Goal: Task Accomplishment & Management: Manage account settings

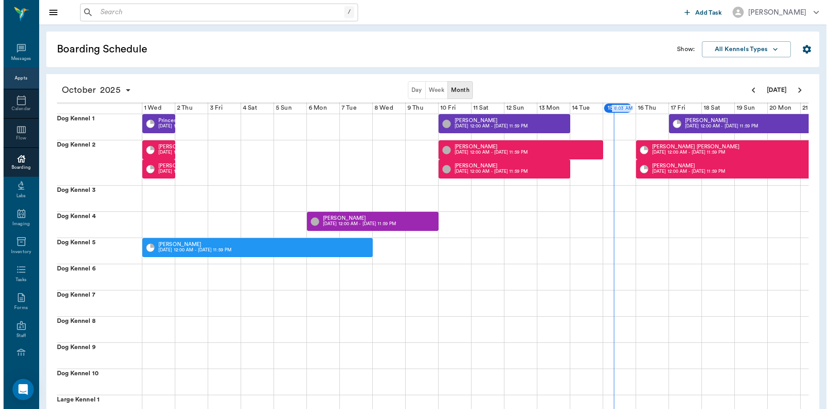
scroll to position [0, 261]
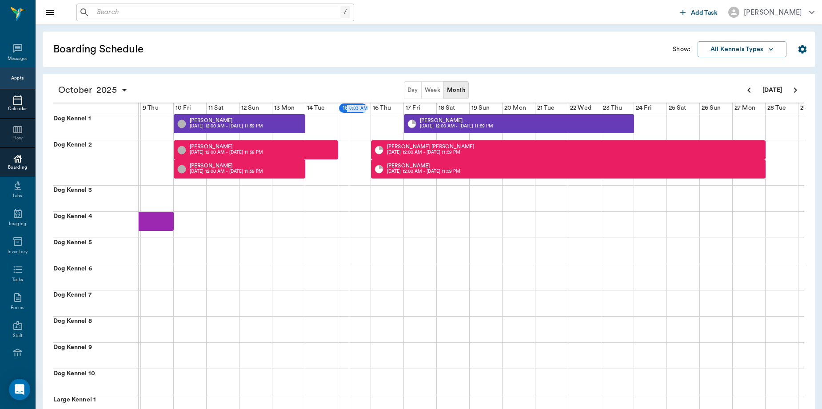
click at [14, 101] on icon at bounding box center [17, 100] width 11 height 11
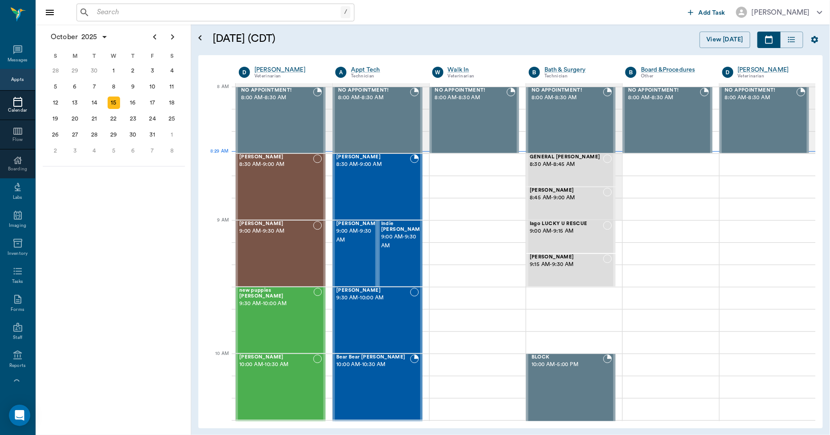
click at [241, 12] on input "text" at bounding box center [216, 12] width 247 height 12
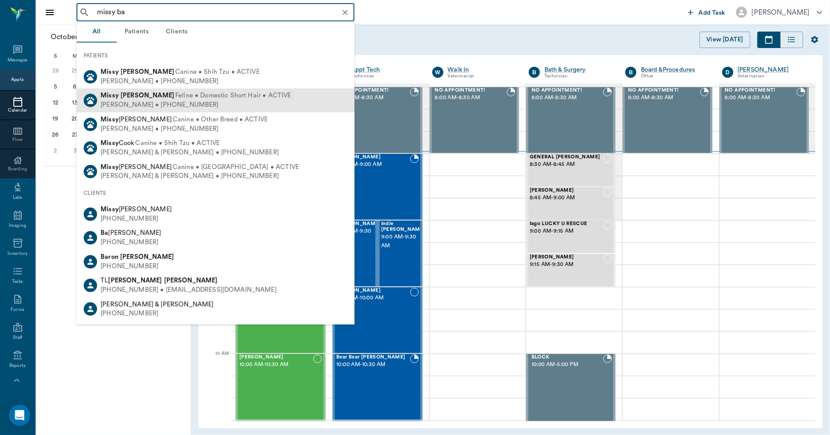
click at [175, 99] on span "Feline • Domestic Short Hair • ACTIVE" at bounding box center [233, 95] width 116 height 9
type input "missy ba"
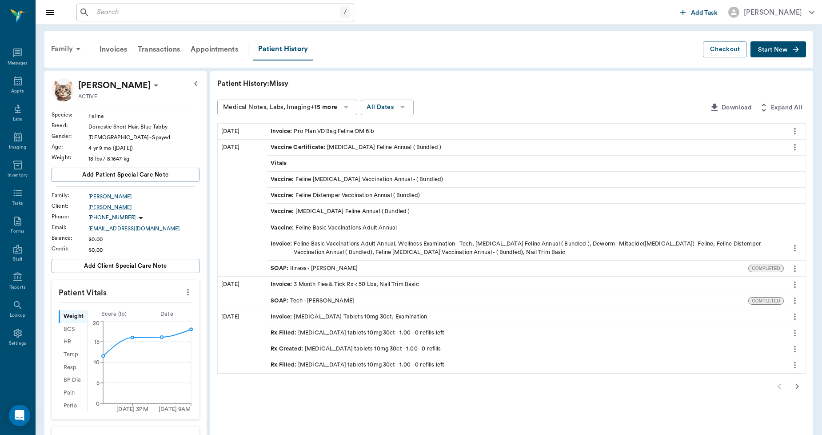
click at [64, 45] on div "Family" at bounding box center [67, 48] width 43 height 21
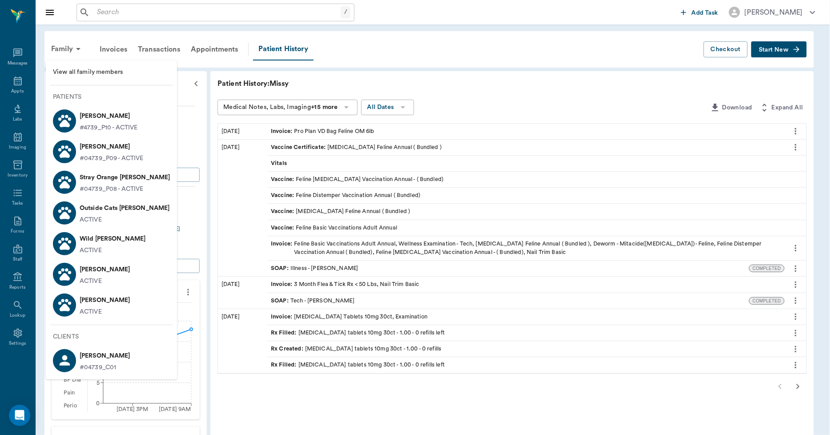
click at [95, 305] on p "Lucky Bauer" at bounding box center [105, 300] width 51 height 14
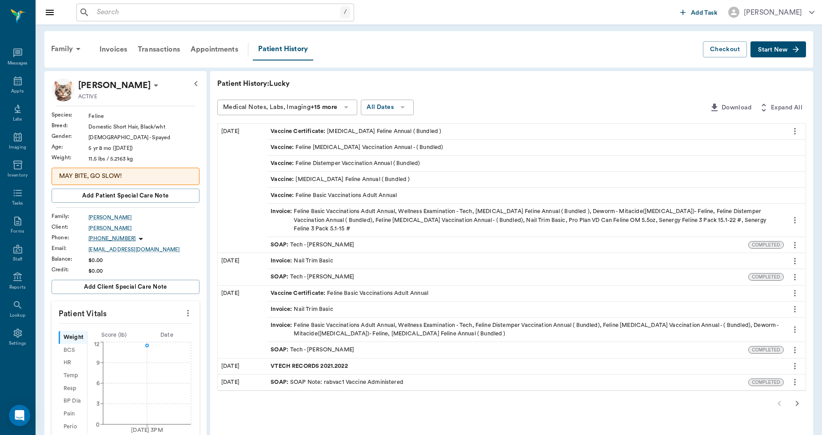
click at [768, 50] on span "Start New" at bounding box center [773, 50] width 30 height 0
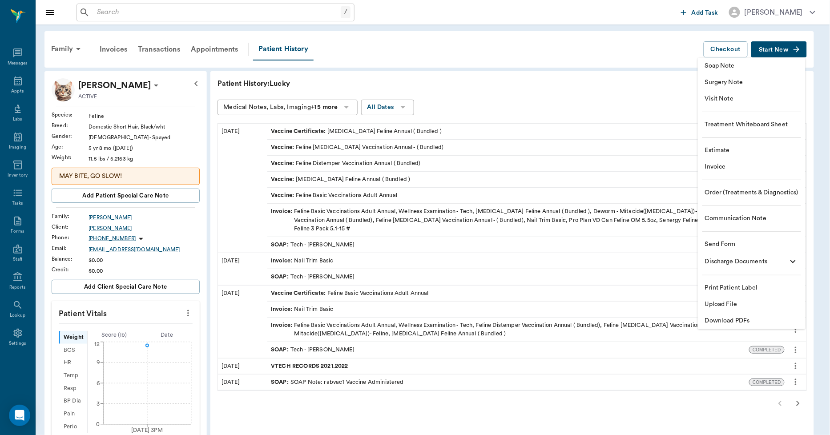
click at [725, 302] on span "Upload File" at bounding box center [751, 304] width 93 height 9
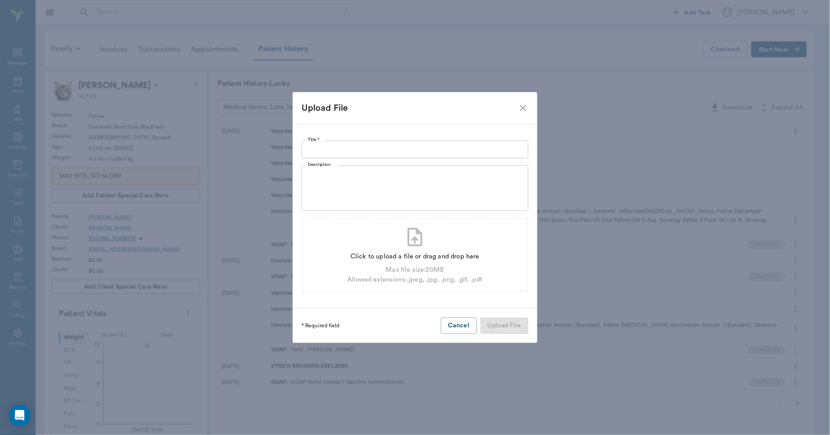
click at [409, 150] on input "Title *" at bounding box center [414, 149] width 227 height 18
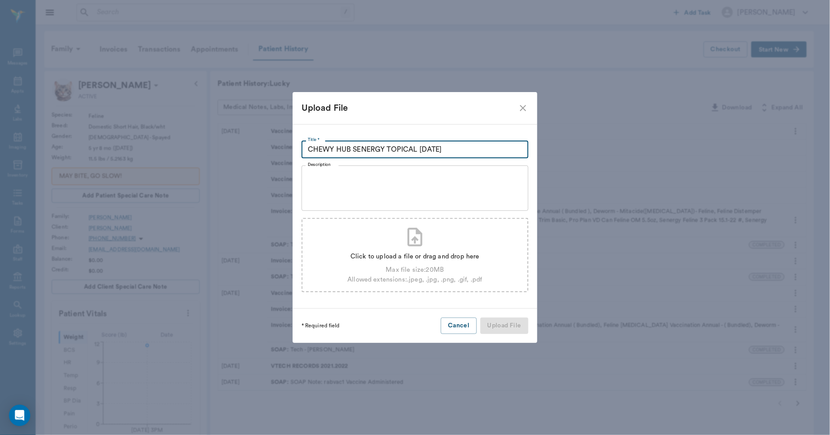
type input "CHEWY HUB SENERGY TOPICAL 10.15.2025"
click at [390, 255] on div "Click to upload a file or drag and drop here" at bounding box center [414, 257] width 135 height 10
type input "C:\fakepath\Lucky.Bauer.RxRefill.10.15.2025.pdf"
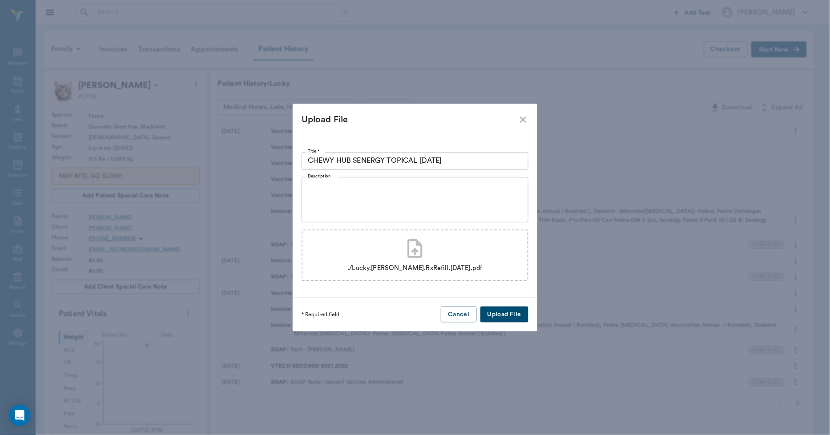
click at [495, 312] on button "Upload File" at bounding box center [504, 314] width 48 height 16
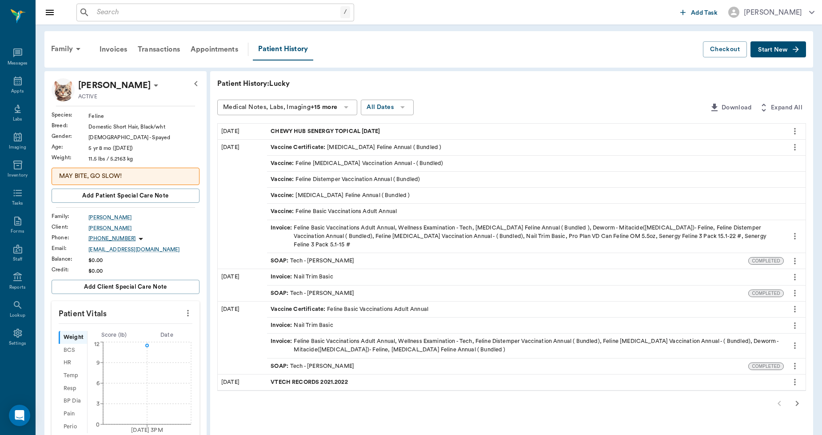
click at [767, 43] on button "Start New" at bounding box center [779, 49] width 56 height 16
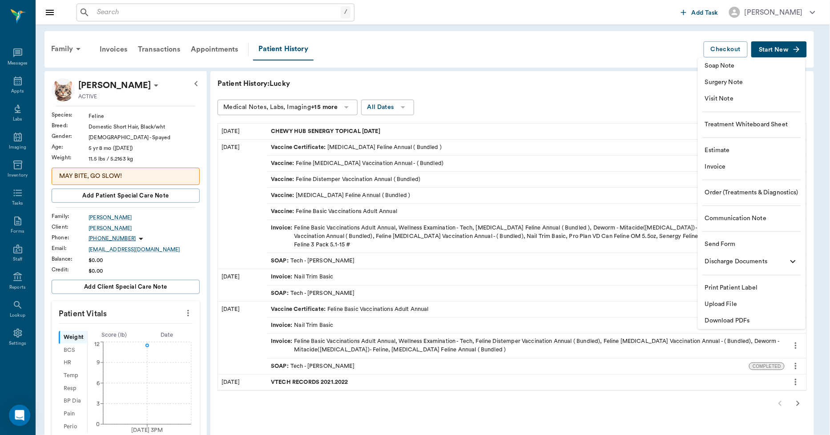
click at [730, 169] on span "Invoice" at bounding box center [751, 166] width 93 height 9
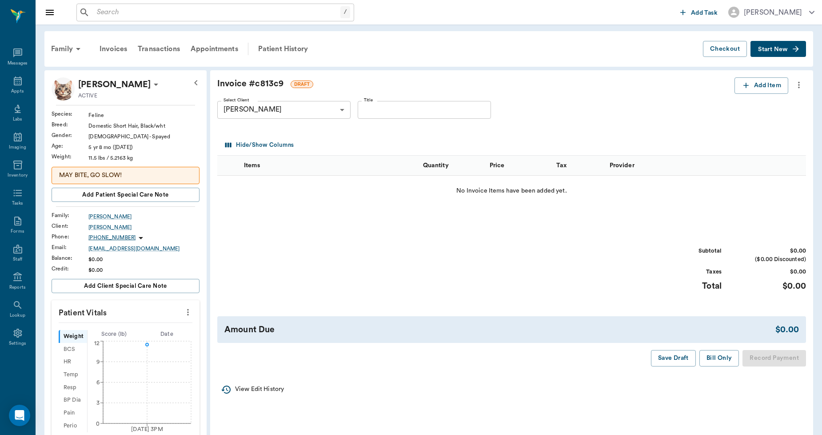
click at [401, 107] on input "Title" at bounding box center [424, 110] width 133 height 18
type input "RX FOR MISSY & LUCKY"
click at [749, 80] on button "Add Item" at bounding box center [762, 85] width 54 height 16
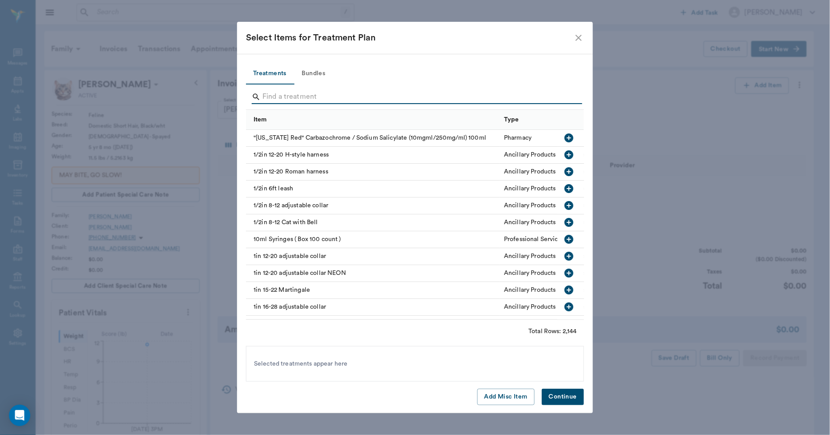
click at [321, 95] on input "Search" at bounding box center [415, 97] width 306 height 14
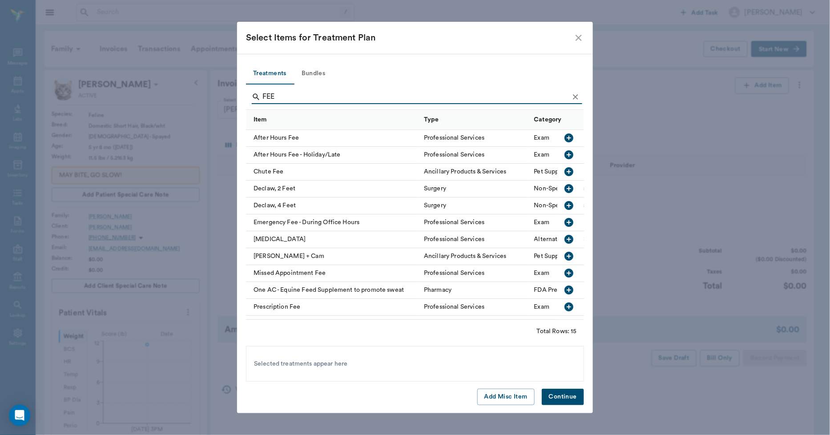
type input "FEE"
click at [285, 305] on div "Prescription Fee" at bounding box center [332, 307] width 173 height 17
click at [563, 394] on button "Continue" at bounding box center [563, 397] width 42 height 16
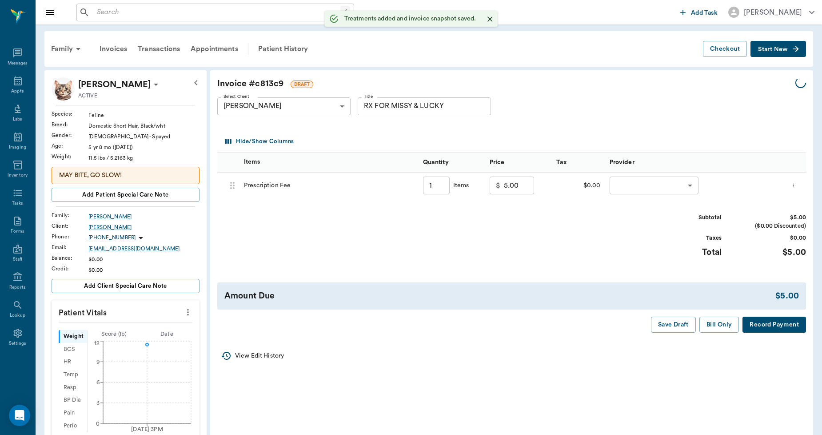
type input "1.00"
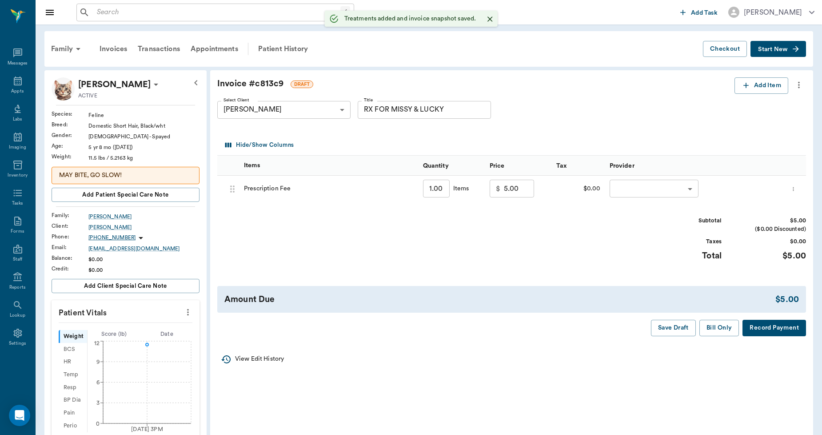
click at [687, 189] on body "/ ​ Add Task Dr. Bert Ellsworth Nectar Messages Appts Labs Imaging Inventory Ta…" at bounding box center [411, 334] width 822 height 668
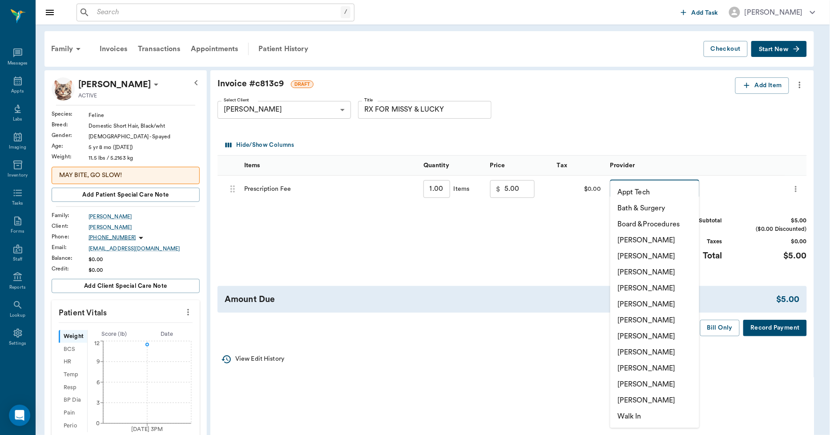
click at [654, 381] on li "Lorean Lingle" at bounding box center [654, 384] width 89 height 16
type input "none-63ec2ece52e12b0ba117cc90"
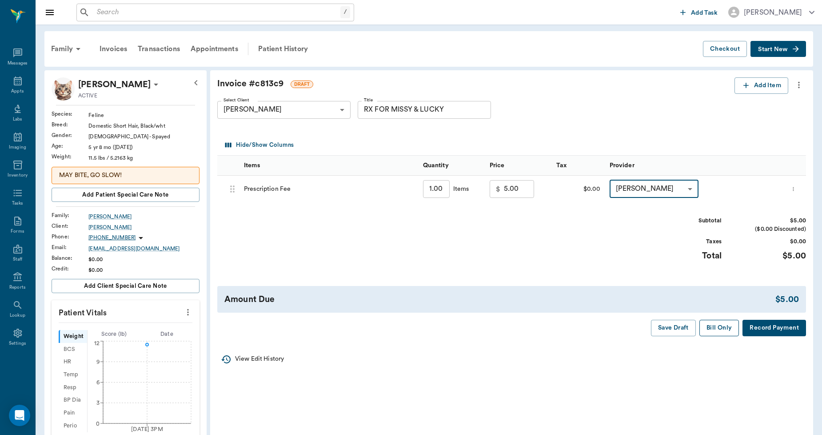
click at [726, 331] on button "Bill Only" at bounding box center [720, 328] width 40 height 16
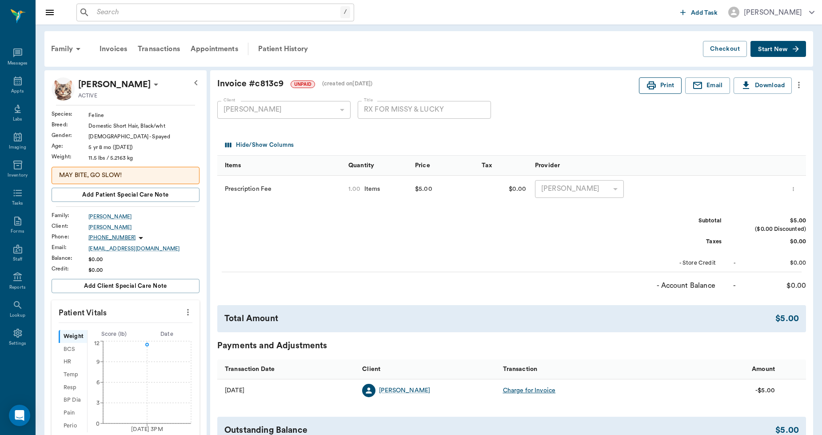
click at [648, 87] on icon "button" at bounding box center [651, 85] width 9 height 8
click at [60, 45] on div "Family" at bounding box center [67, 48] width 43 height 21
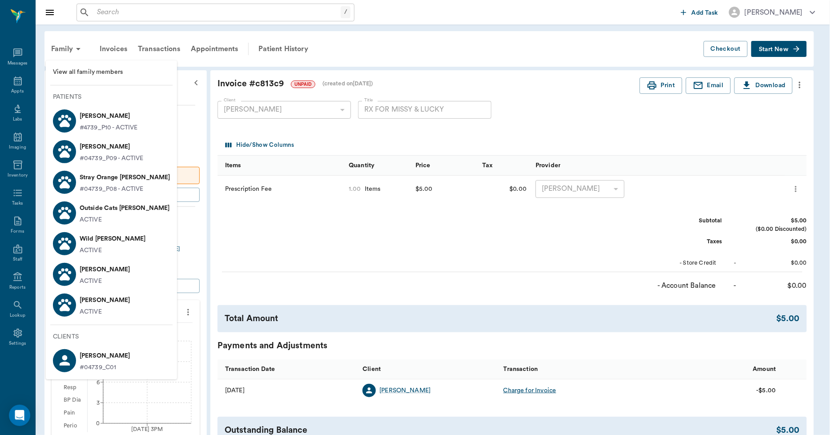
click at [95, 267] on p "Missy Bauer" at bounding box center [105, 269] width 51 height 14
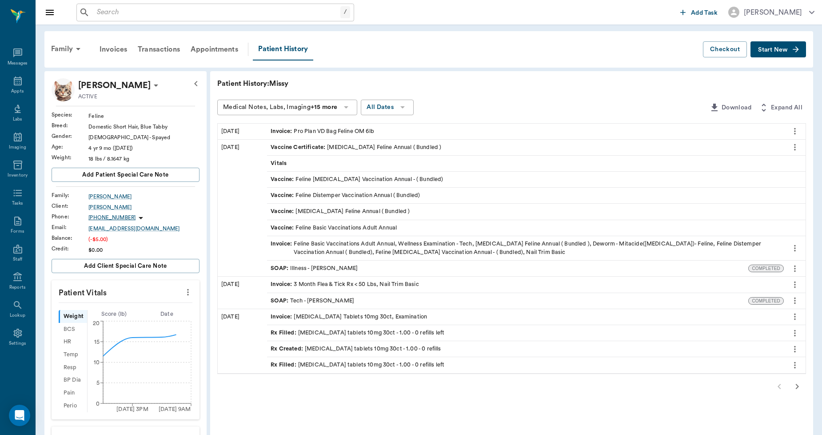
click at [766, 50] on span "Start New" at bounding box center [773, 50] width 30 height 0
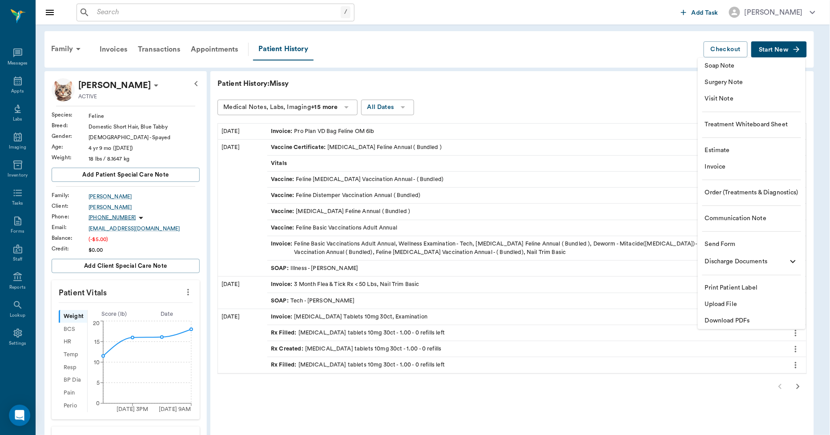
click at [727, 305] on span "Upload File" at bounding box center [751, 304] width 93 height 9
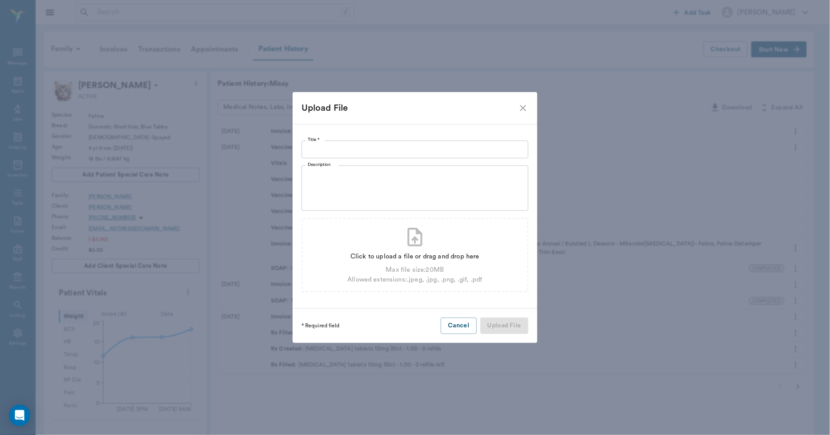
click at [425, 147] on input "Title *" at bounding box center [414, 149] width 227 height 18
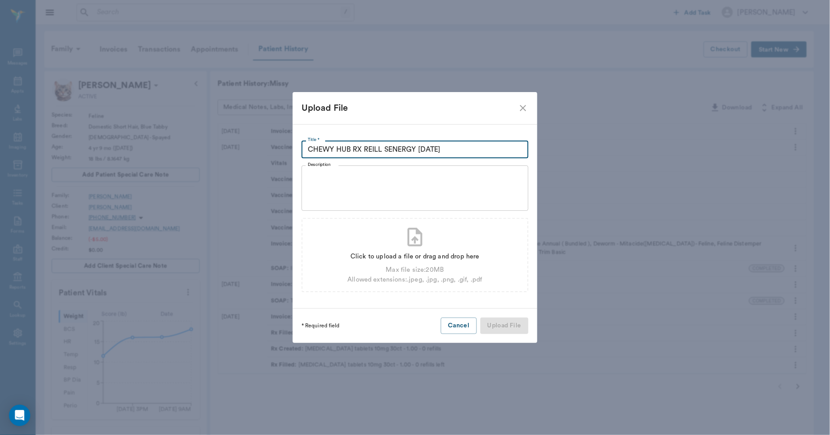
click at [370, 147] on input "CHEWY HUB RX REILL SENERGY 10.15.2025" at bounding box center [414, 149] width 227 height 18
click at [405, 149] on input "CHEWY HUB RX REFILL SENERGY 10.15.2025" at bounding box center [414, 149] width 227 height 18
type input "CHEWY HUB RX REFILL SENERGY 10.15.2025"
drag, startPoint x: 405, startPoint y: 149, endPoint x: 420, endPoint y: 40, distance: 109.5
click at [420, 40] on div "Upload File Title * CHEWY HUB RX REFILL SENERGY 10.15.2025 Title * Description …" at bounding box center [415, 217] width 830 height 435
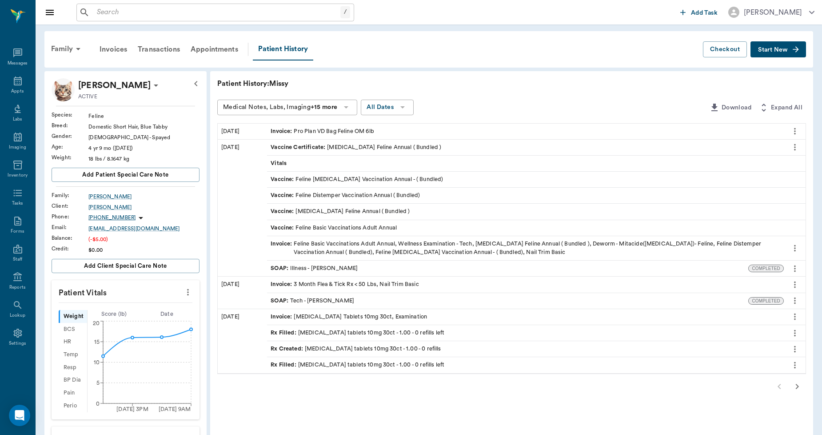
click at [770, 50] on span "Start New" at bounding box center [773, 50] width 30 height 0
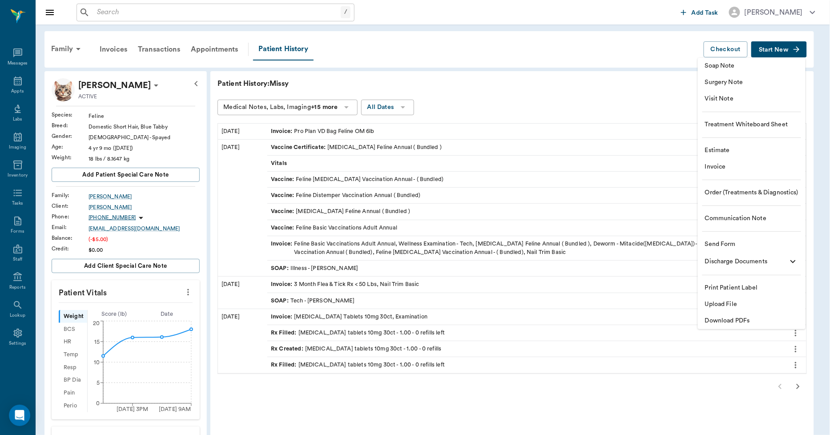
click at [729, 299] on li "Upload File" at bounding box center [752, 304] width 108 height 16
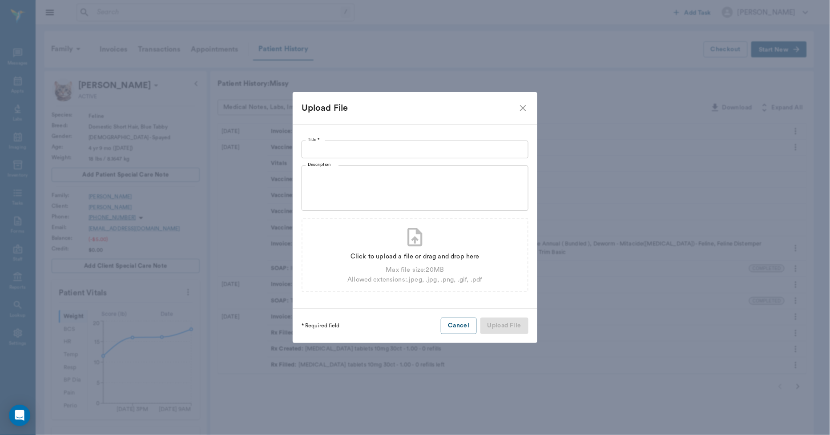
click at [391, 156] on input "Title *" at bounding box center [414, 149] width 227 height 18
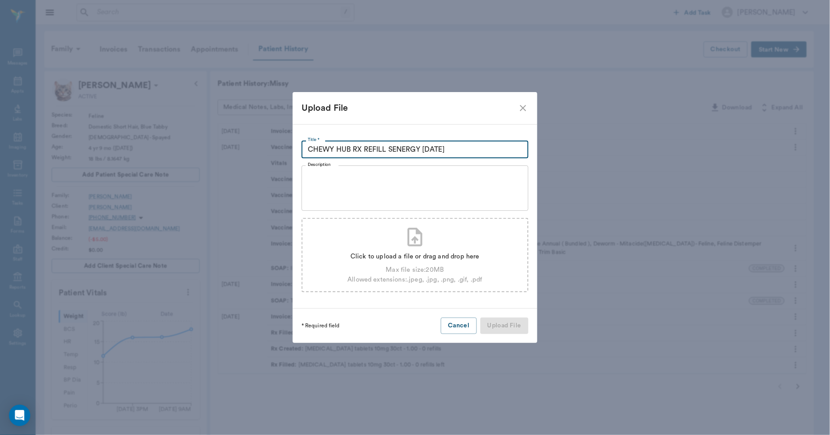
type input "CHEWY HUB RX REFILL SENERGY 10.15.2025"
click at [388, 256] on div "Click to upload a file or drag and drop here" at bounding box center [414, 257] width 135 height 10
type input "C:\fakepath\Missy.Bauer.RxRefill.10.15.2025.pdf"
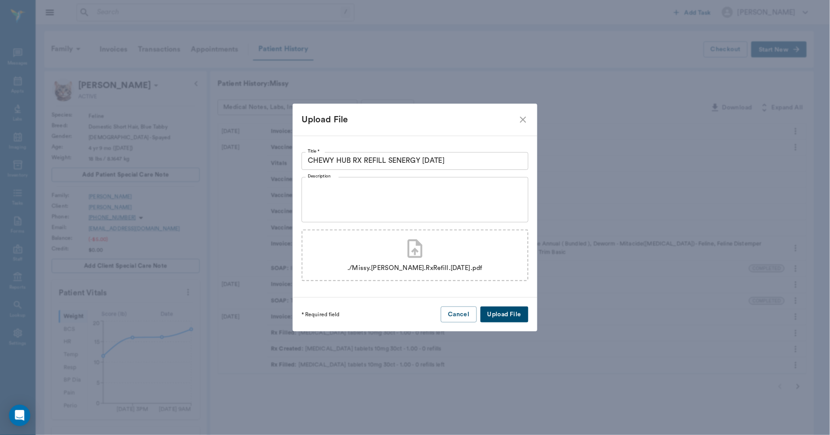
click at [495, 313] on button "Upload File" at bounding box center [504, 314] width 48 height 16
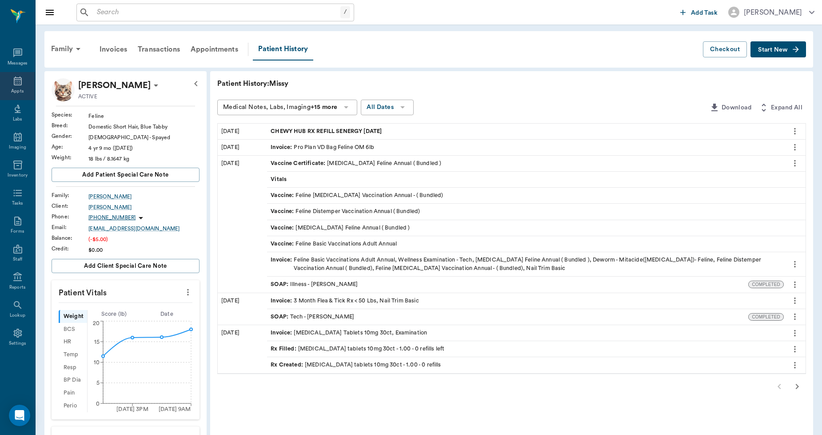
click at [15, 82] on icon at bounding box center [17, 81] width 11 height 11
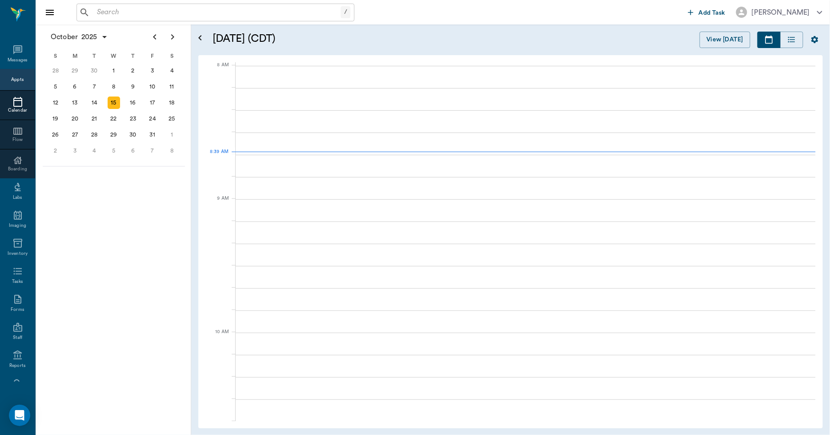
scroll to position [0, 0]
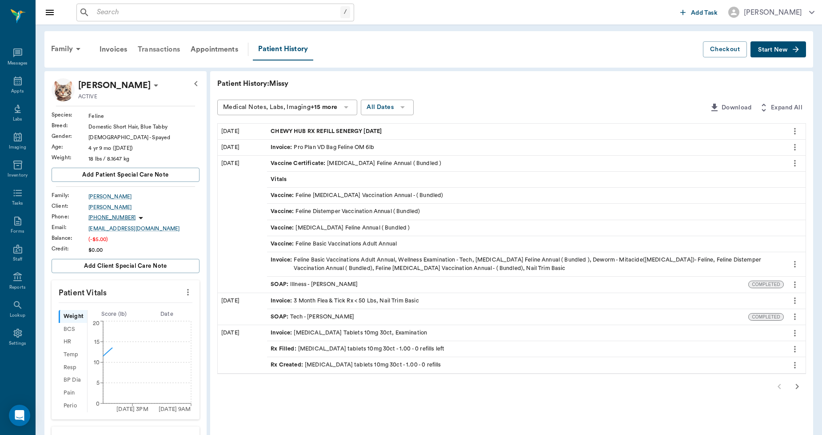
click at [153, 51] on div "Transactions" at bounding box center [158, 49] width 53 height 21
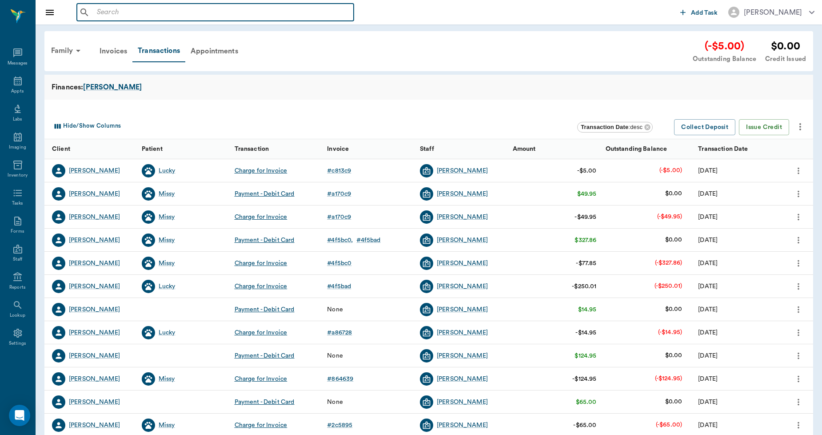
click at [180, 15] on input "text" at bounding box center [221, 12] width 257 height 12
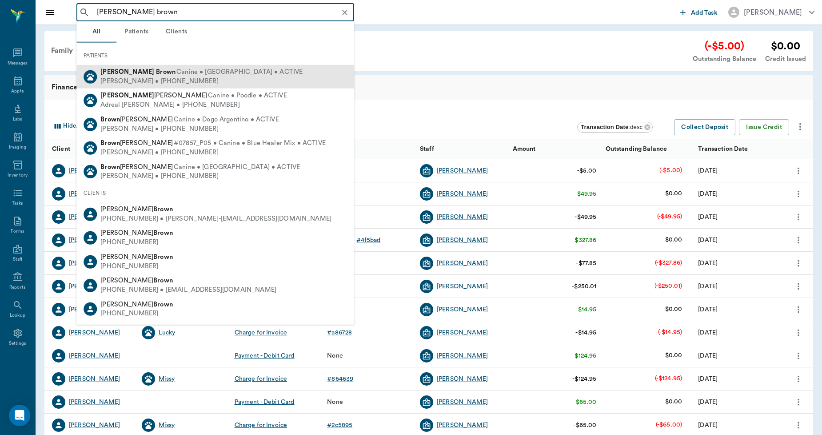
click at [156, 73] on b "Brown" at bounding box center [166, 71] width 20 height 7
type input "shivers brown"
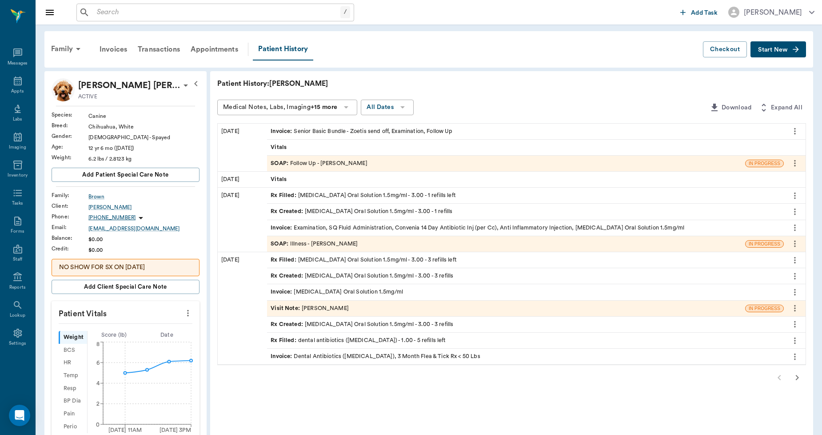
click at [770, 50] on span "Start New" at bounding box center [773, 50] width 30 height 0
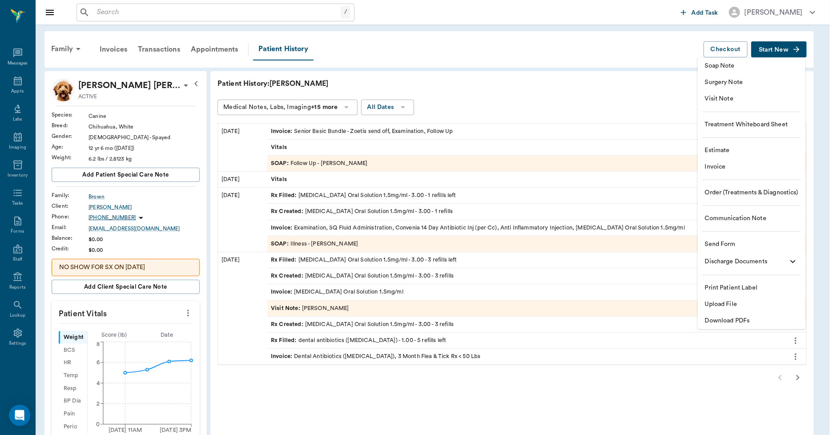
click at [723, 304] on span "Upload File" at bounding box center [751, 304] width 93 height 9
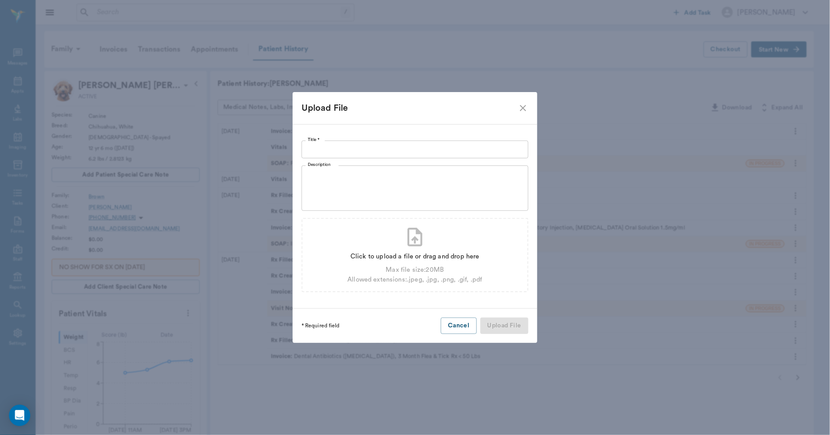
drag, startPoint x: 433, startPoint y: 137, endPoint x: 431, endPoint y: 143, distance: 5.9
click at [432, 139] on div "Title * Title * Description x Description Click to upload a file or drag and dr…" at bounding box center [415, 216] width 245 height 185
click at [430, 145] on input "Title *" at bounding box center [414, 149] width 227 height 18
type input "OUTSIDE LABS 10.15.2025"
click at [410, 253] on div "Click to upload a file or drag and drop here" at bounding box center [414, 257] width 135 height 10
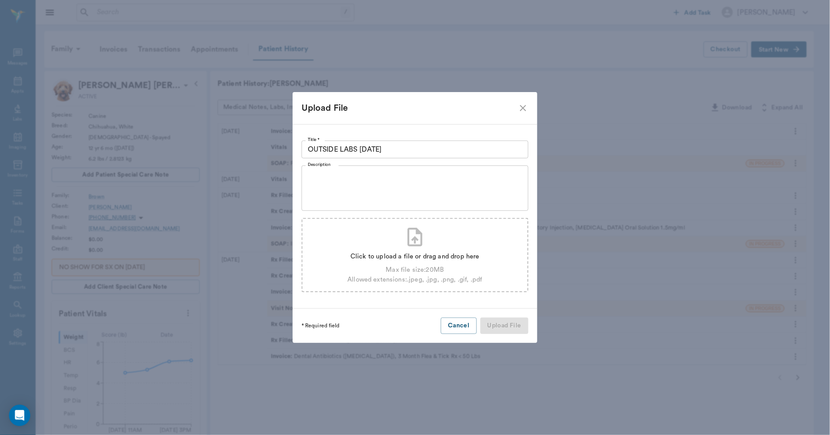
type input "C:\fakepath\Shivers.Brown.Labs.10.15.2025.pdf"
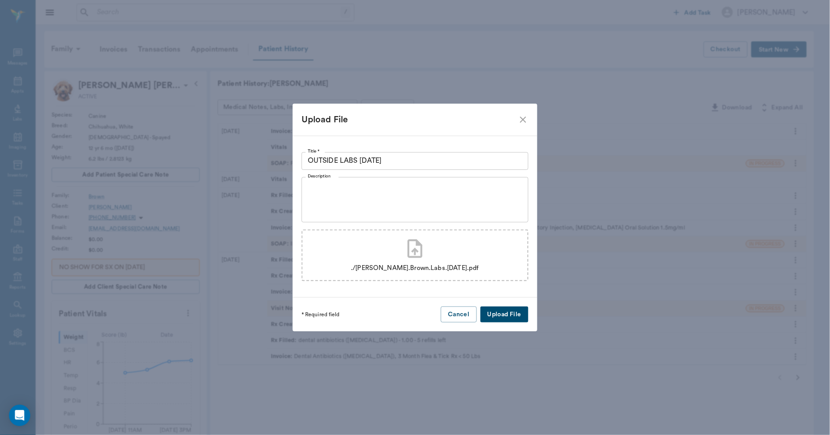
click at [485, 312] on button "Upload File" at bounding box center [504, 314] width 48 height 16
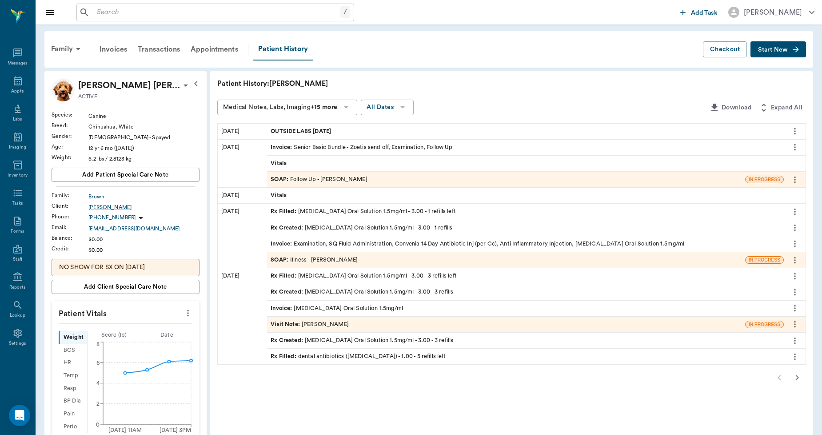
click at [131, 19] on div "/ ​" at bounding box center [215, 13] width 278 height 18
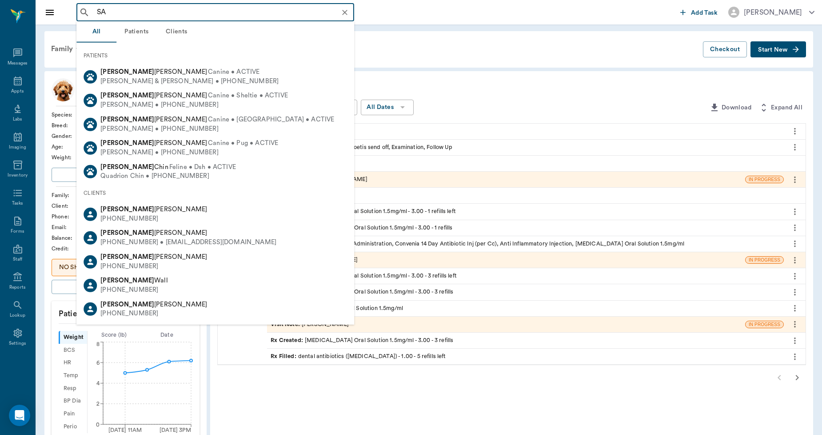
type input "S"
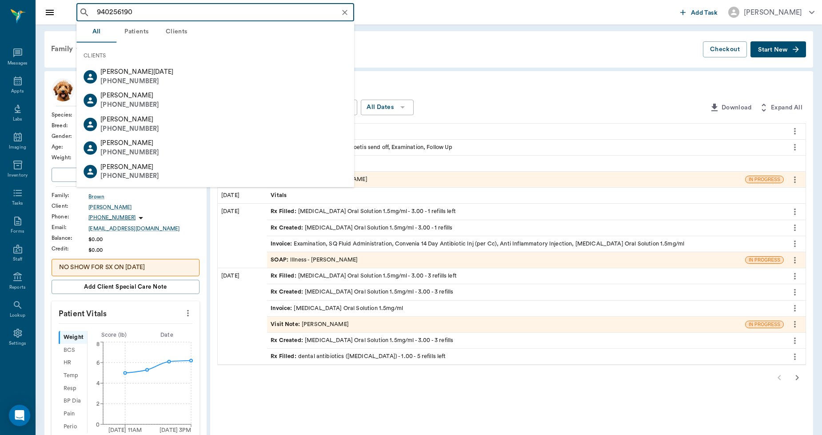
type input "9402561909"
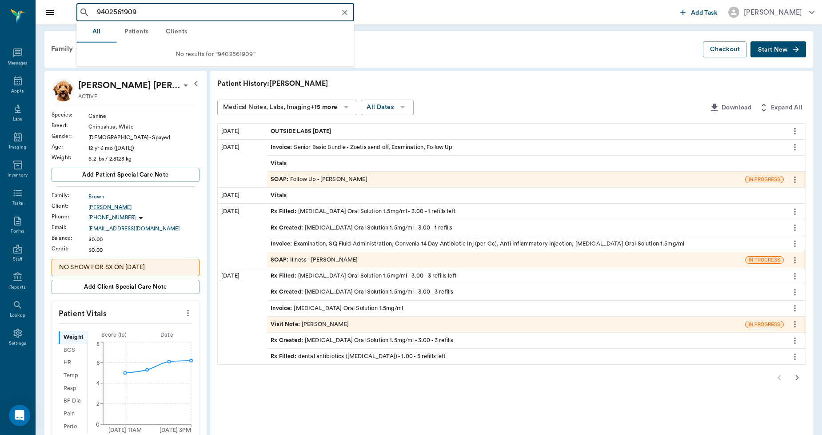
click at [343, 15] on icon "Clear" at bounding box center [345, 12] width 9 height 9
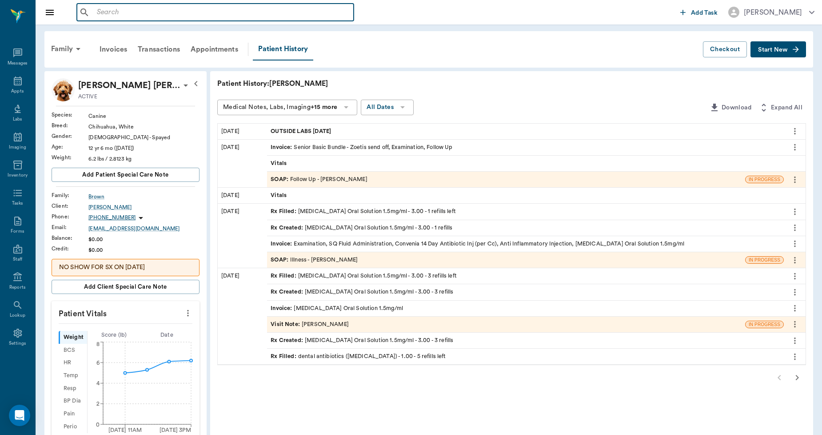
click at [173, 12] on input "text" at bounding box center [221, 12] width 257 height 12
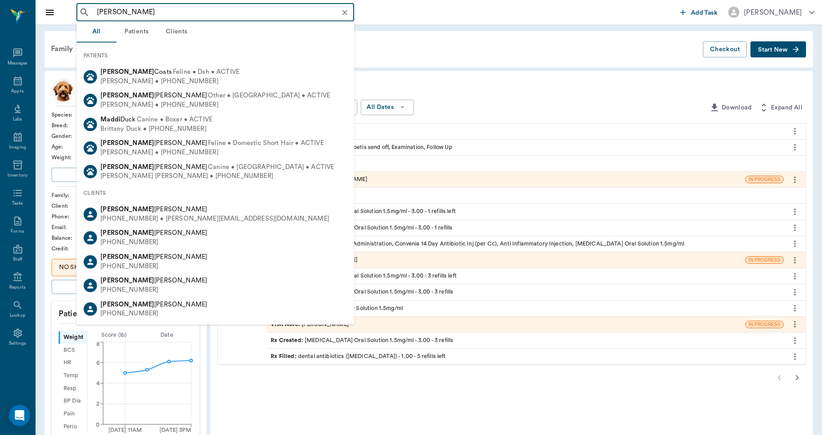
type input "ERICA MADS"
click at [430, 32] on div "Family Invoices Transactions Appointments Patient History Checkout Start New" at bounding box center [428, 49] width 769 height 36
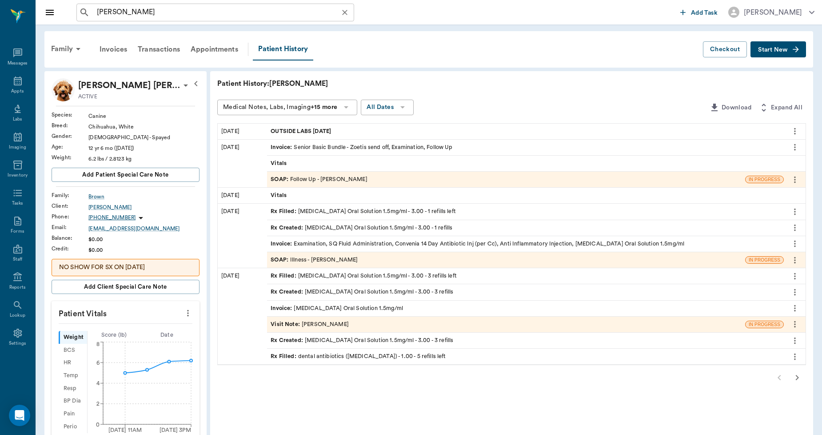
click at [349, 16] on icon "Clear" at bounding box center [345, 12] width 9 height 9
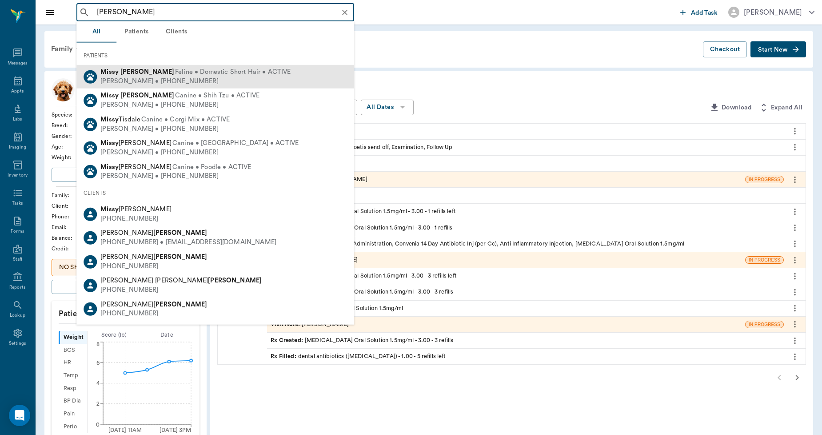
click at [159, 78] on div "Christine Bauer • (903) 556-1682" at bounding box center [195, 80] width 190 height 9
type input "MISSY BAU"
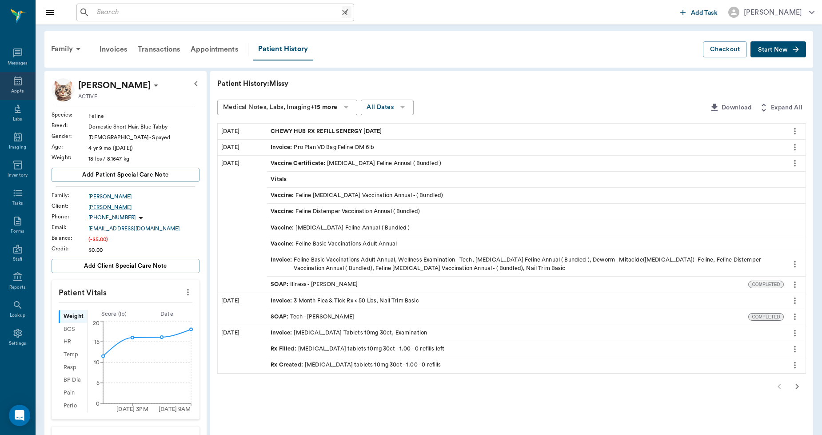
click at [19, 87] on div "Appts" at bounding box center [17, 86] width 35 height 28
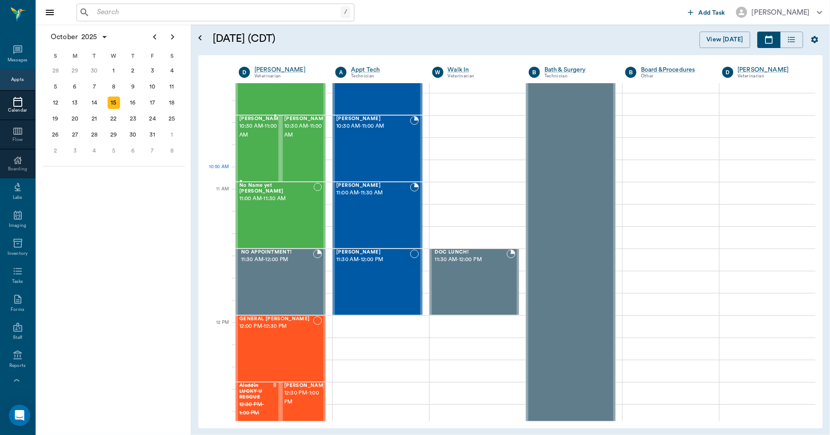
scroll to position [298, 0]
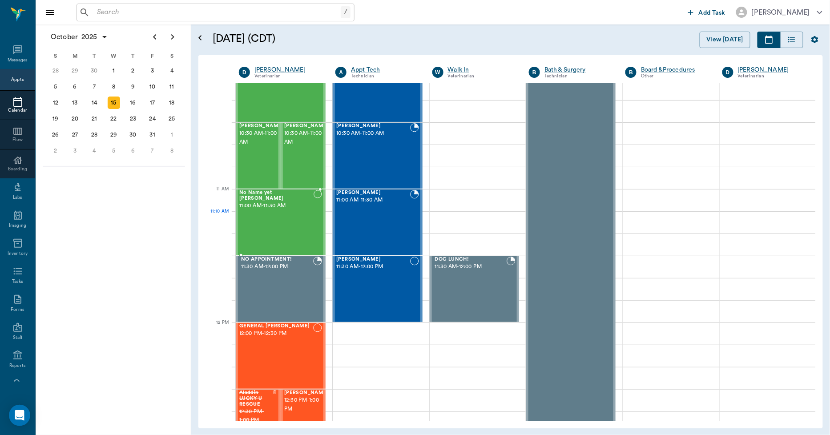
click at [259, 226] on div "No Name yet [PERSON_NAME] 11:00 AM - 11:30 AM" at bounding box center [276, 222] width 74 height 65
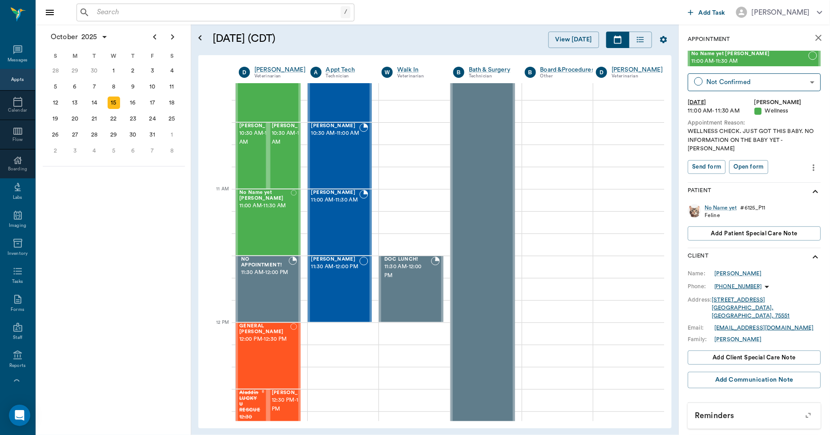
click at [815, 40] on icon "close" at bounding box center [818, 38] width 6 height 6
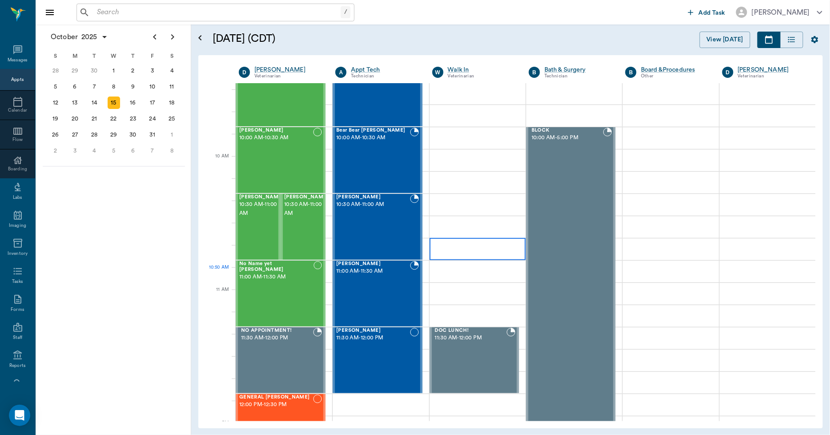
scroll to position [100, 0]
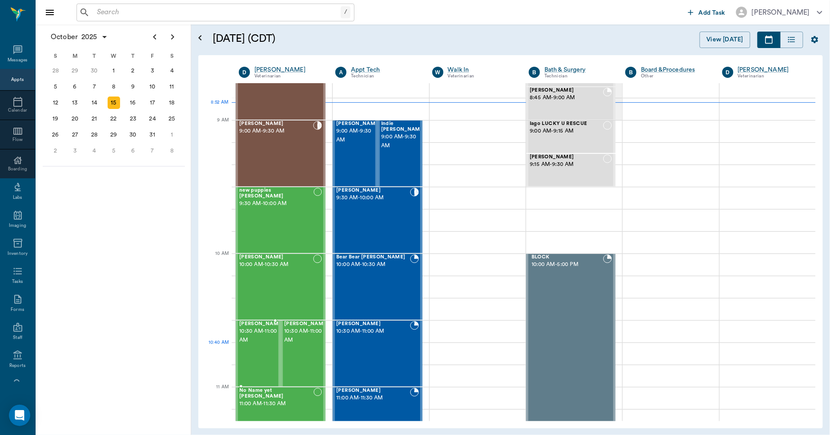
click at [252, 355] on div "Tabby COOPER 10:30 AM - 11:00 AM" at bounding box center [261, 353] width 44 height 65
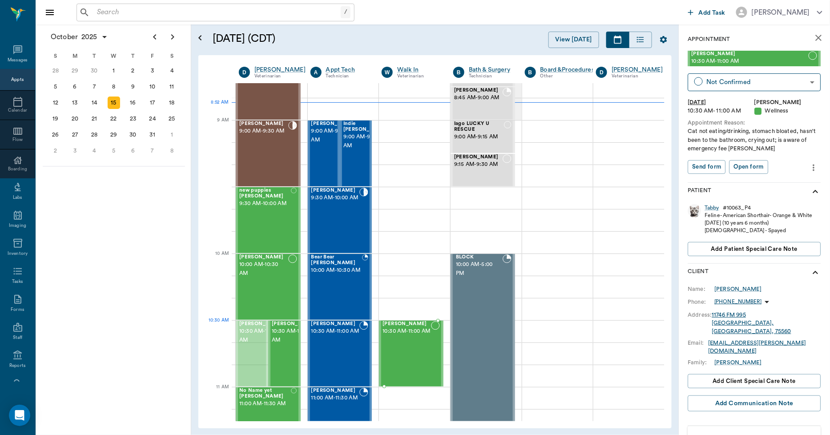
drag, startPoint x: 245, startPoint y: 345, endPoint x: 407, endPoint y: 339, distance: 162.8
click at [260, 278] on div "[PERSON_NAME] 10:00 AM - 10:30 AM" at bounding box center [263, 286] width 49 height 65
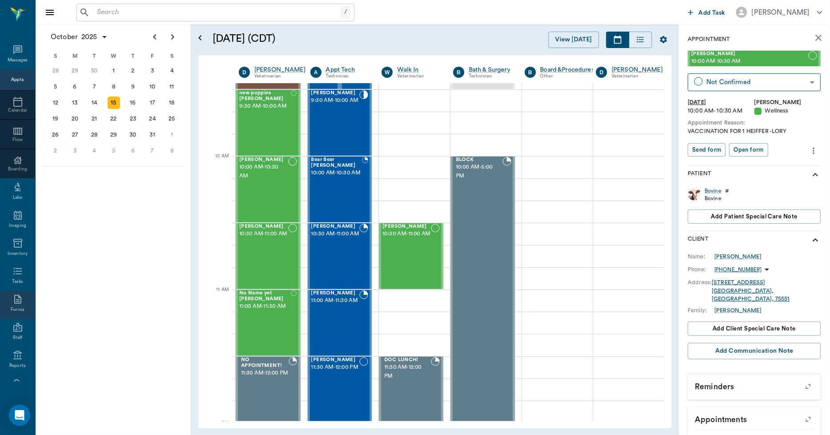
scroll to position [52, 0]
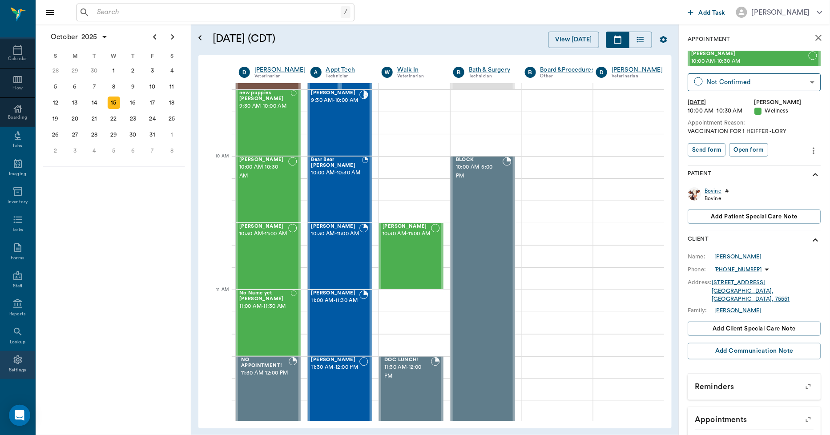
click at [20, 364] on div "Settings" at bounding box center [17, 365] width 35 height 28
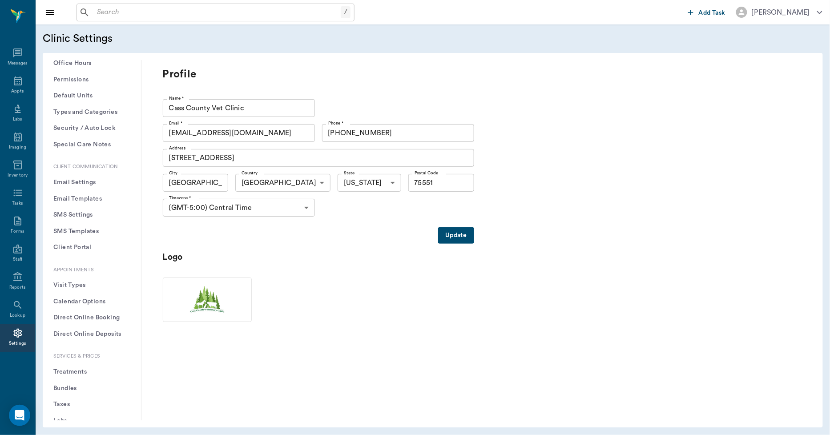
scroll to position [49, 0]
drag, startPoint x: 82, startPoint y: 354, endPoint x: 128, endPoint y: 237, distance: 125.8
click at [82, 354] on button "Treatments" at bounding box center [92, 354] width 84 height 16
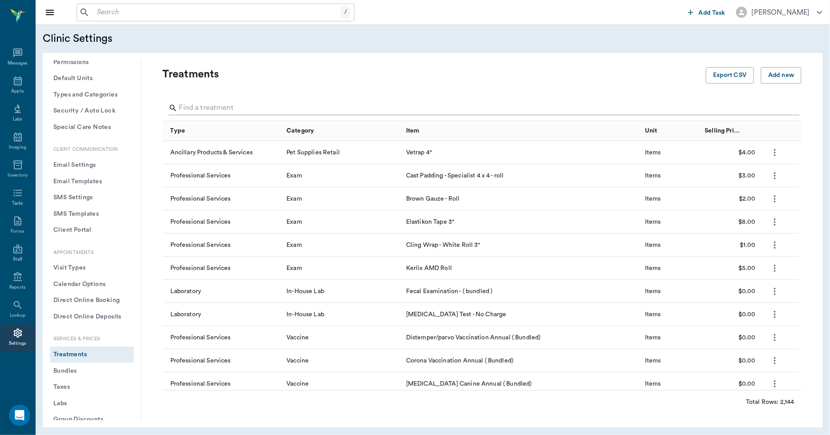
click at [221, 104] on input "Search" at bounding box center [482, 108] width 607 height 14
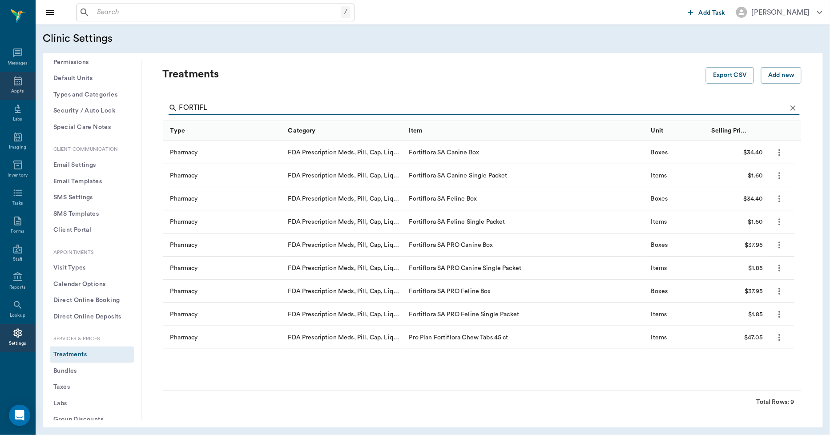
type input "FORTIFL"
click at [12, 80] on icon at bounding box center [17, 81] width 11 height 11
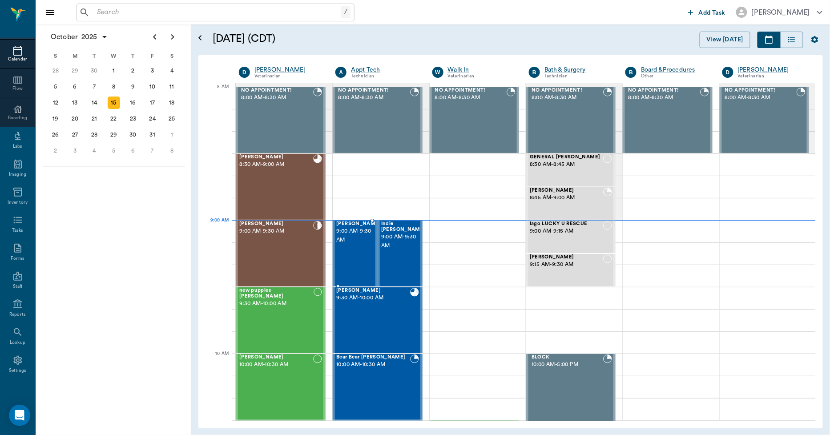
click at [358, 240] on span "9:00 AM - 9:30 AM" at bounding box center [358, 236] width 44 height 18
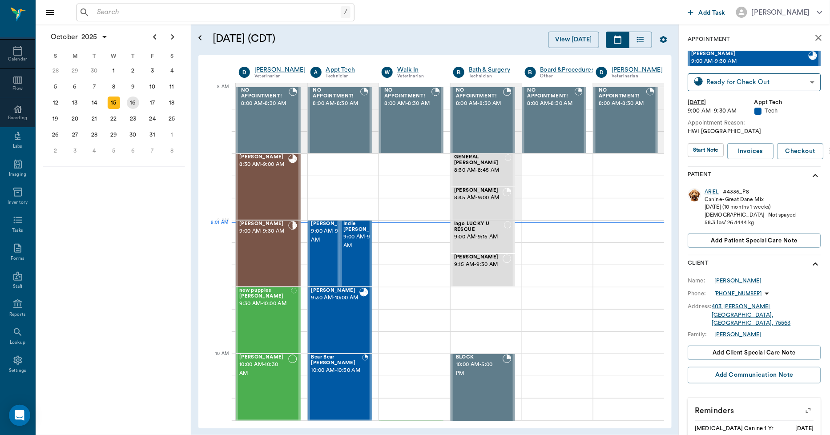
click at [125, 98] on div "16" at bounding box center [133, 103] width 20 height 16
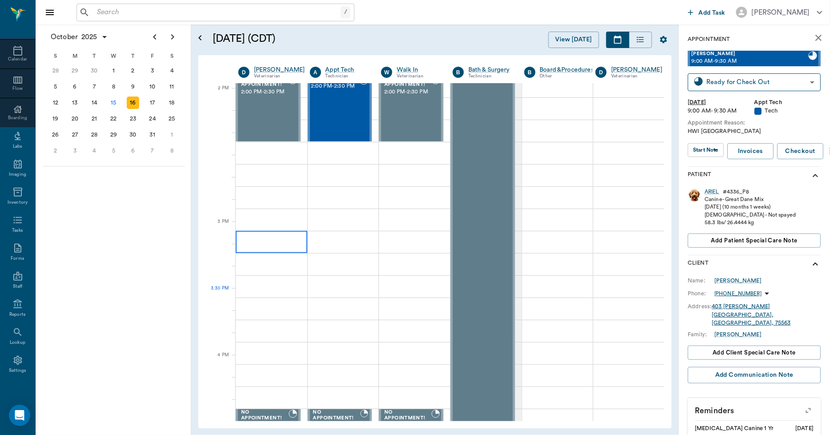
scroll to position [790, 0]
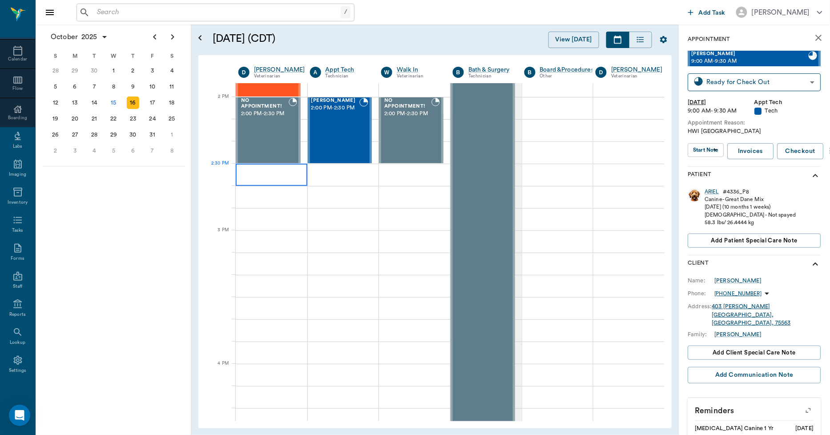
click at [272, 178] on div at bounding box center [272, 175] width 72 height 22
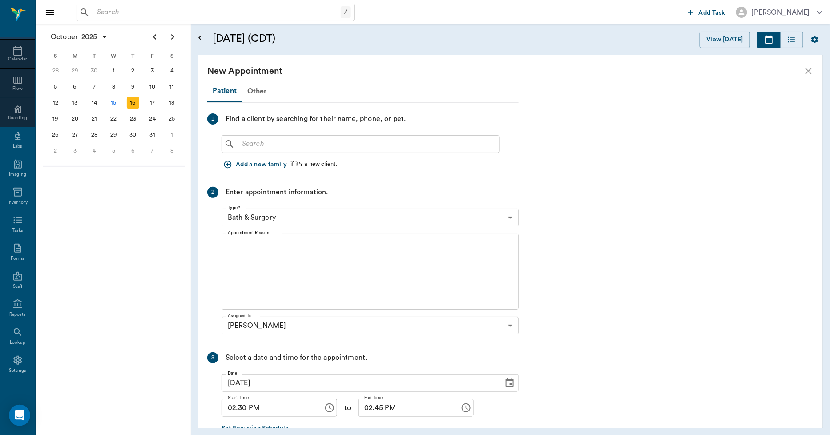
scroll to position [790, 0]
click at [251, 143] on input "text" at bounding box center [366, 144] width 257 height 12
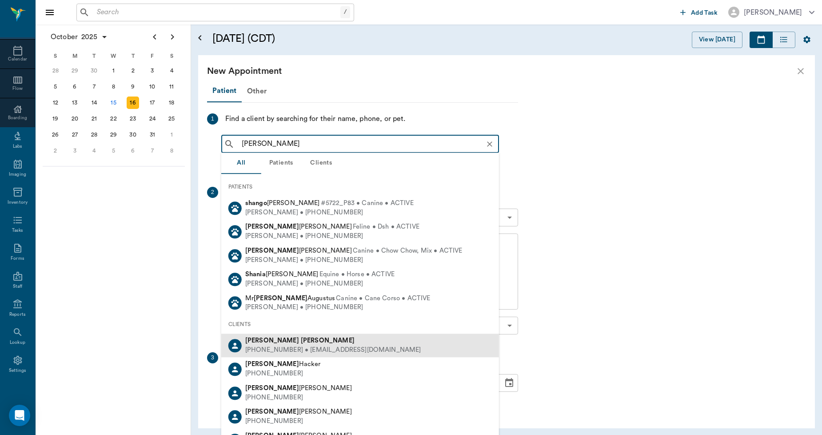
click at [267, 339] on span "Brenda Shannon" at bounding box center [299, 340] width 109 height 7
type input "BRENDA SHAN"
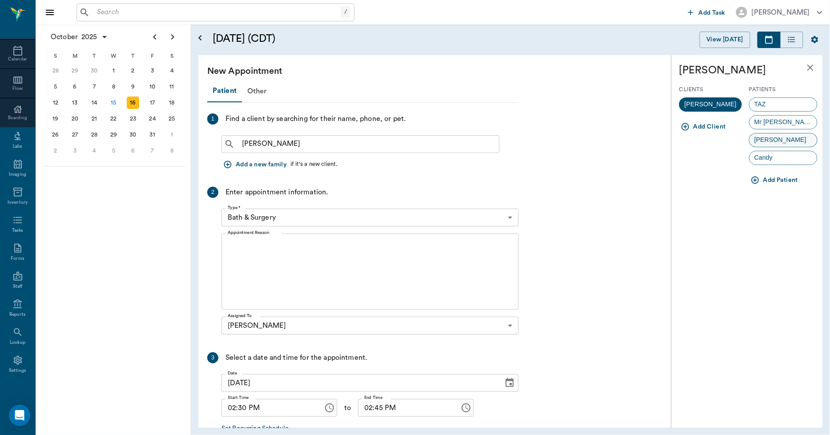
click at [766, 140] on span "Millie" at bounding box center [780, 139] width 62 height 9
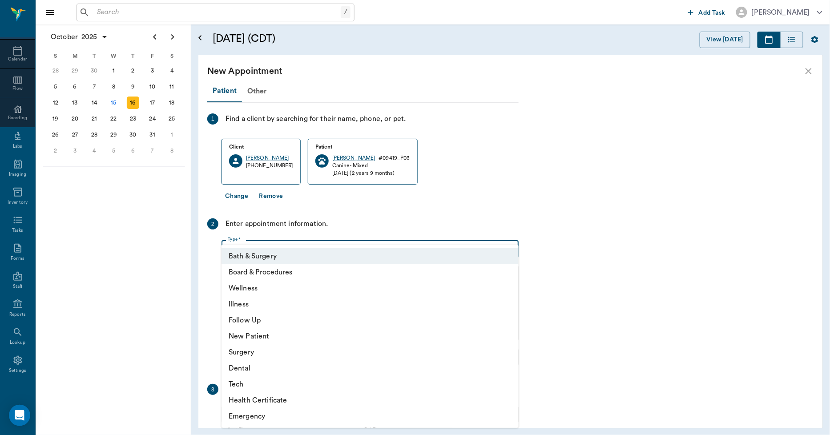
click at [304, 251] on body "/ ​ Add Task Dr. Bert Ellsworth Nectar Messages Appts Calendar Flow Boarding La…" at bounding box center [415, 217] width 830 height 435
click at [264, 287] on li "Wellness" at bounding box center [369, 288] width 297 height 16
type input "65d2be4f46e3a538d89b8c14"
type input "03:00 PM"
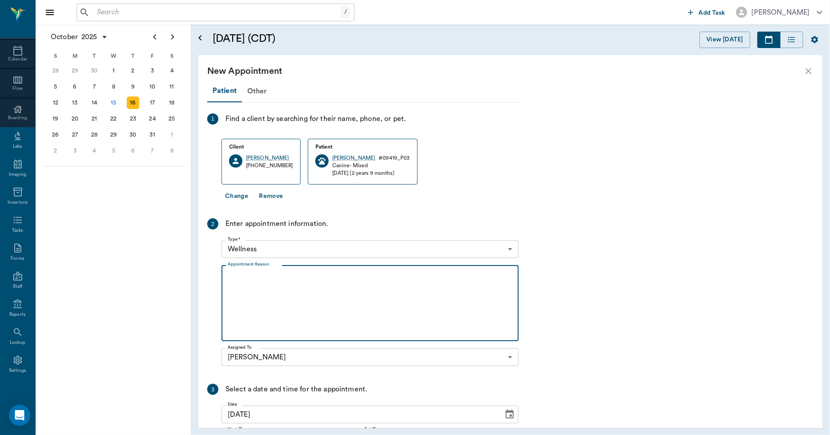
click at [287, 291] on textarea "Appointment Reason" at bounding box center [370, 303] width 285 height 61
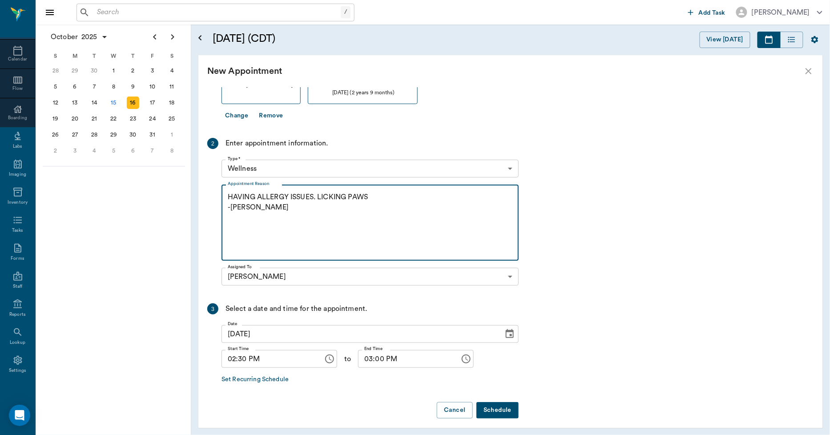
scroll to position [86, 0]
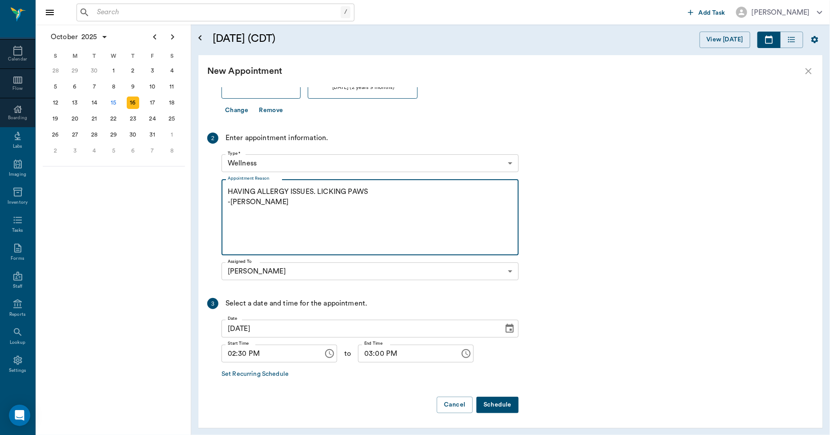
type textarea "HAVING ALLERGY ISSUES. LICKING PAWS -LORY"
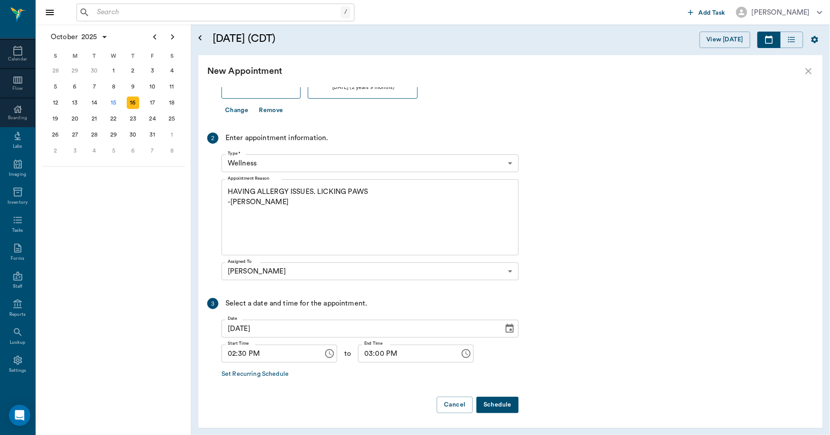
click at [488, 402] on button "Schedule" at bounding box center [497, 405] width 42 height 16
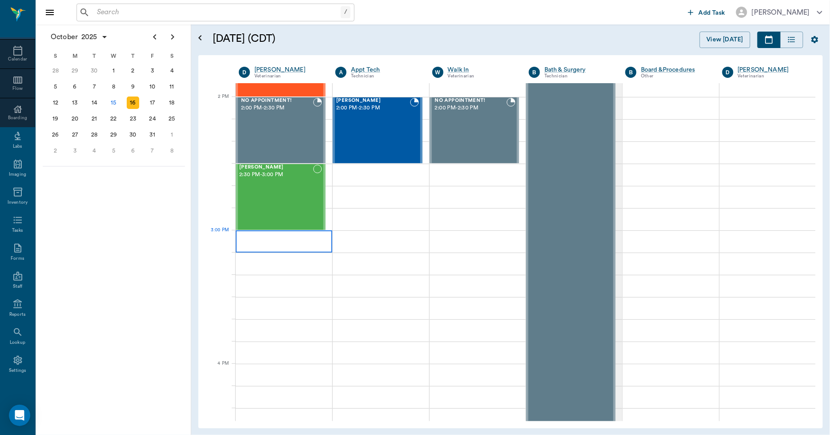
click at [300, 245] on div at bounding box center [284, 241] width 96 height 22
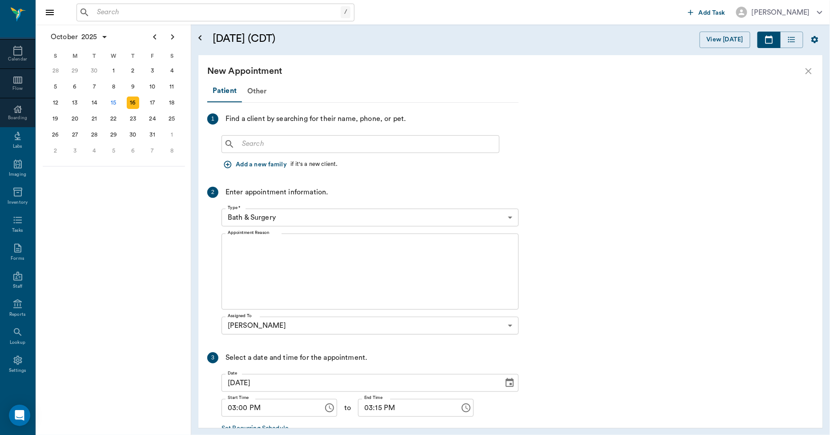
click at [286, 140] on input "text" at bounding box center [366, 144] width 257 height 12
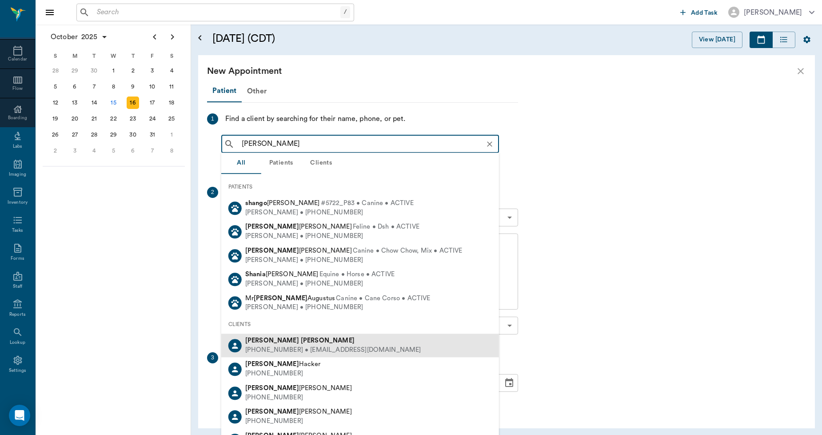
click at [300, 342] on div "Brenda Shannon" at bounding box center [333, 340] width 176 height 9
type input "BRENDA SHAN"
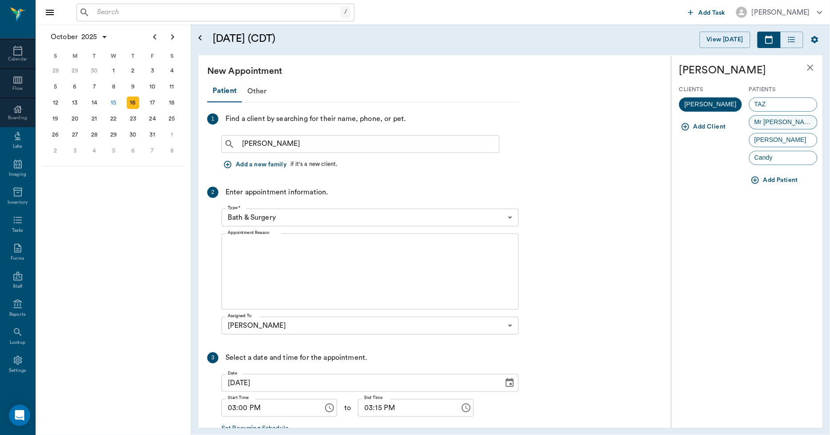
click at [775, 119] on span "Mr Waylon" at bounding box center [783, 121] width 68 height 9
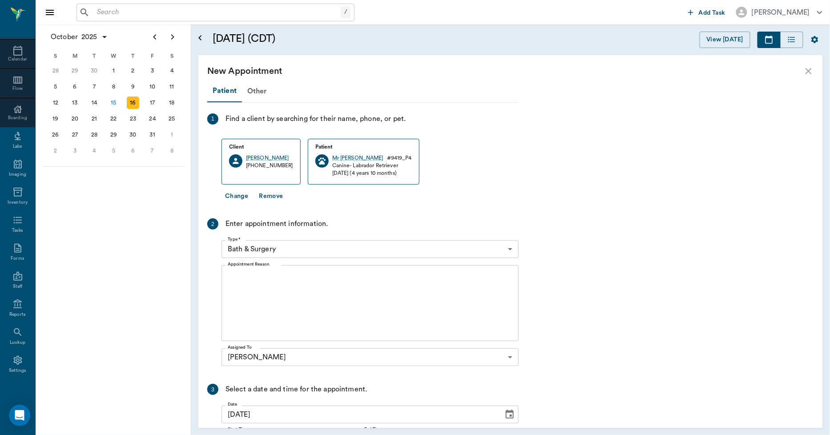
click at [287, 249] on body "/ ​ Add Task Dr. Bert Ellsworth Nectar Messages Appts Calendar Flow Boarding La…" at bounding box center [415, 217] width 830 height 435
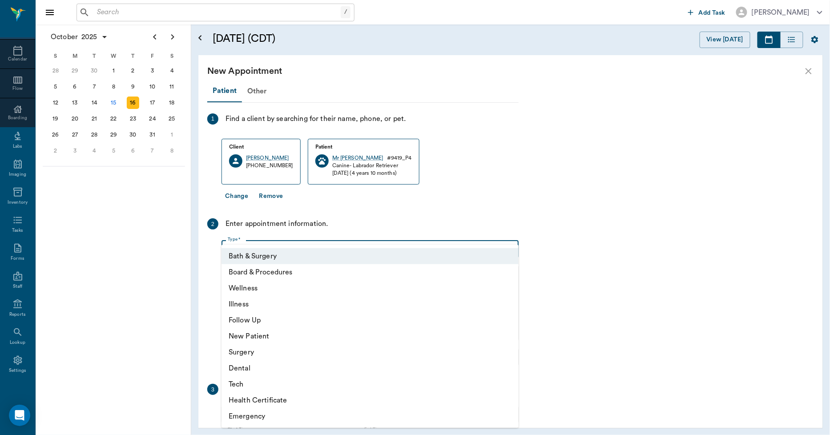
click at [262, 286] on li "Wellness" at bounding box center [369, 288] width 297 height 16
type input "65d2be4f46e3a538d89b8c14"
type input "03:30 PM"
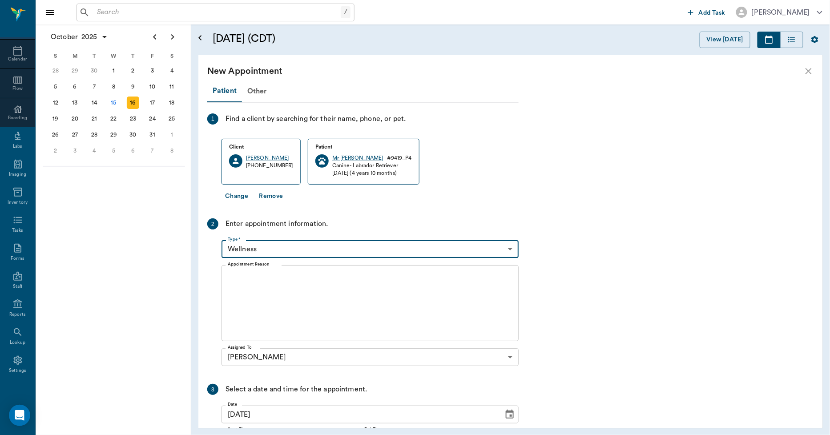
click at [280, 285] on textarea "Appointment Reason" at bounding box center [370, 303] width 285 height 61
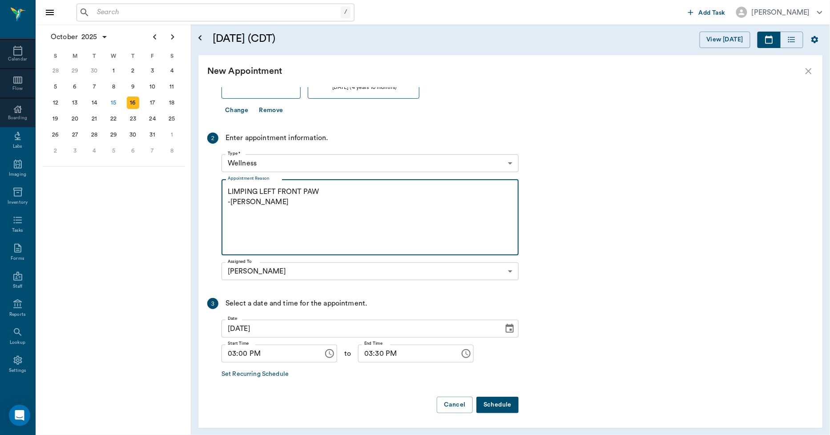
type textarea "LIMPING LEFT FRONT PAW -LORY"
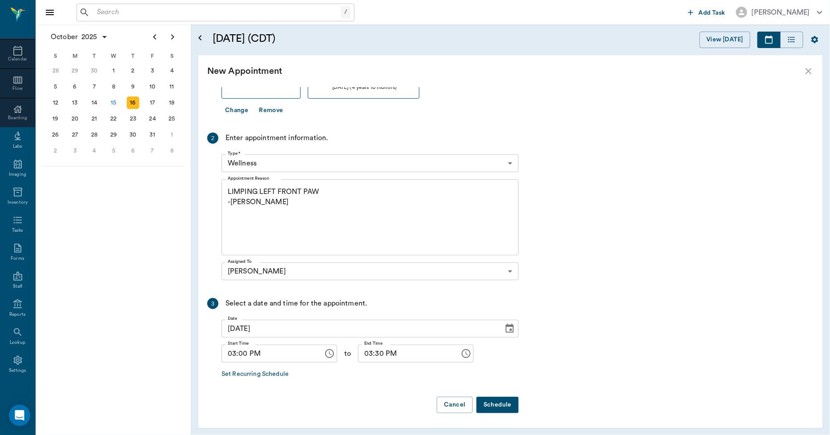
click at [498, 405] on button "Schedule" at bounding box center [497, 405] width 42 height 16
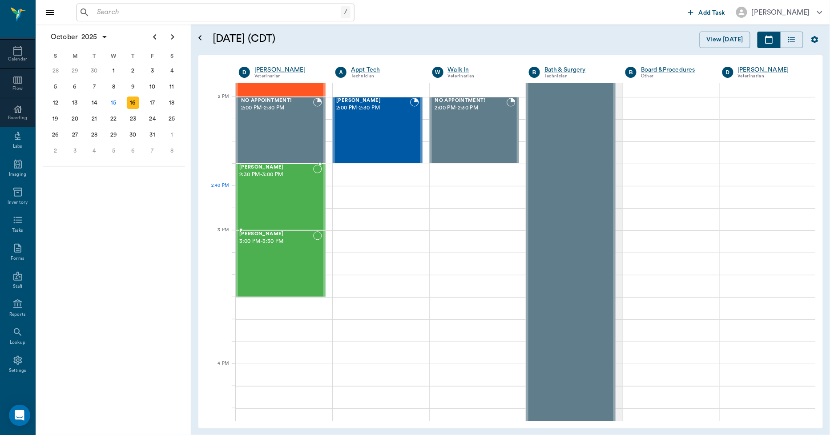
click at [285, 207] on div "Millie Shannon 2:30 PM - 3:00 PM" at bounding box center [276, 196] width 74 height 65
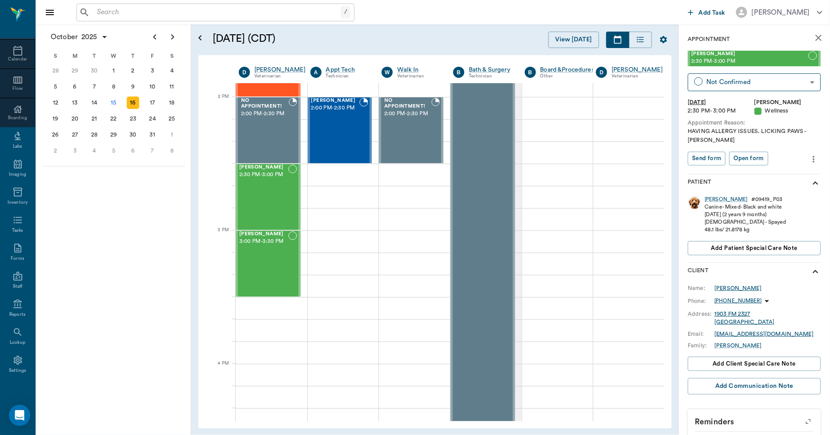
click at [731, 285] on div "Brenda Shannon" at bounding box center [737, 288] width 47 height 8
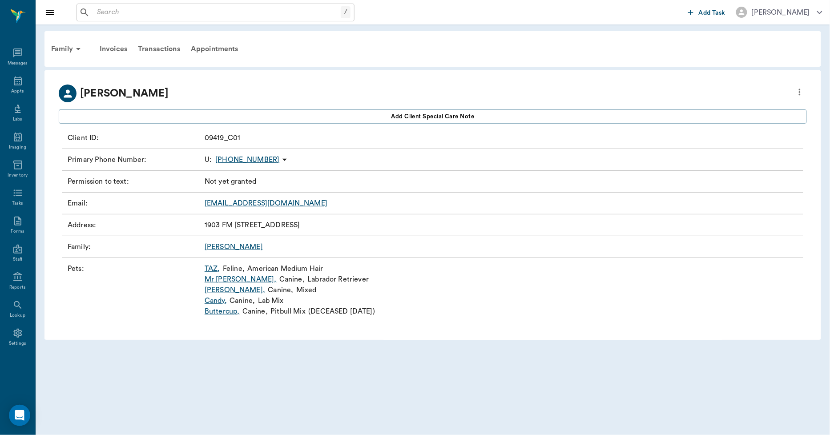
click at [798, 89] on icon "more" at bounding box center [799, 92] width 10 height 11
click at [725, 110] on span "Edit profile" at bounding box center [735, 107] width 125 height 9
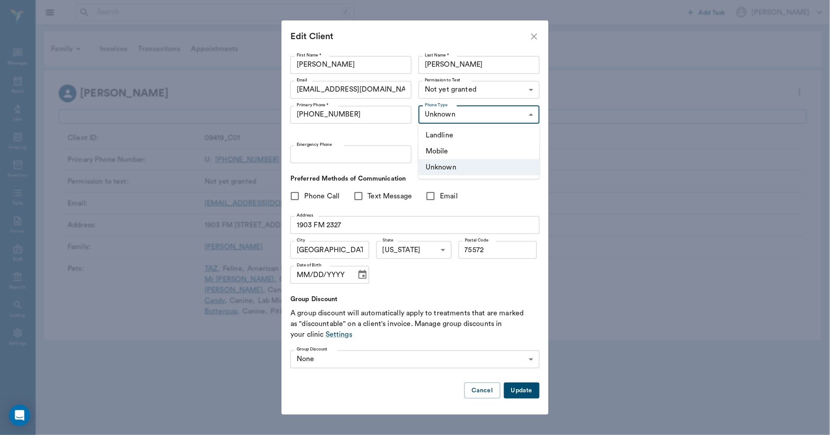
click at [465, 116] on body "/ ​ Add Task Dr. Bert Ellsworth Nectar Messages Appts Labs Imaging Inventory Ta…" at bounding box center [415, 217] width 830 height 435
click at [482, 84] on div at bounding box center [415, 217] width 830 height 435
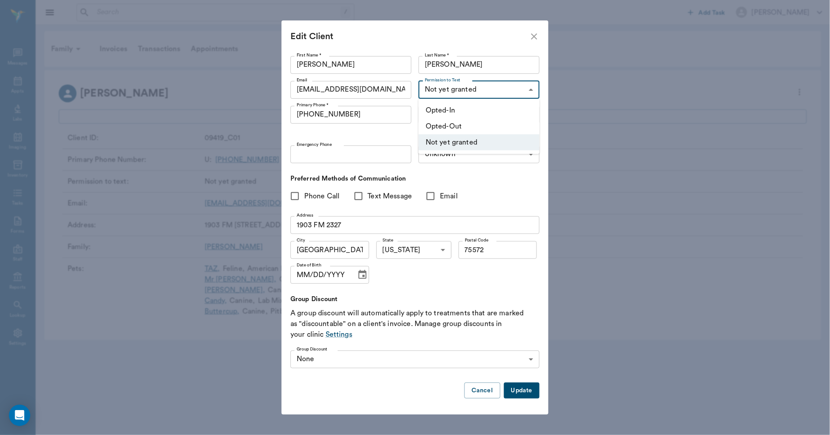
click at [486, 89] on body "/ ​ Add Task Dr. Bert Ellsworth Nectar Messages Appts Labs Imaging Inventory Ta…" at bounding box center [415, 217] width 830 height 435
click at [470, 108] on li "Opted-In" at bounding box center [478, 110] width 121 height 16
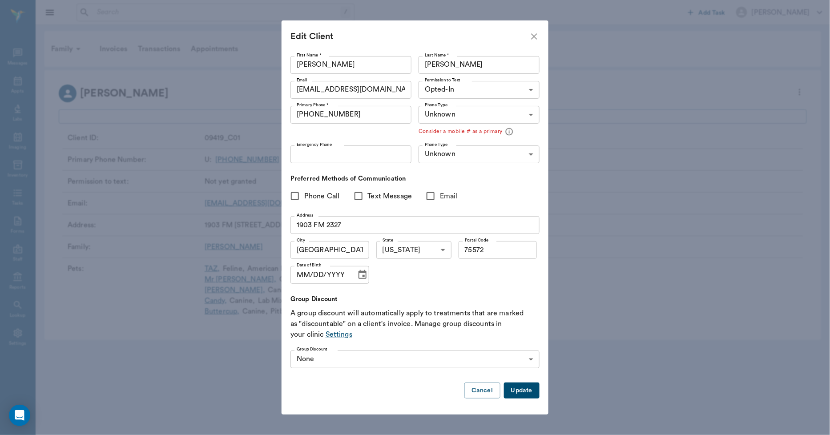
click at [518, 388] on button "Update" at bounding box center [522, 390] width 36 height 16
type input "UNKNOWN"
type input "MOBILE"
type input "LANDLINE"
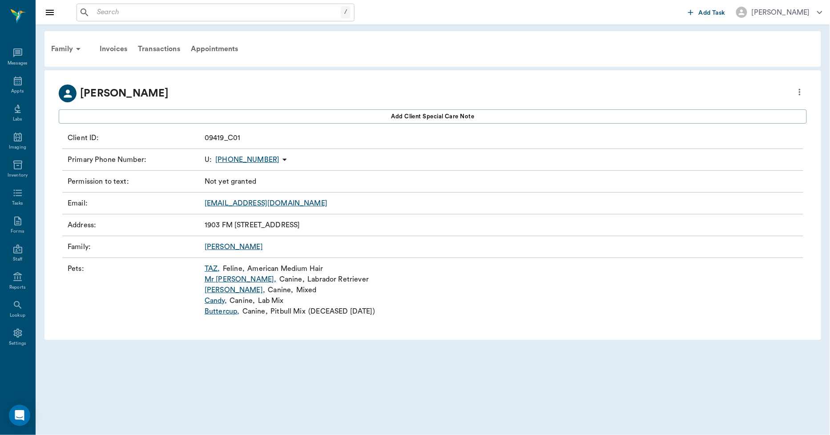
type input "OPT_IN"
type input "UNKNOWN"
type input "75572"
click at [20, 90] on div "Appts" at bounding box center [17, 91] width 12 height 7
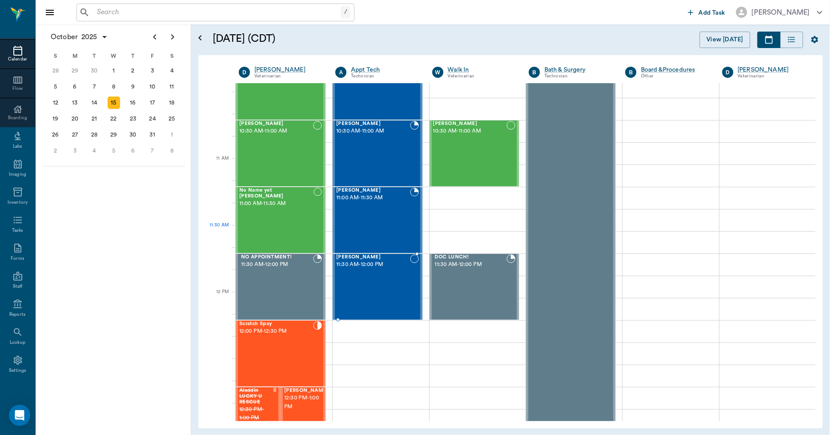
scroll to position [331, 0]
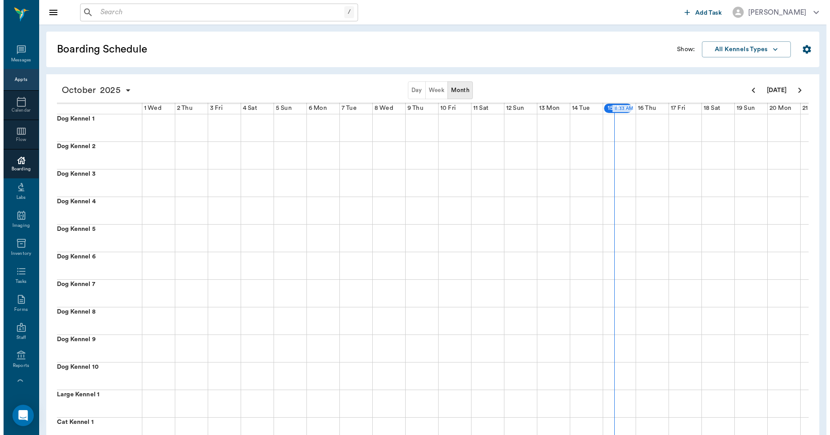
scroll to position [0, 261]
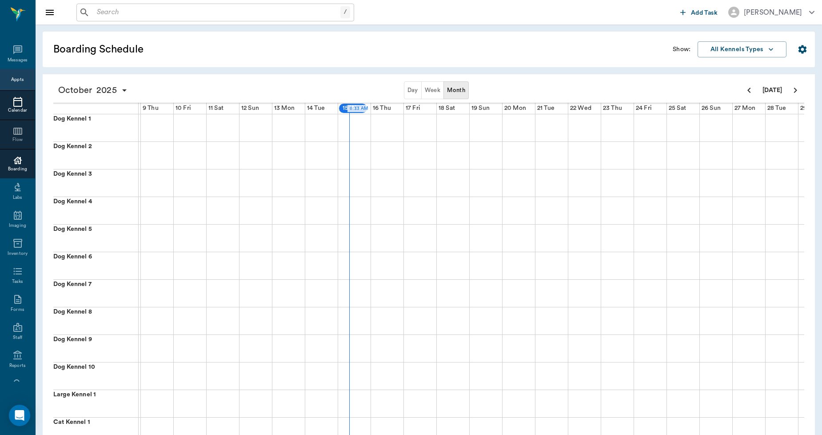
click at [8, 104] on div at bounding box center [17, 101] width 35 height 11
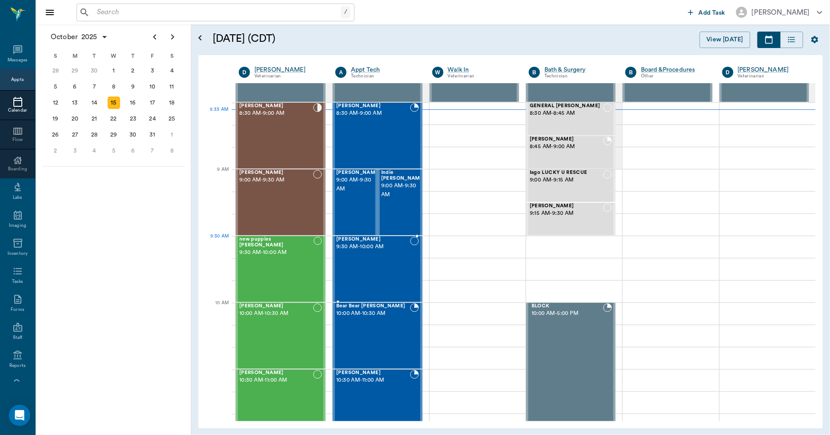
scroll to position [51, 0]
click at [300, 270] on div "new puppies Stephens 9:30 AM - 10:00 AM" at bounding box center [276, 269] width 74 height 65
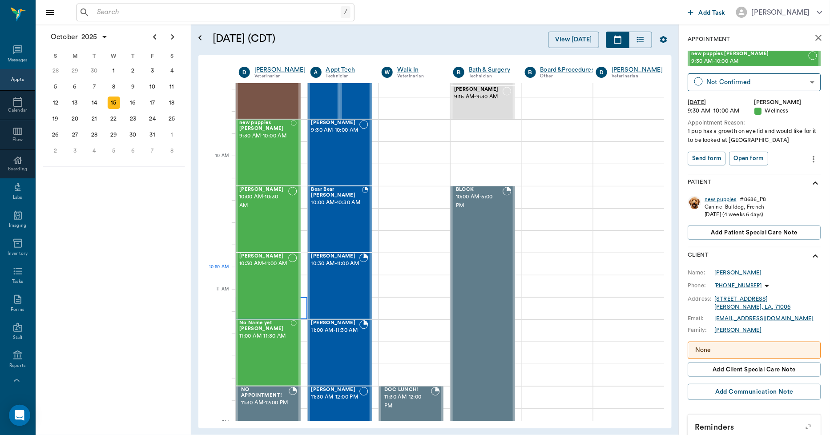
scroll to position [199, 0]
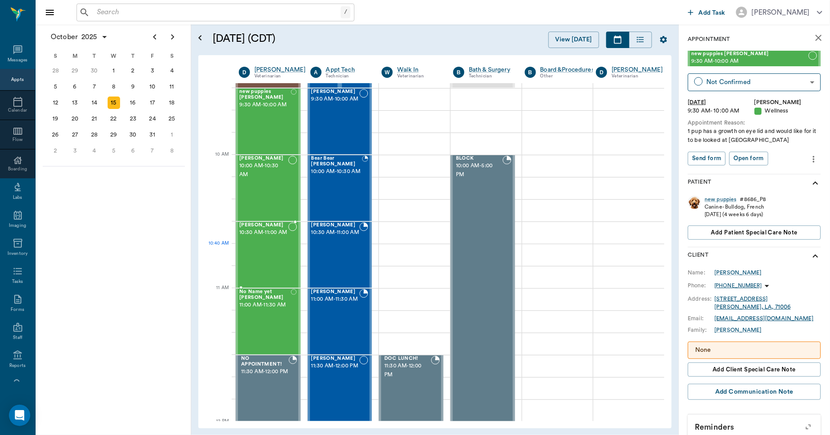
click at [268, 259] on div "Bovine Lockhart 10:30 AM - 11:00 AM" at bounding box center [263, 254] width 49 height 65
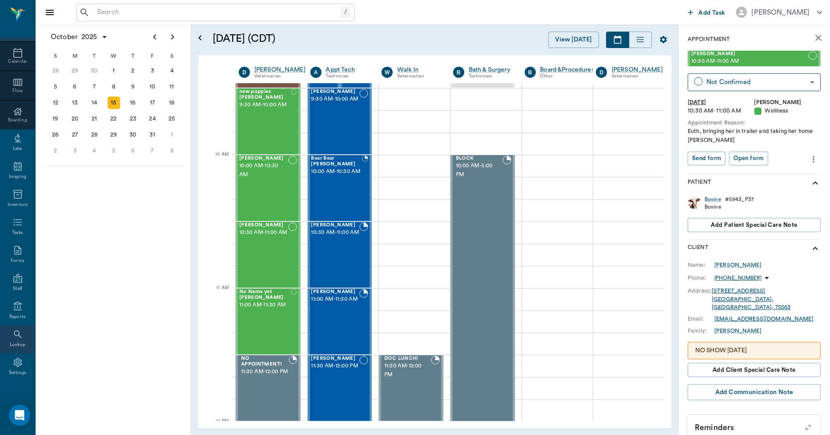
scroll to position [52, 0]
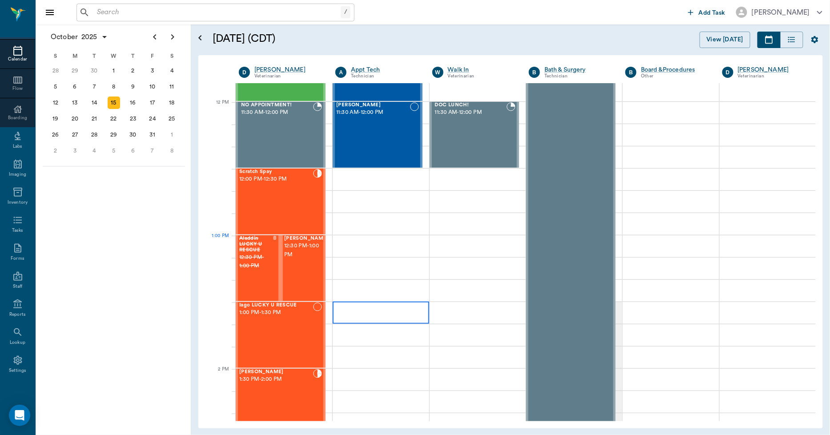
scroll to position [528, 0]
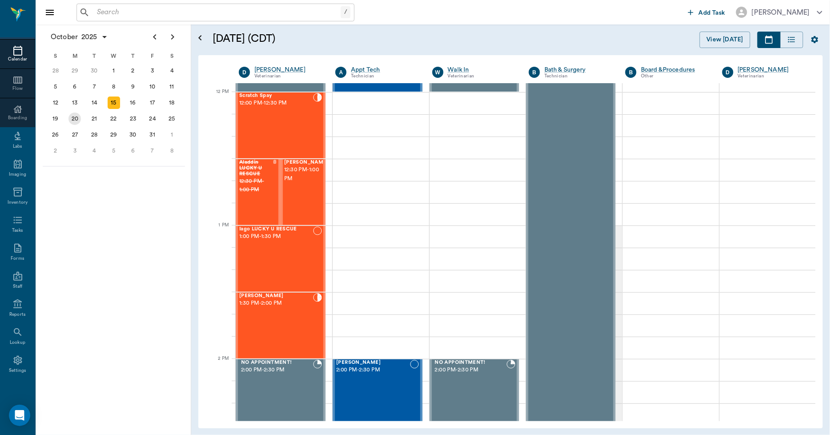
click at [74, 116] on div "20" at bounding box center [74, 118] width 12 height 12
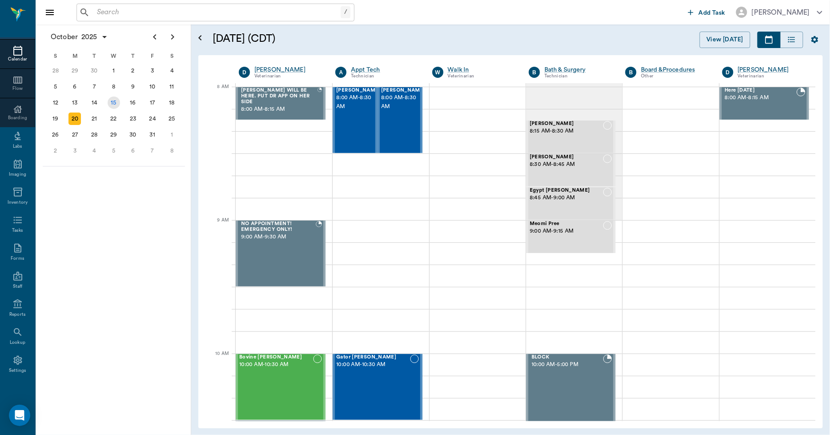
click at [113, 98] on div "15" at bounding box center [114, 102] width 12 height 12
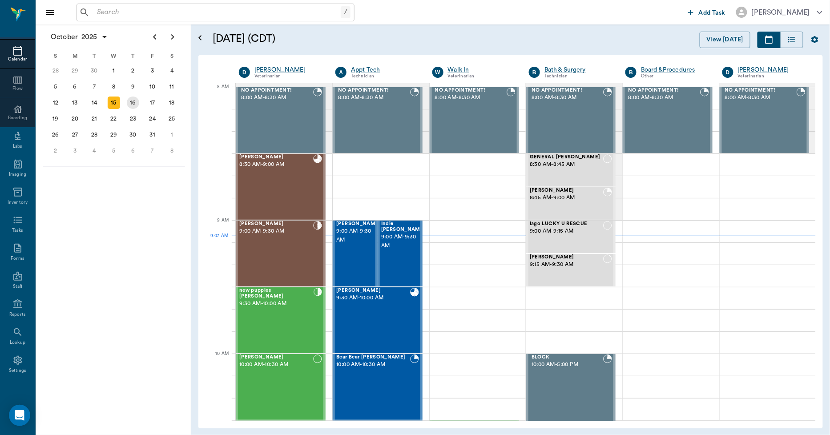
click at [138, 104] on div "16" at bounding box center [133, 103] width 20 height 16
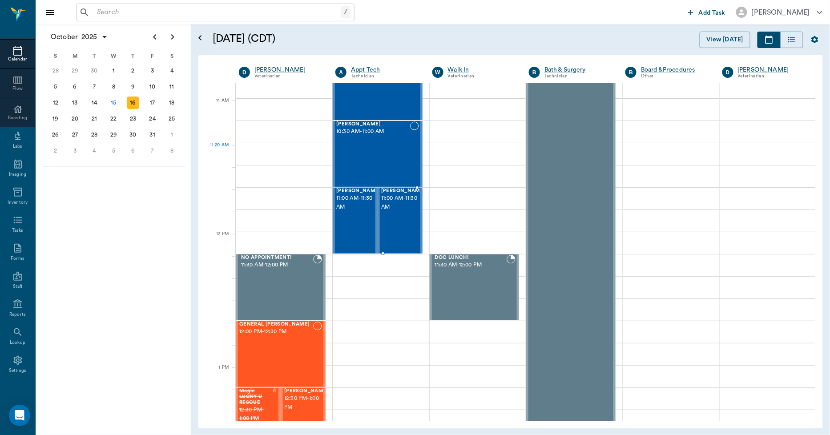
scroll to position [296, 0]
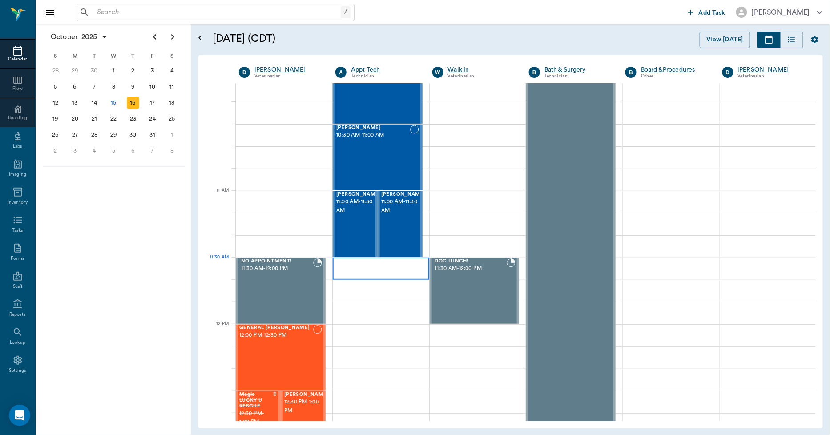
click at [393, 269] on div at bounding box center [381, 268] width 96 height 22
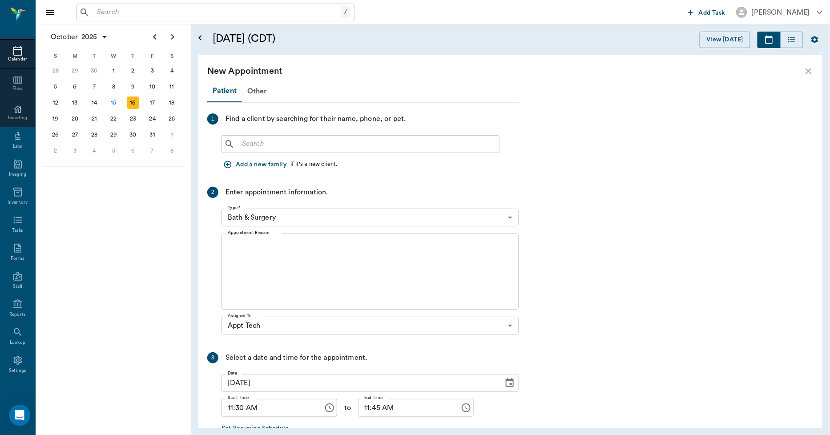
click at [279, 144] on input "text" at bounding box center [366, 144] width 257 height 12
click at [223, 168] on icon "button" at bounding box center [227, 164] width 9 height 9
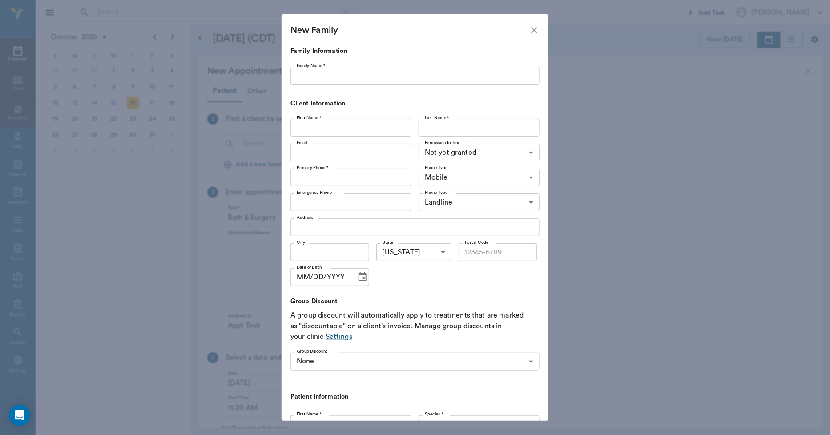
click at [316, 53] on p "Family Information" at bounding box center [410, 51] width 240 height 10
click at [313, 76] on input "Family Name *" at bounding box center [414, 76] width 249 height 18
type input "Madsen"
click at [337, 121] on input "First Name *" at bounding box center [350, 128] width 121 height 18
type input "Erica"
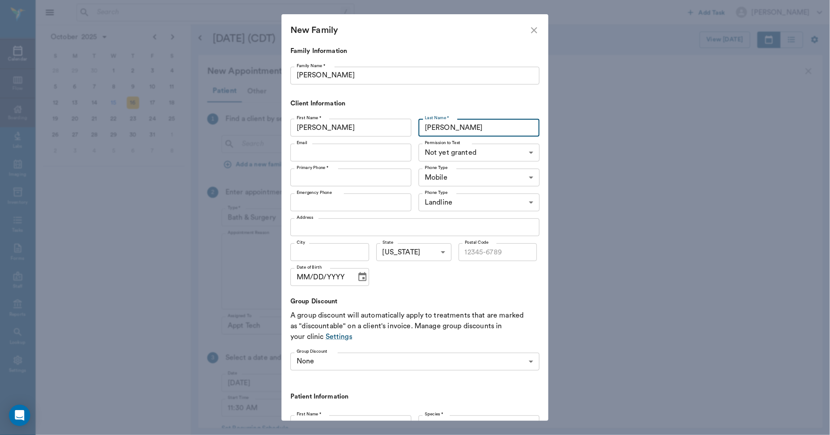
type input "Madsen"
click at [359, 175] on input "Primary Phone *" at bounding box center [350, 177] width 121 height 18
type input "(512) 299-4001"
click at [429, 149] on body "/ ​ Add Task Dr. Bert Ellsworth Nectar Messages Appts Calendar Flow Boarding La…" at bounding box center [415, 217] width 830 height 435
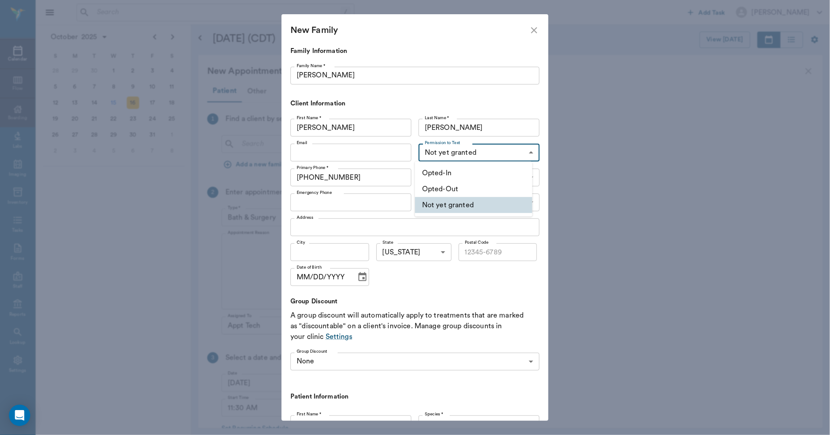
click at [433, 166] on li "Opted-In" at bounding box center [473, 173] width 117 height 16
type input "OPT_IN"
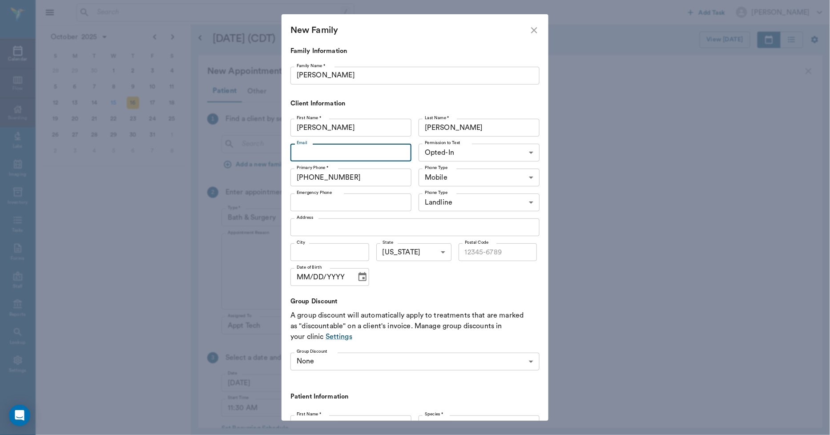
click at [357, 152] on input "Email" at bounding box center [350, 153] width 121 height 18
type input "clemadsene@gmail.com"
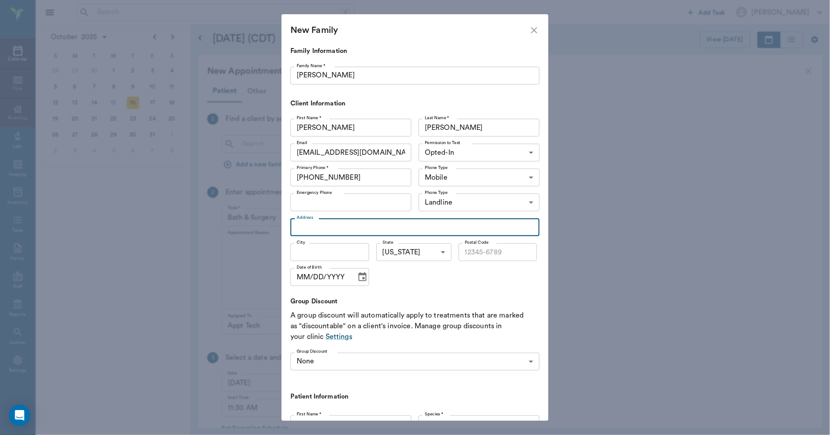
click at [350, 223] on input "Address" at bounding box center [414, 227] width 249 height 18
type input "529 Piermont Dr"
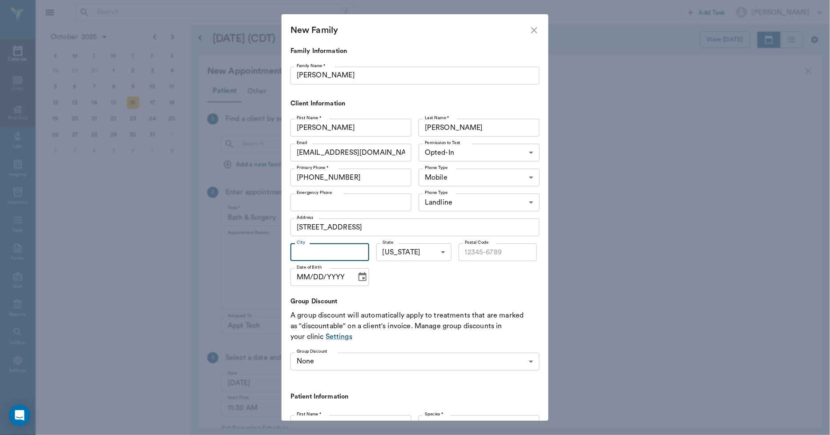
click at [348, 248] on input "City" at bounding box center [329, 252] width 79 height 18
type input "Atlanta"
click at [466, 252] on input "Postal Code" at bounding box center [497, 252] width 79 height 18
click at [484, 254] on input "7551" at bounding box center [497, 252] width 79 height 18
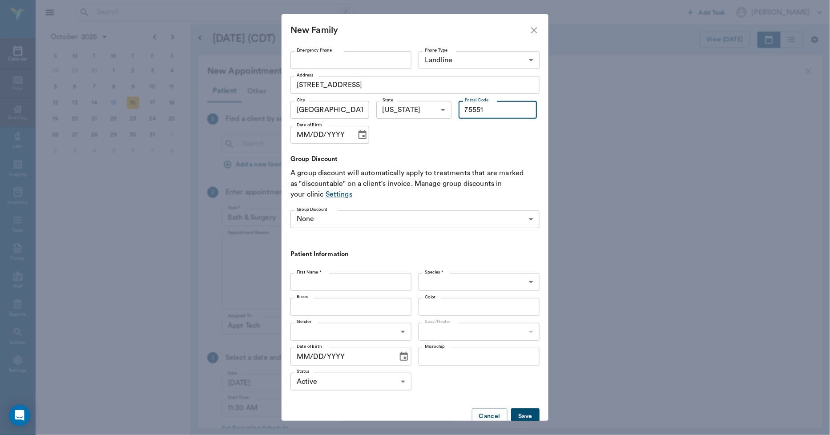
scroll to position [148, 0]
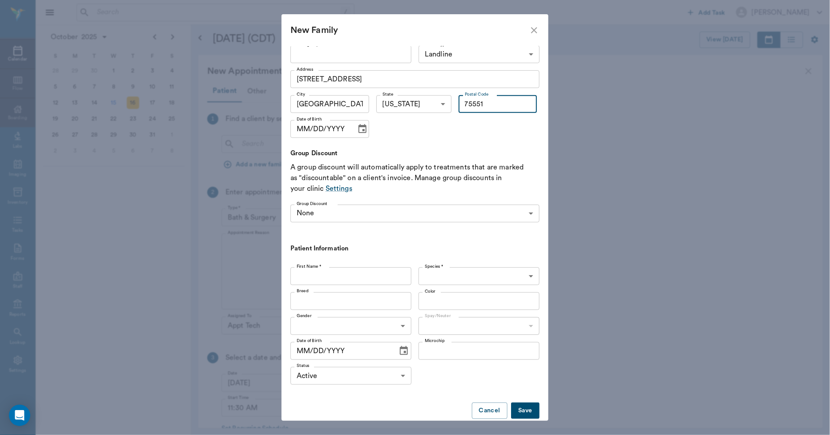
type input "75551"
click at [372, 275] on input "First Name *" at bounding box center [350, 276] width 121 height 18
type input "Duke"
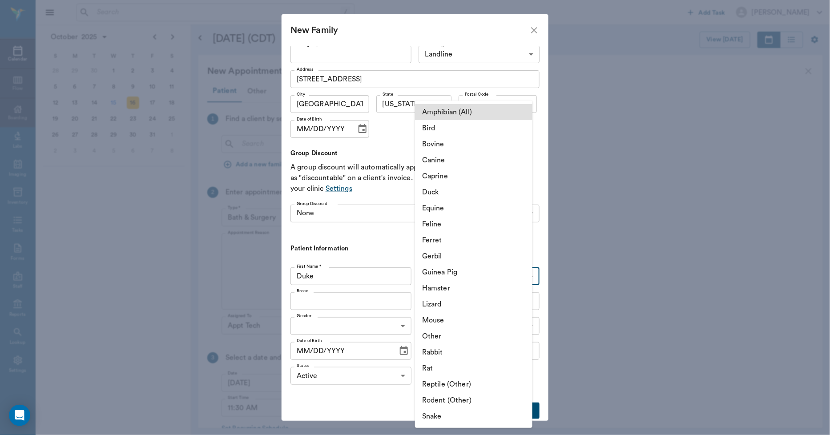
click at [435, 271] on body "/ ​ Add Task Dr. Bert Ellsworth Nectar Messages Appts Calendar Flow Boarding La…" at bounding box center [415, 217] width 830 height 435
click at [437, 193] on li "Duck" at bounding box center [473, 192] width 117 height 16
click at [443, 276] on body "/ ​ Add Task Dr. Bert Ellsworth Nectar Messages Appts Calendar Flow Boarding La…" at bounding box center [415, 217] width 830 height 435
click at [442, 160] on li "Canine" at bounding box center [473, 160] width 117 height 16
type input "Canine"
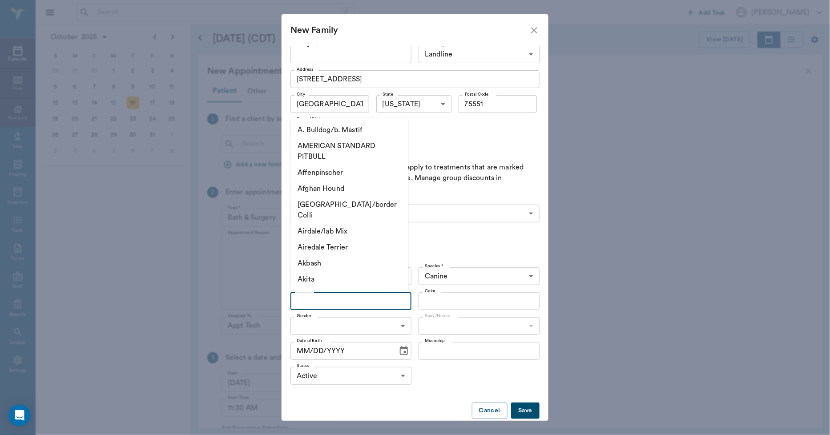
click at [356, 303] on input "Breed" at bounding box center [343, 301] width 101 height 12
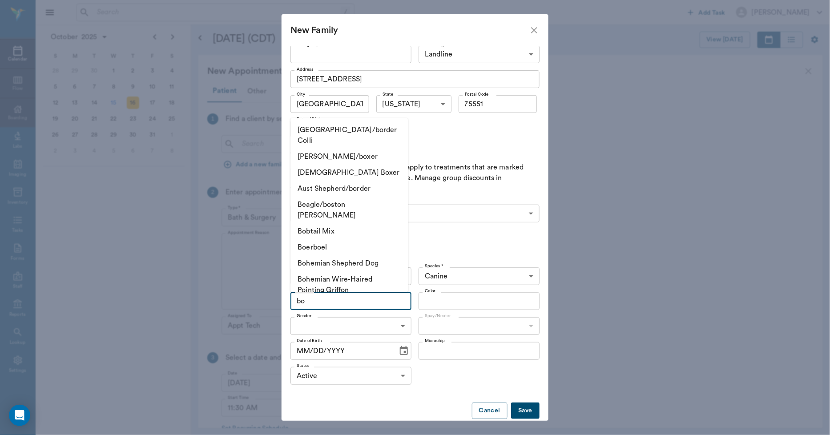
type input "b"
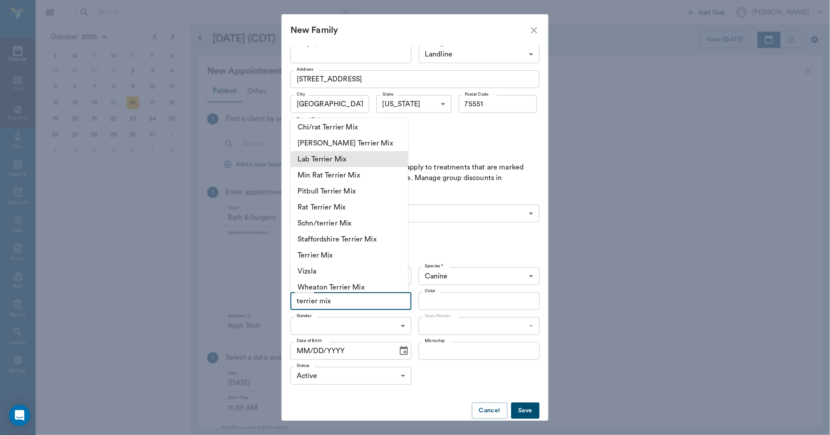
scroll to position [121, 0]
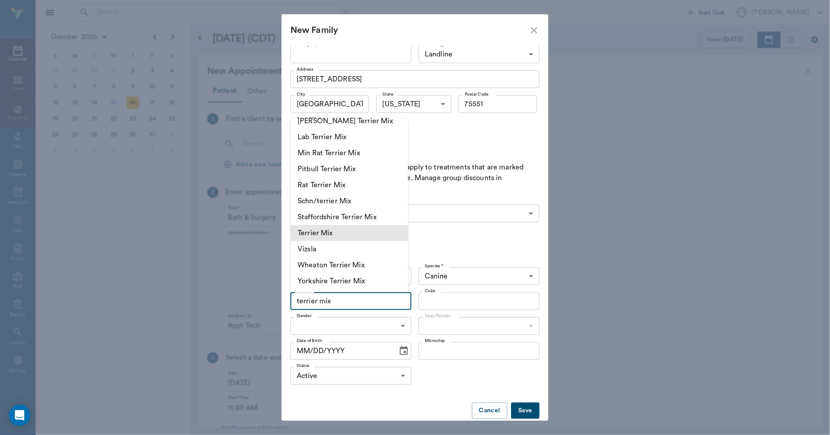
click at [335, 231] on li "Terrier Mix" at bounding box center [348, 233] width 117 height 16
type input "Terrier Mix"
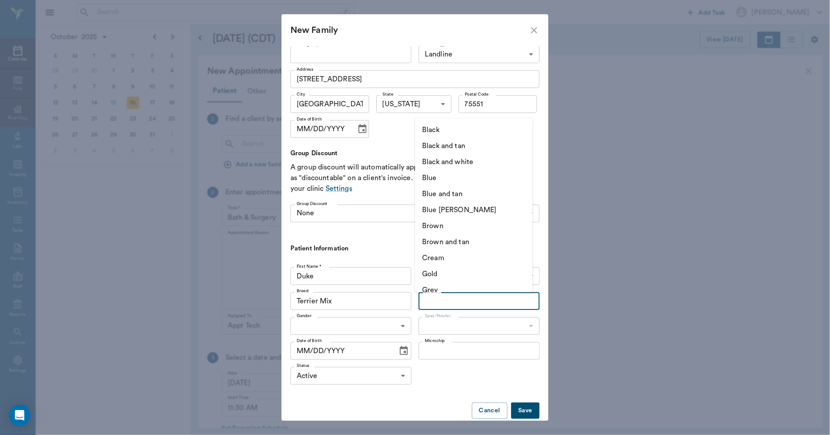
click at [445, 300] on input "Color" at bounding box center [471, 301] width 101 height 12
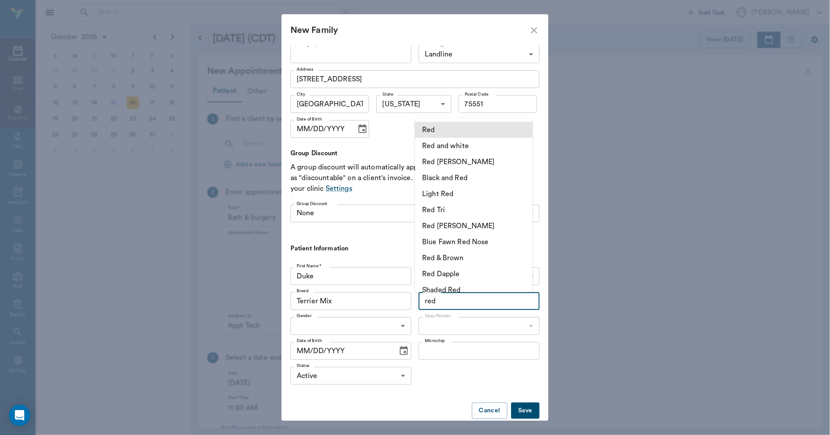
click at [437, 136] on li "Red" at bounding box center [473, 130] width 117 height 16
type input "Red"
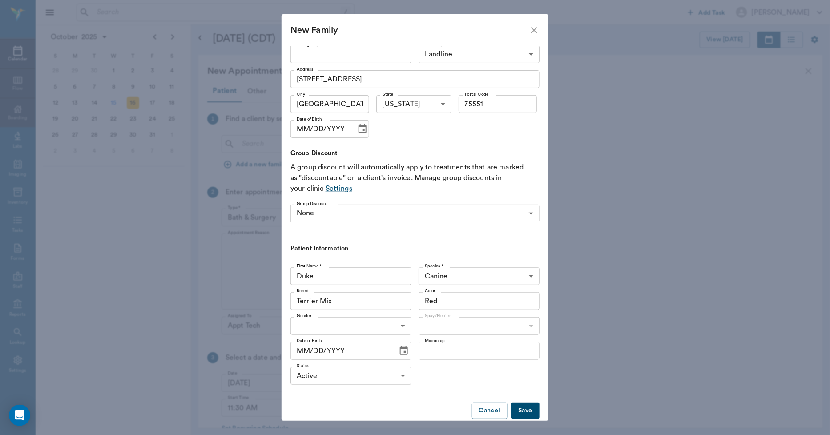
click at [387, 330] on body "/ ​ Add Task Dr. Bert Ellsworth Nectar Messages Appts Calendar Flow Boarding La…" at bounding box center [415, 217] width 830 height 435
click at [363, 350] on li "Male" at bounding box center [348, 346] width 117 height 16
type input "MALE"
click at [438, 325] on body "/ ​ Add Task Dr. Bert Ellsworth Nectar Messages Appts Calendar Flow Boarding La…" at bounding box center [415, 217] width 830 height 435
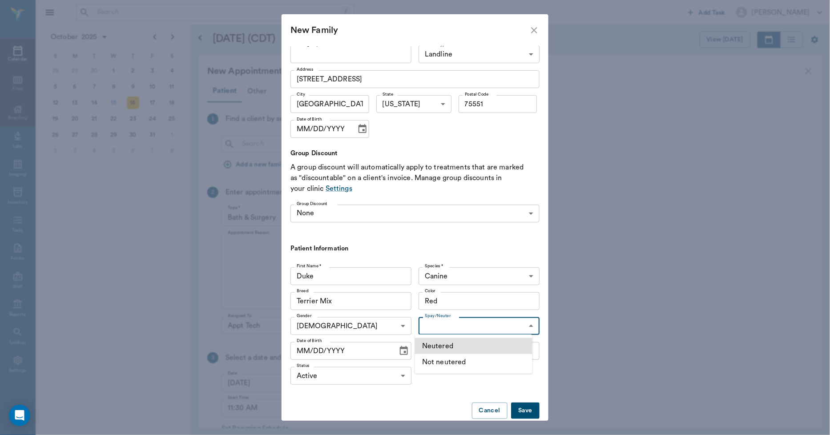
click at [441, 341] on li "Neutered" at bounding box center [473, 346] width 117 height 16
type input "true"
click at [401, 350] on icon "Choose date" at bounding box center [404, 350] width 8 height 9
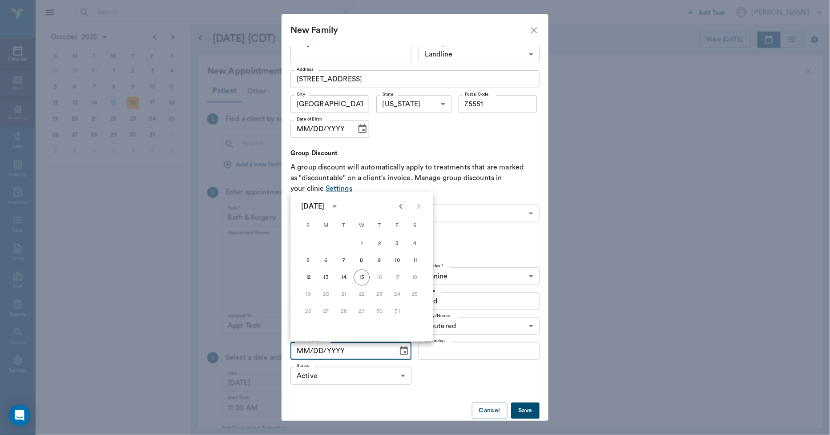
click at [340, 208] on icon "calendar view is open, switch to year view" at bounding box center [334, 206] width 11 height 11
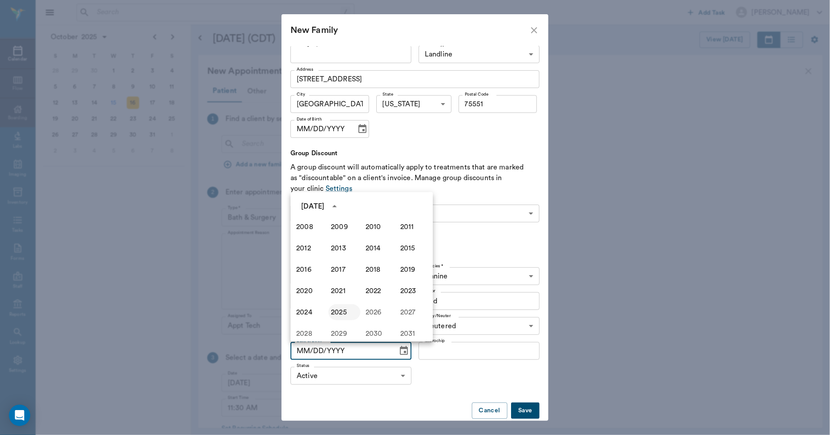
scroll to position [560, 0]
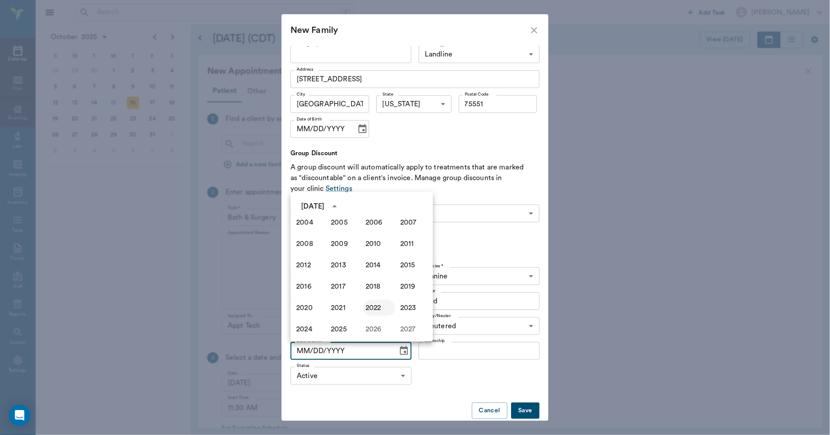
click at [368, 309] on button "2022" at bounding box center [379, 308] width 32 height 16
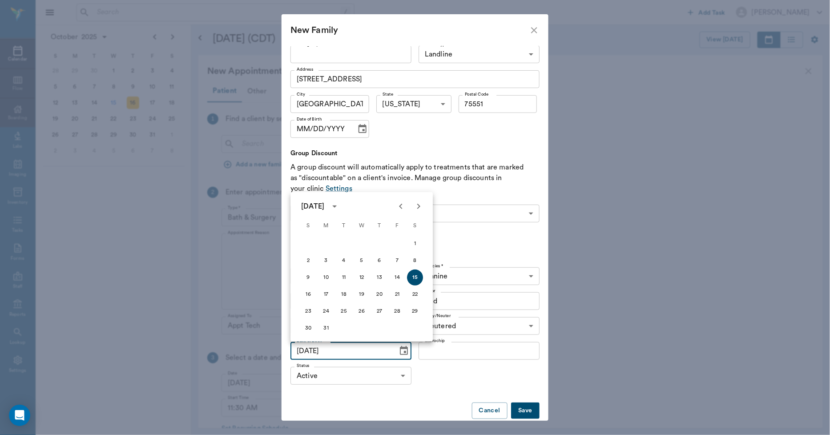
click at [399, 205] on icon "Previous month" at bounding box center [400, 206] width 11 height 11
click at [414, 203] on icon "Next month" at bounding box center [418, 206] width 11 height 11
click at [365, 277] on button "14" at bounding box center [361, 277] width 16 height 16
type input "09/14/2022"
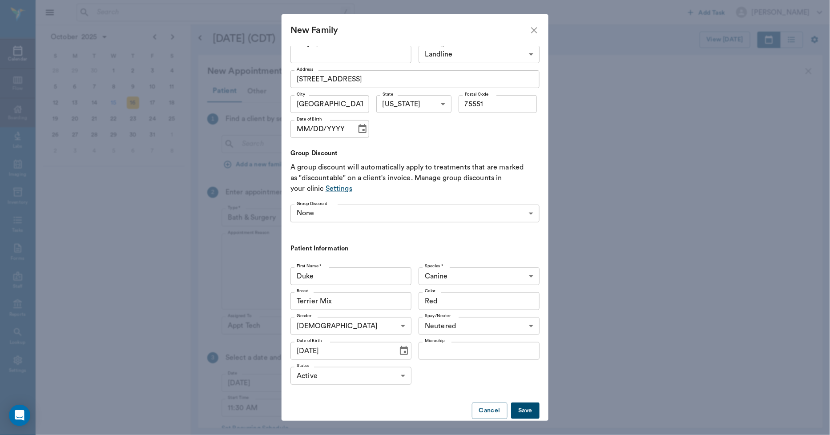
click at [521, 406] on button "Save" at bounding box center [525, 410] width 28 height 16
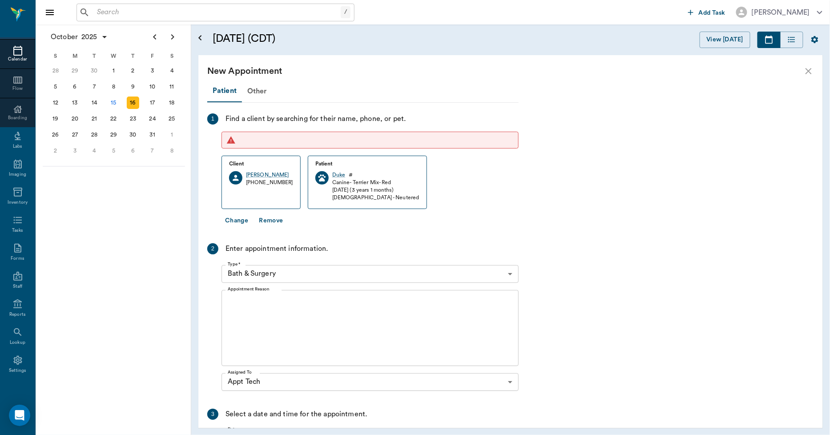
scroll to position [0, 0]
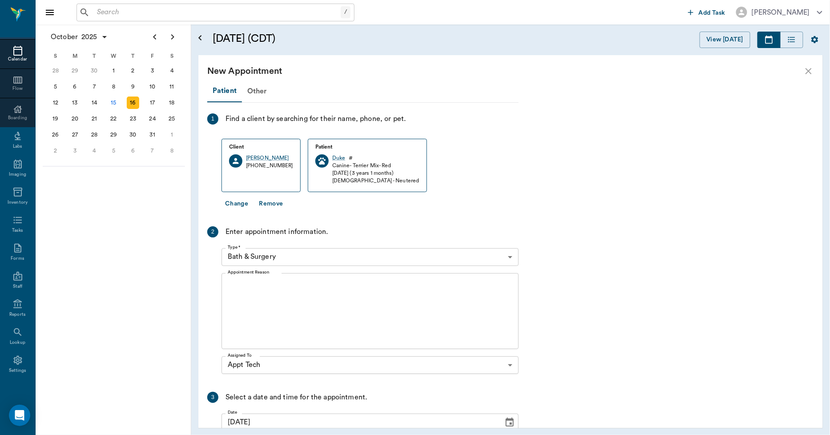
click at [341, 257] on body "/ ​ Add Task Dr. Bert Ellsworth Nectar Messages Appts Calendar Flow Boarding La…" at bounding box center [415, 217] width 830 height 435
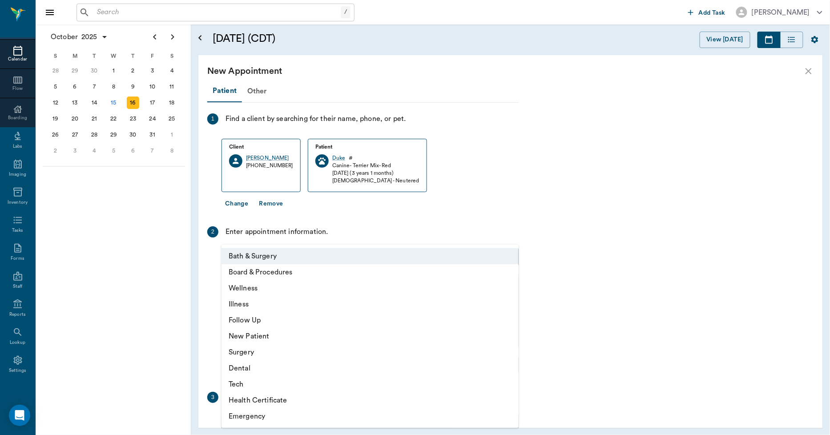
click at [247, 384] on li "Tech" at bounding box center [369, 384] width 297 height 16
type input "65d2be4f46e3a538d89b8c1a"
type input "12:00 PM"
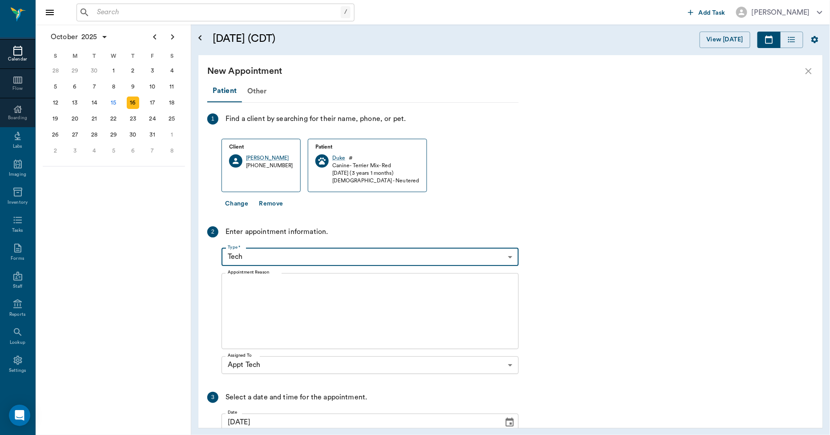
click at [300, 289] on textarea "Appointment Reason" at bounding box center [370, 310] width 285 height 61
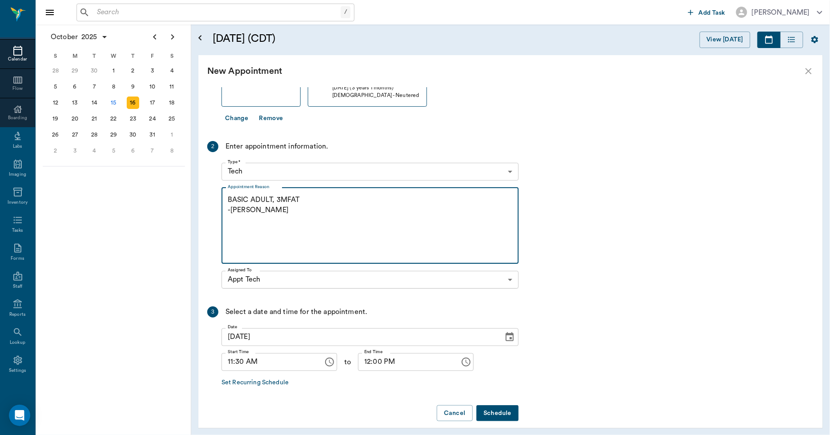
scroll to position [94, 0]
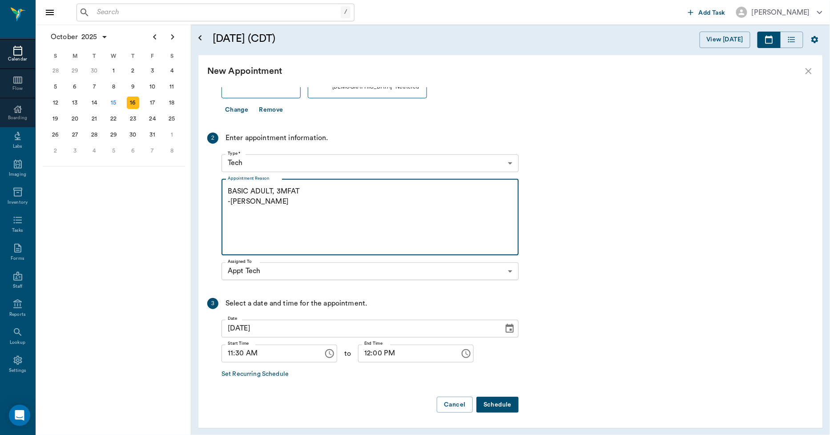
type textarea "BASIC ADULT, 3MFAT -LORY"
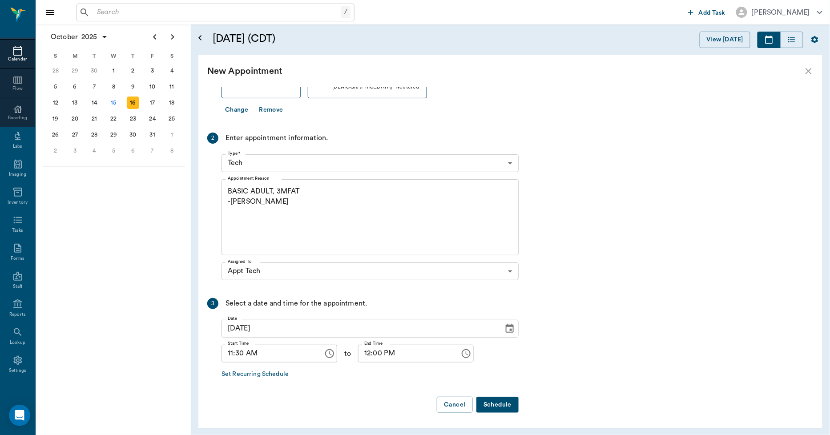
click at [489, 398] on button "Schedule" at bounding box center [497, 405] width 42 height 16
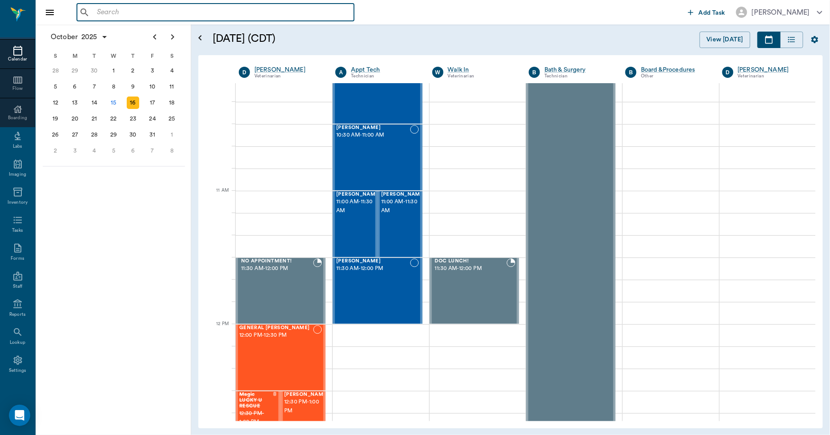
click at [208, 10] on input "text" at bounding box center [221, 12] width 257 height 12
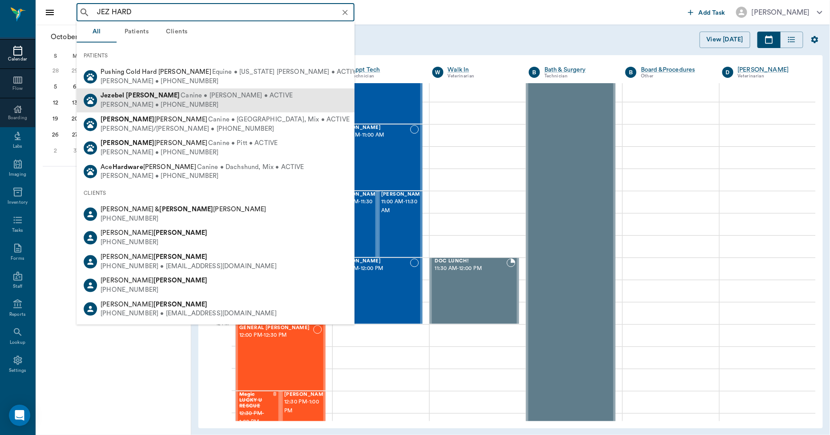
click at [139, 98] on b "Harding" at bounding box center [153, 95] width 54 height 7
type input "JEZ HARD"
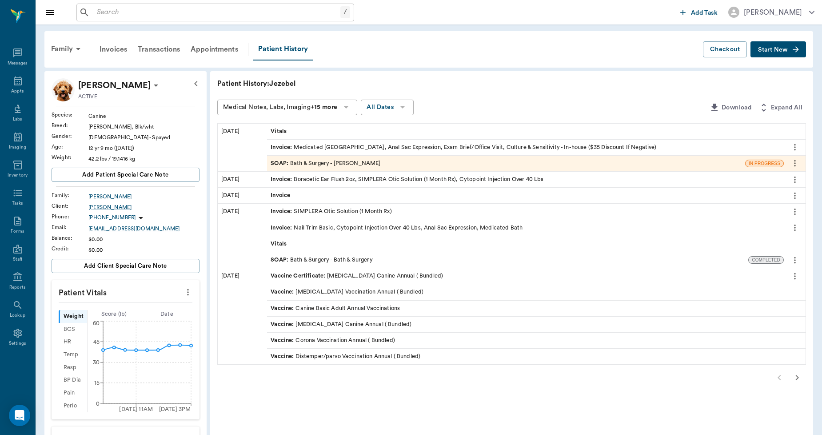
click at [772, 50] on span "Start New" at bounding box center [773, 50] width 30 height 0
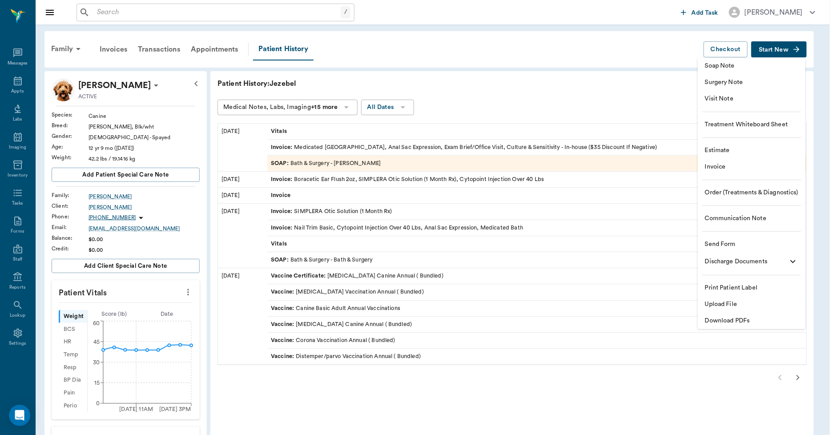
click at [728, 303] on span "Upload File" at bounding box center [751, 304] width 93 height 9
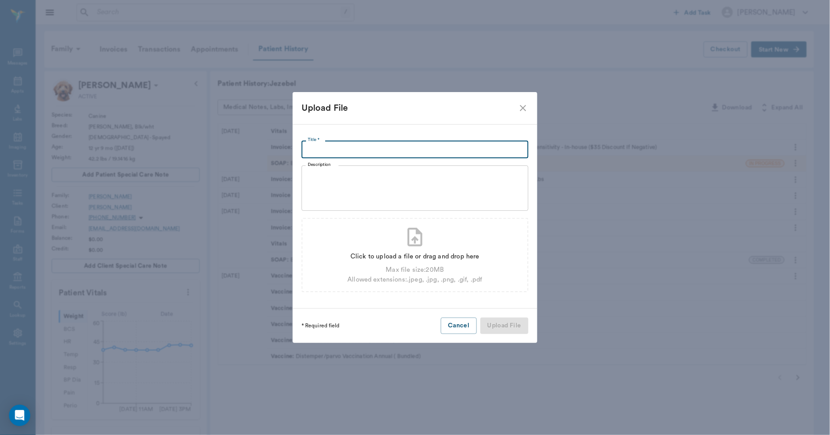
click at [516, 154] on input "Title *" at bounding box center [414, 149] width 227 height 18
type input "SENSITIVITY RESULT REPORT 10.15.2025"
click at [433, 254] on div "Click to upload a file or drag and drop here" at bounding box center [414, 257] width 135 height 10
type input "C:\fakepath\Jezebel.Harding.SensitivityResultReport.10.15.2025.pdf"
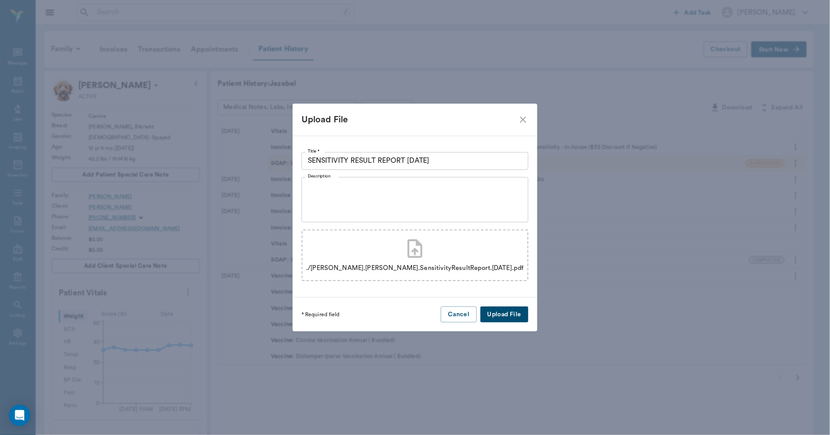
click at [493, 314] on button "Upload File" at bounding box center [504, 314] width 48 height 16
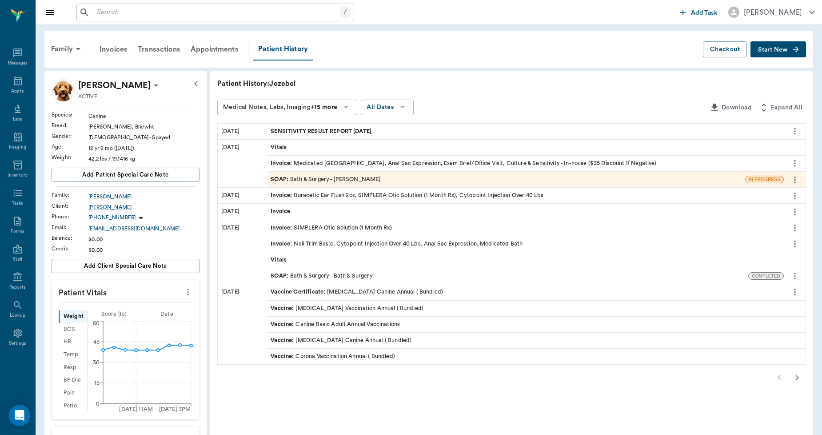
click at [224, 11] on input "text" at bounding box center [216, 12] width 247 height 12
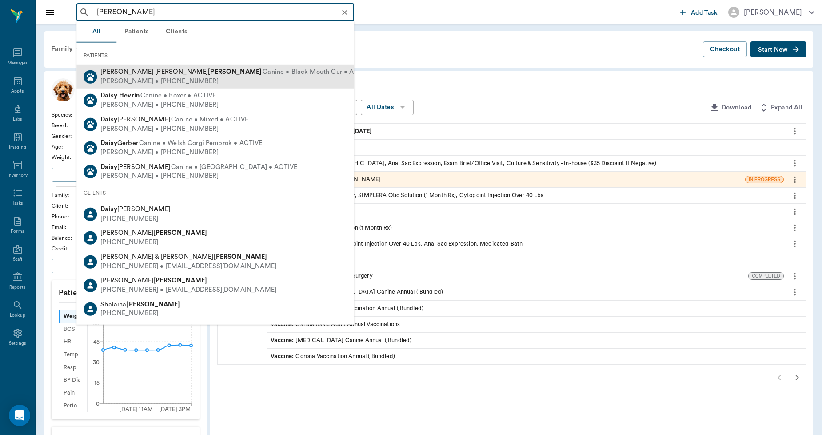
click at [131, 75] on div "Daisy Mae Herring Canine • Black Mouth Cur • ACTIVE" at bounding box center [236, 72] width 272 height 9
type input "DAISY HERR"
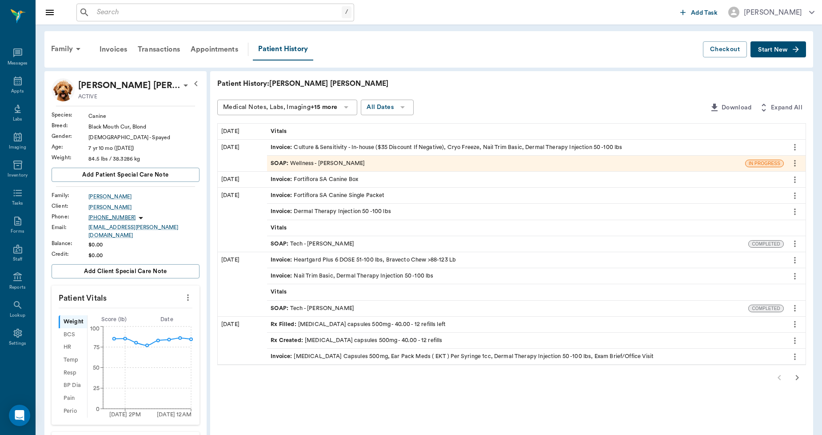
click at [775, 52] on button "Start New" at bounding box center [779, 49] width 56 height 16
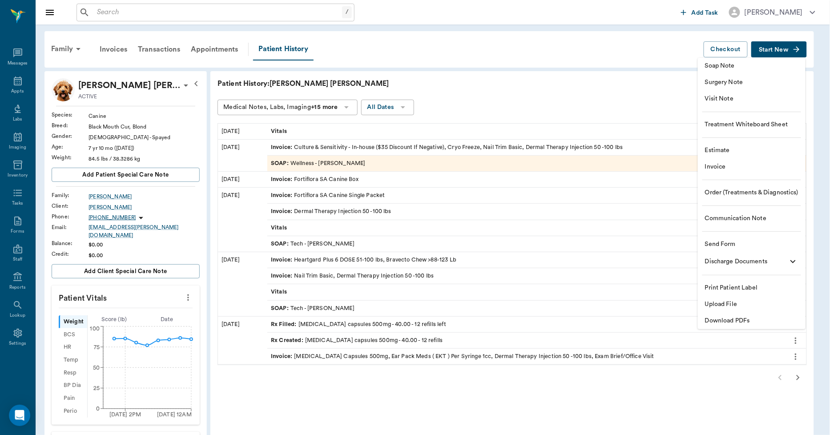
click at [720, 303] on span "Upload File" at bounding box center [751, 304] width 93 height 9
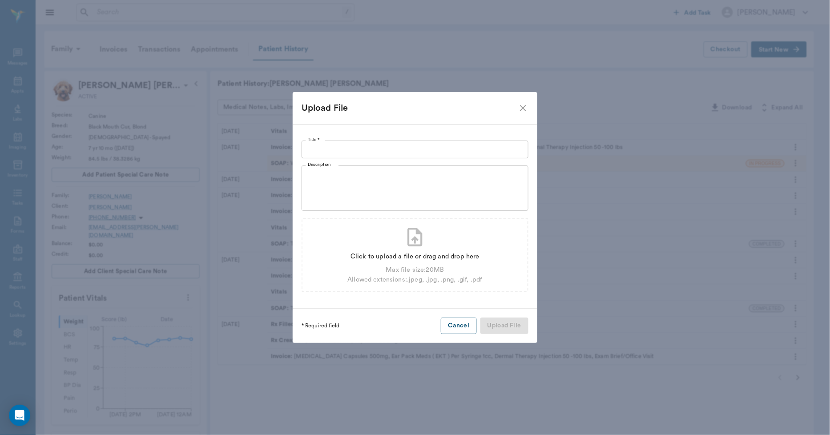
click at [470, 148] on input "Title *" at bounding box center [414, 149] width 227 height 18
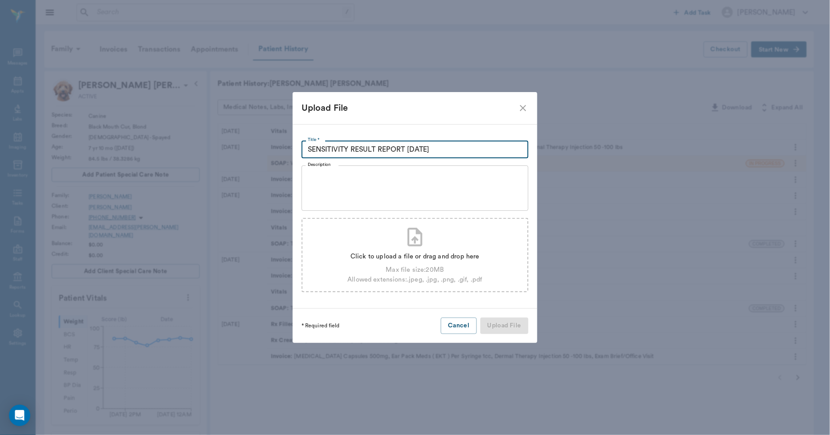
type input "SENSITIVITY RESULT REPORT 10.15.2025"
click at [365, 253] on div "Click to upload a file or drag and drop here" at bounding box center [414, 257] width 135 height 10
type input "C:\fakepath\Daisy Mae.Herring.SensitivityResultReport.10.15.2025.pdf"
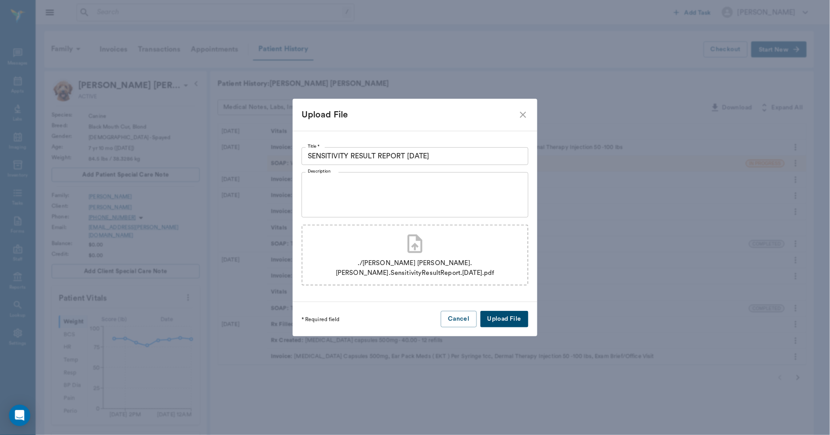
click at [498, 313] on button "Upload File" at bounding box center [504, 319] width 48 height 16
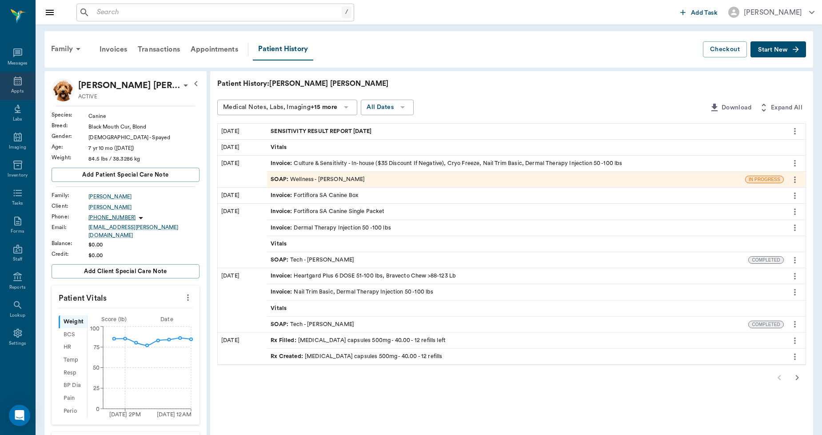
click at [20, 80] on icon at bounding box center [18, 80] width 8 height 9
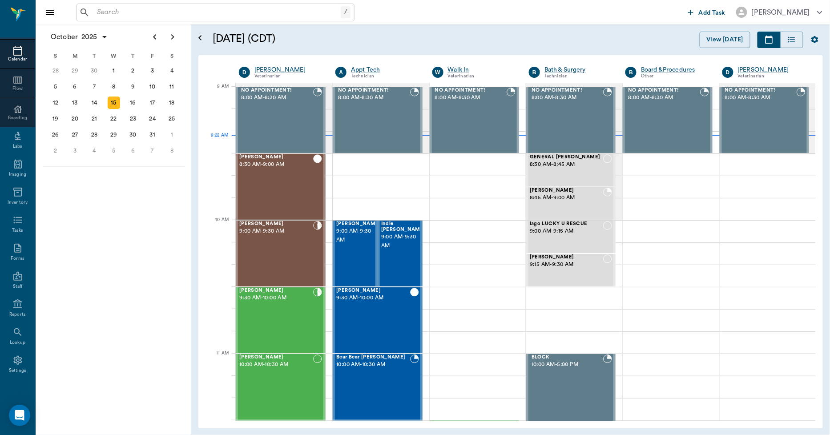
scroll to position [134, 0]
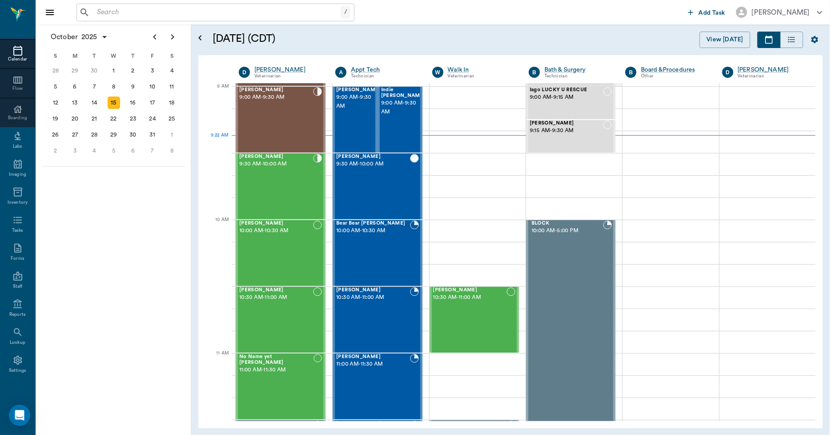
click at [16, 52] on icon at bounding box center [17, 50] width 11 height 11
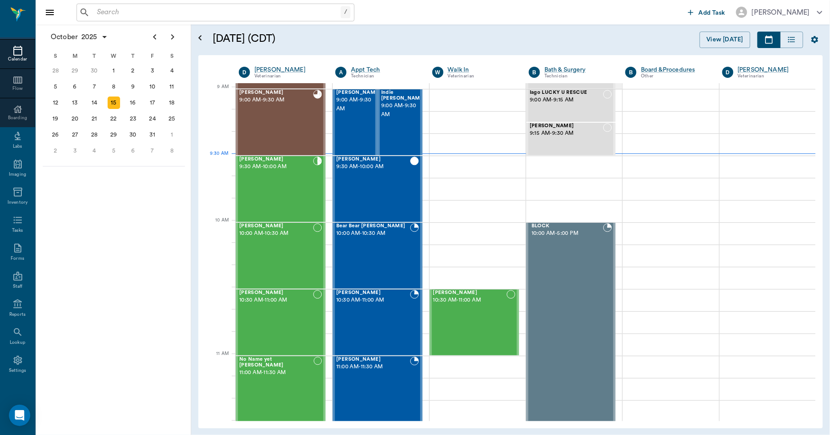
scroll to position [136, 0]
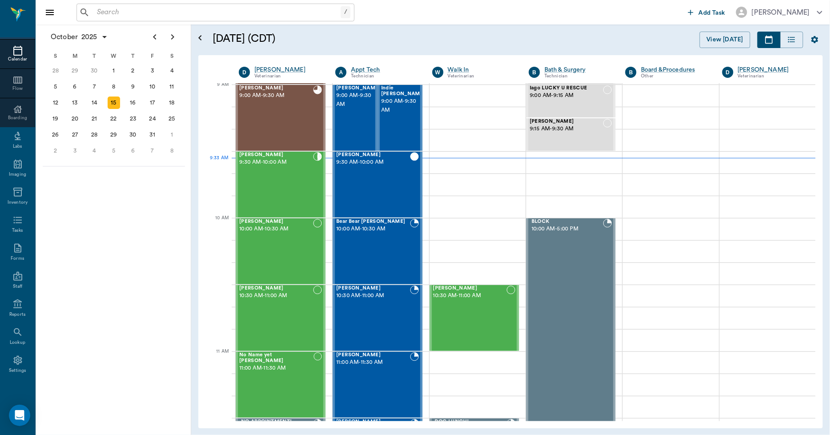
click at [111, 20] on div "/ ​" at bounding box center [215, 13] width 278 height 18
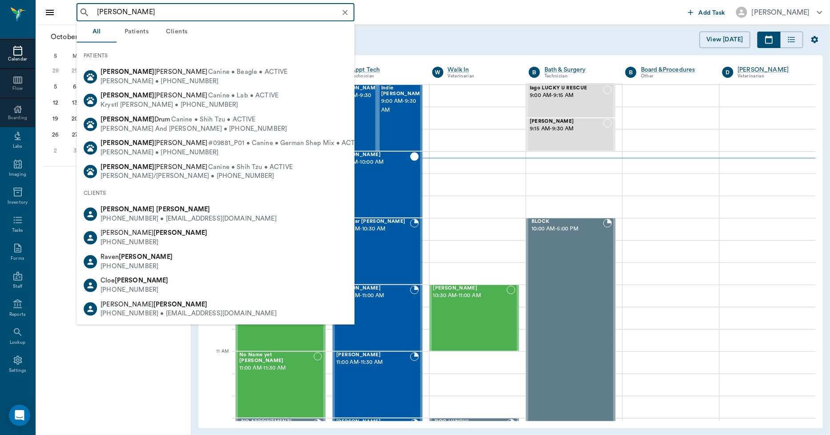
drag, startPoint x: 138, startPoint y: 10, endPoint x: 63, endPoint y: 6, distance: 74.8
click at [63, 6] on div "CHAR BAX ​ Add Task Dr. Bert Ellsworth" at bounding box center [433, 12] width 794 height 24
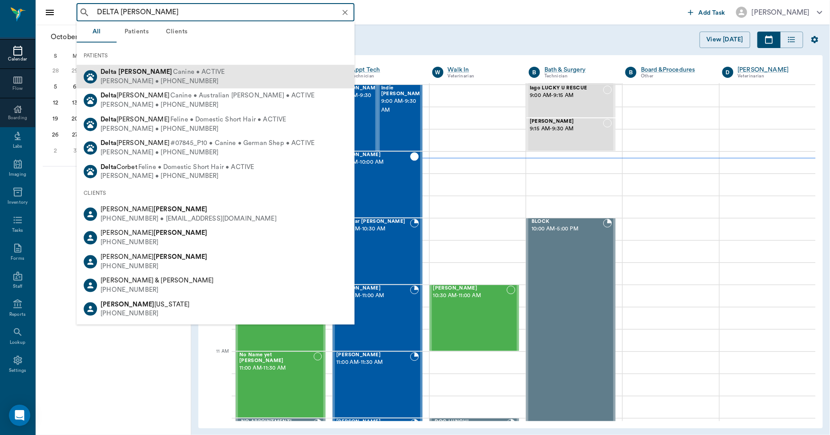
click at [137, 73] on b "Baxley" at bounding box center [145, 71] width 54 height 7
type input "DELTA BAXLEY"
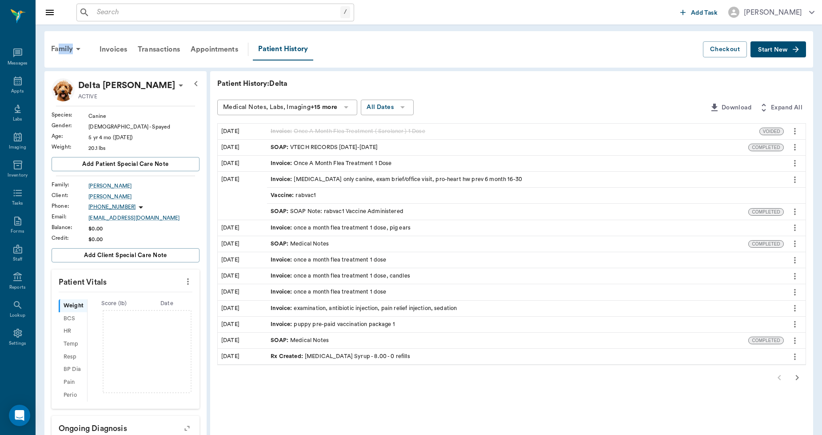
click at [60, 54] on div "Family" at bounding box center [67, 48] width 43 height 21
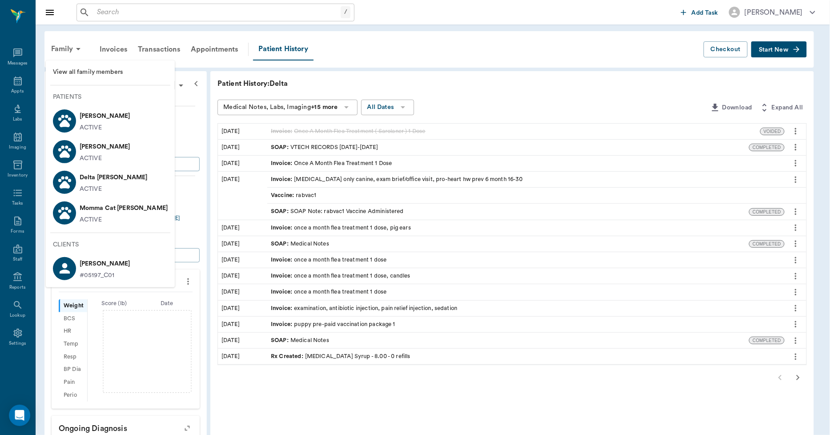
click at [389, 63] on div at bounding box center [415, 217] width 830 height 435
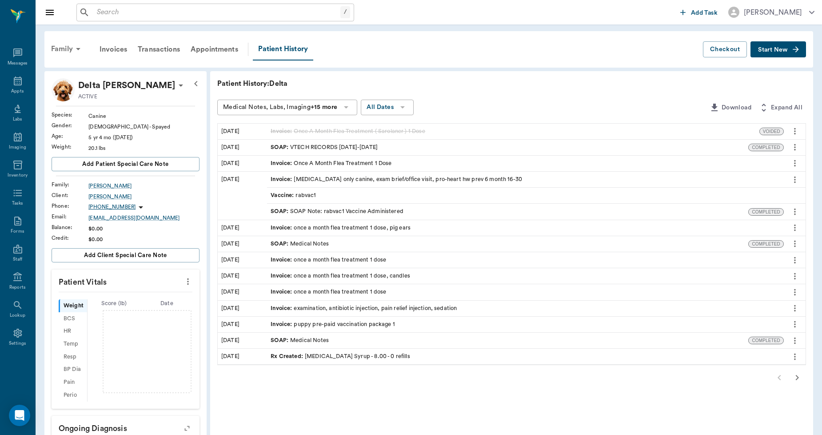
click at [69, 48] on div "Family" at bounding box center [67, 48] width 43 height 21
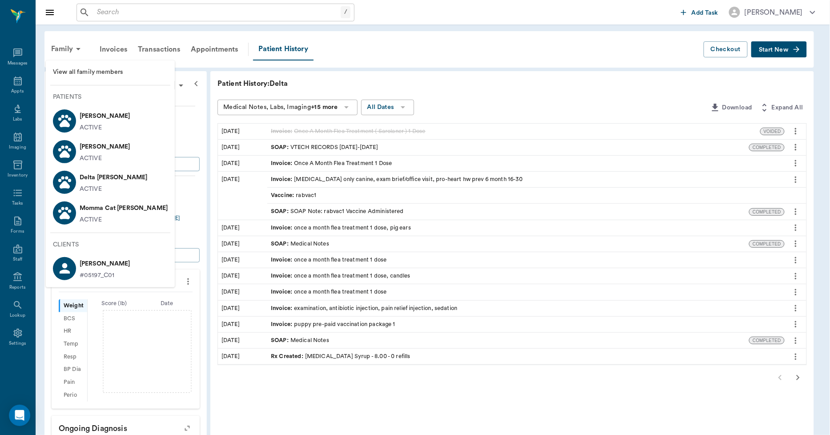
click at [84, 115] on p "Riven Baxley" at bounding box center [105, 116] width 51 height 14
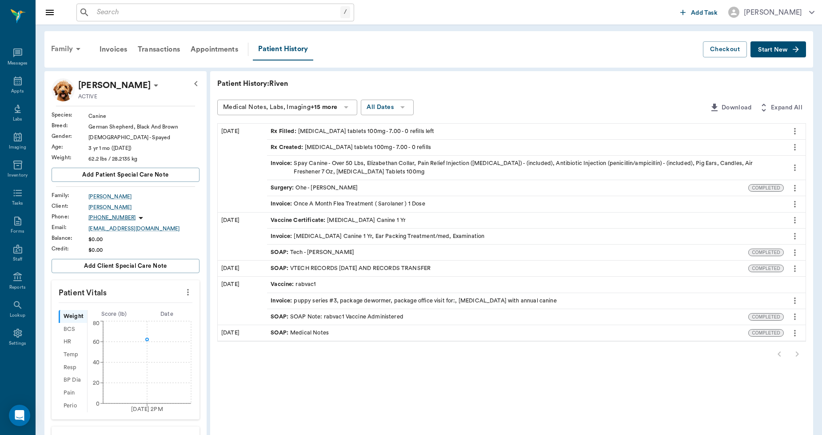
click at [66, 49] on div "Family" at bounding box center [67, 48] width 43 height 21
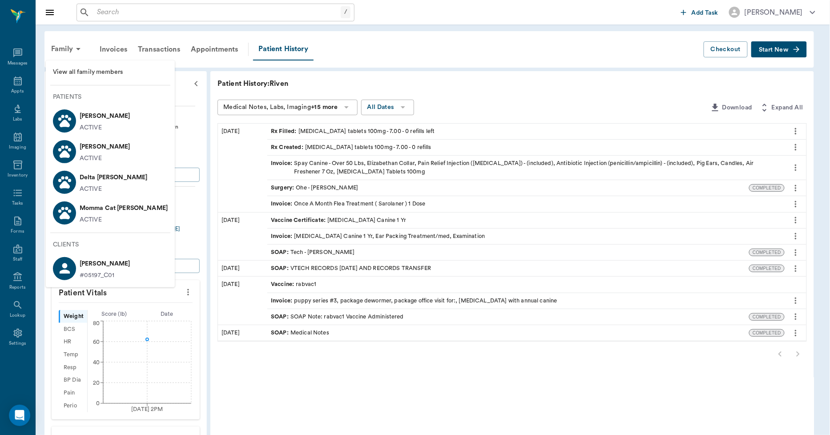
click at [85, 176] on p "Delta Baxley" at bounding box center [114, 177] width 68 height 14
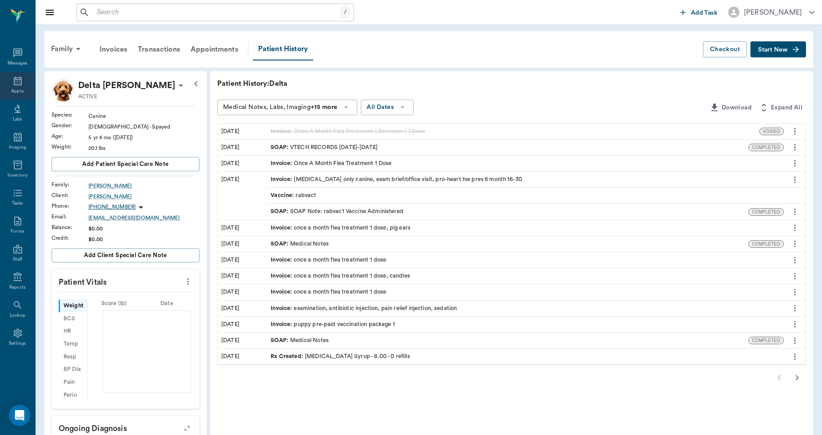
click at [15, 86] on div "Appts" at bounding box center [17, 86] width 35 height 28
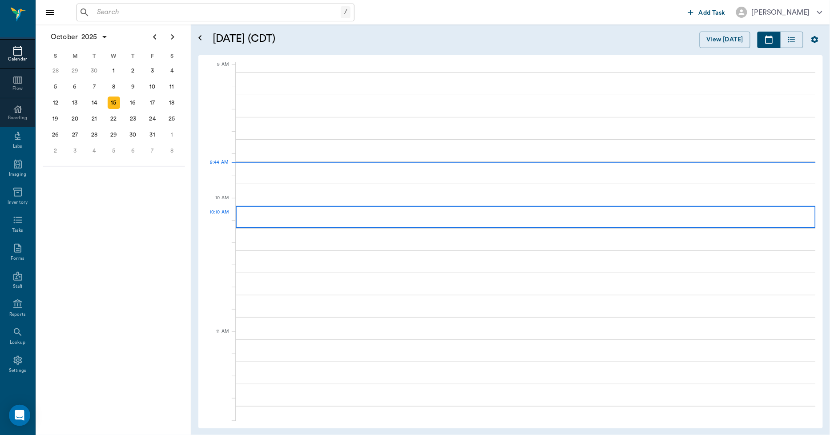
scroll to position [134, 0]
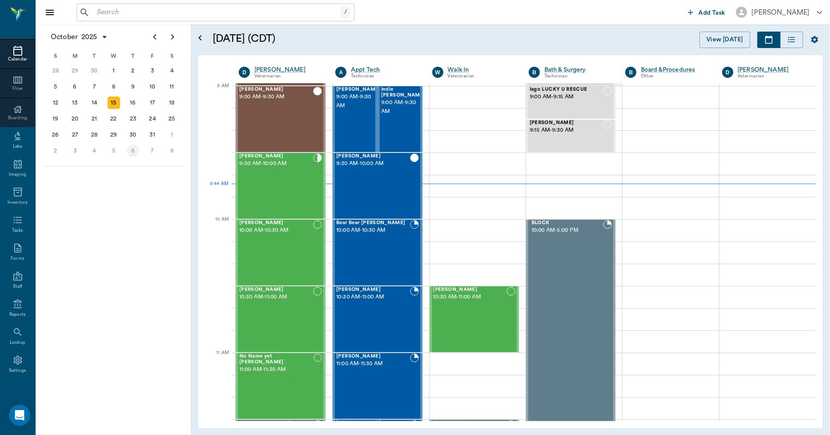
click at [136, 148] on div "6" at bounding box center [133, 150] width 12 height 12
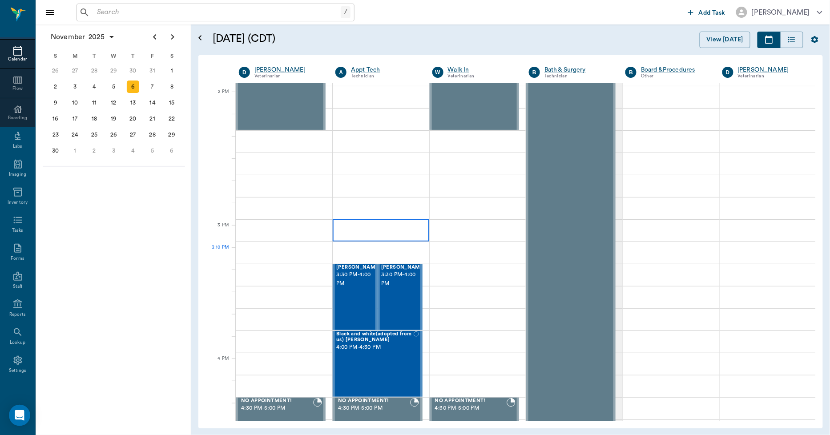
scroll to position [889, 0]
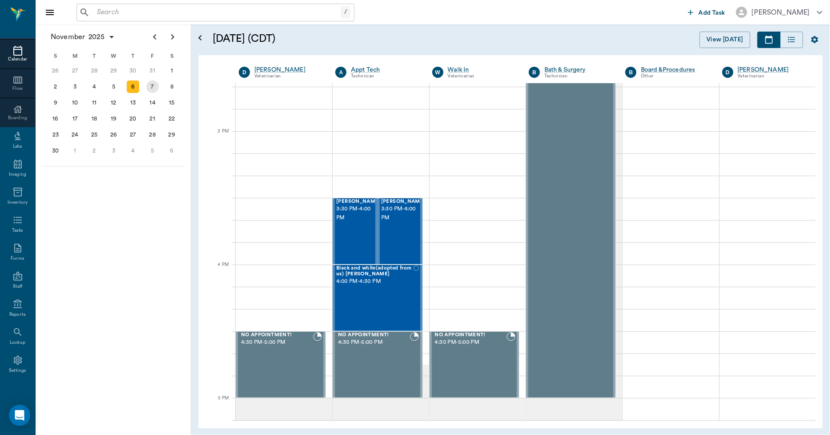
click at [155, 90] on div "7" at bounding box center [152, 86] width 12 height 12
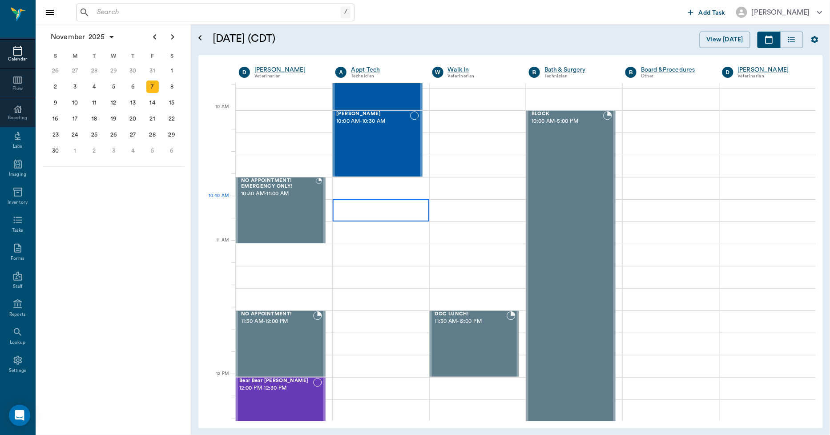
scroll to position [247, 0]
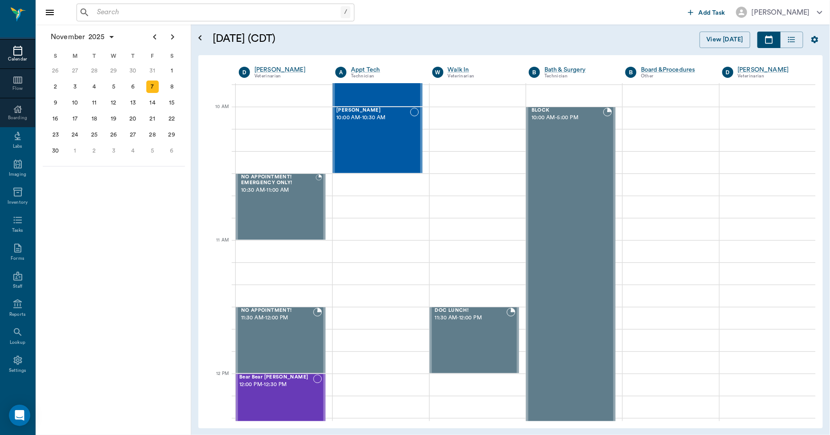
click at [129, 6] on input "text" at bounding box center [216, 12] width 247 height 12
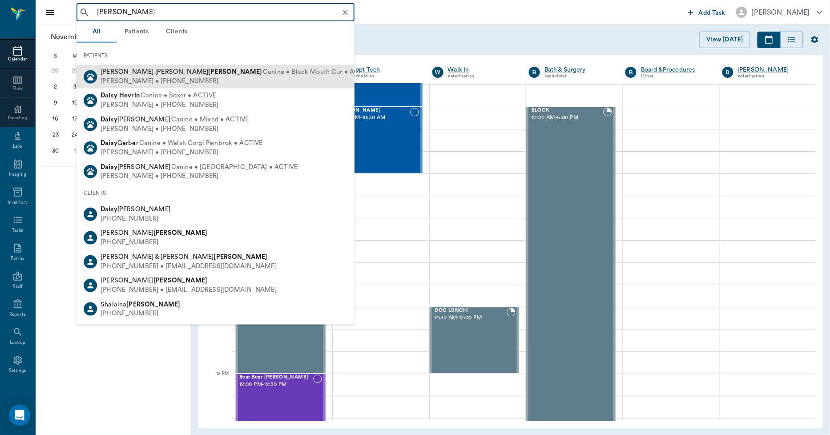
click at [208, 74] on b "Herring" at bounding box center [235, 71] width 54 height 7
type input "DAISY HERR"
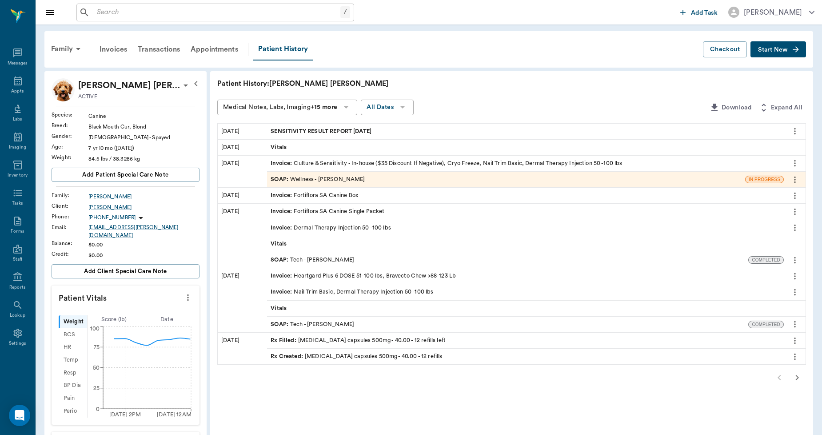
click at [327, 130] on span "SENSITIVITY RESULT REPORT 10.15.2025" at bounding box center [322, 131] width 103 height 8
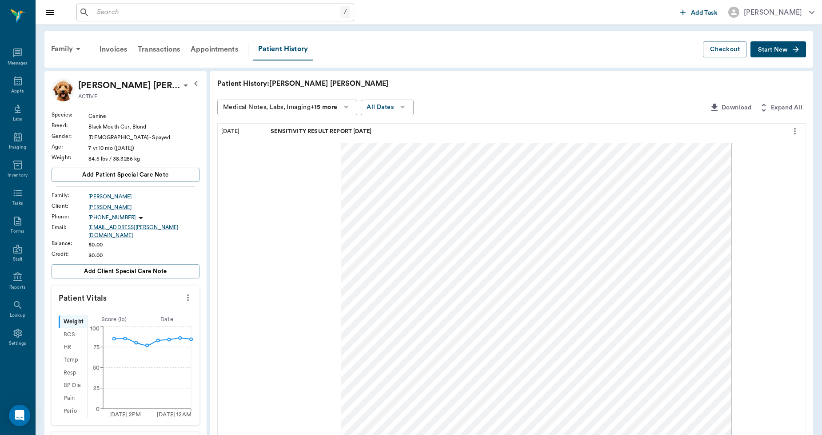
click at [795, 130] on icon "more" at bounding box center [795, 131] width 10 height 11
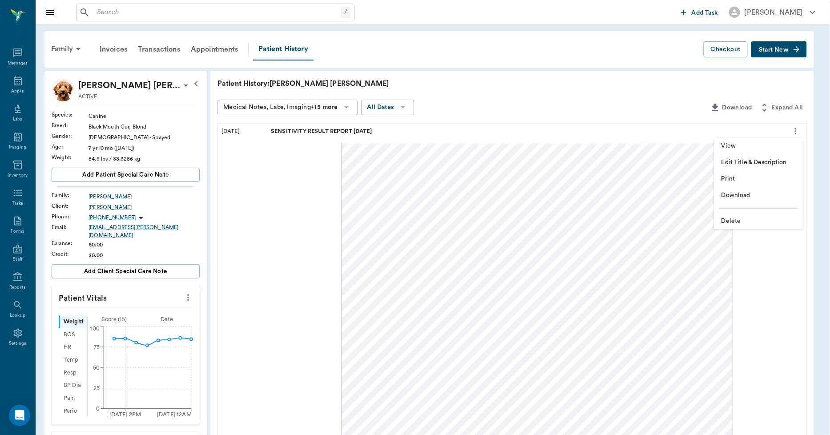
click at [739, 177] on span "Print" at bounding box center [758, 178] width 75 height 9
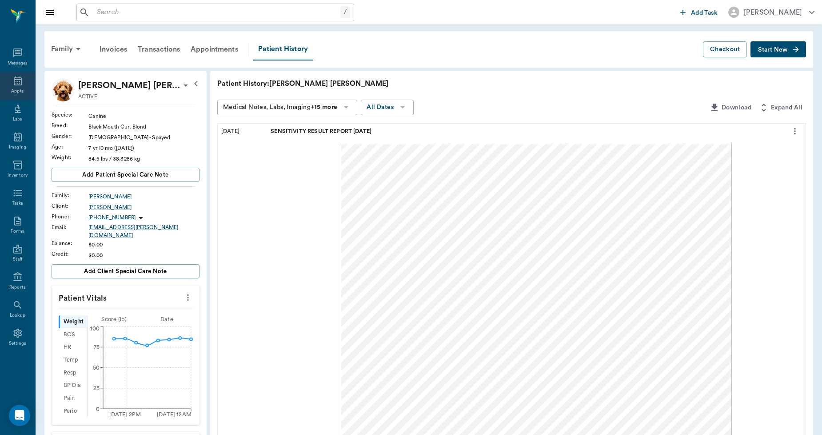
click at [24, 83] on div "Appts" at bounding box center [17, 86] width 35 height 28
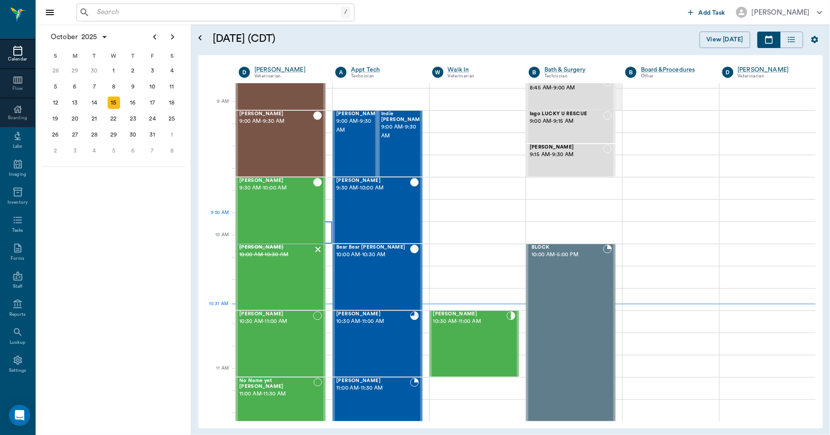
scroll to position [118, 0]
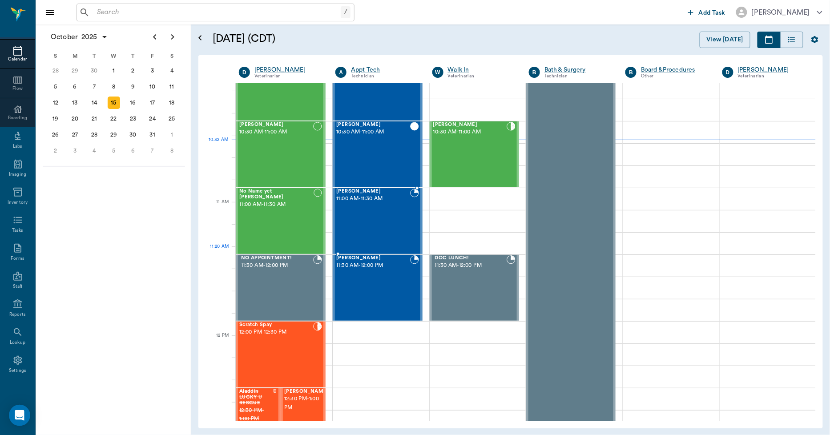
scroll to position [316, 0]
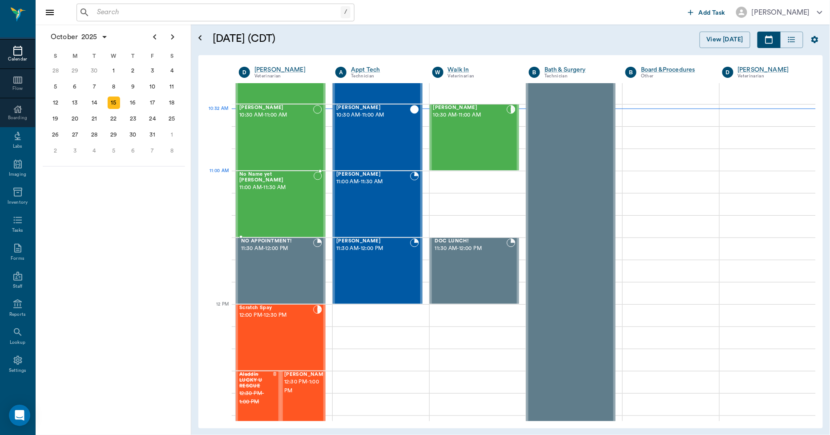
click at [274, 183] on span "11:00 AM - 11:30 AM" at bounding box center [276, 187] width 74 height 9
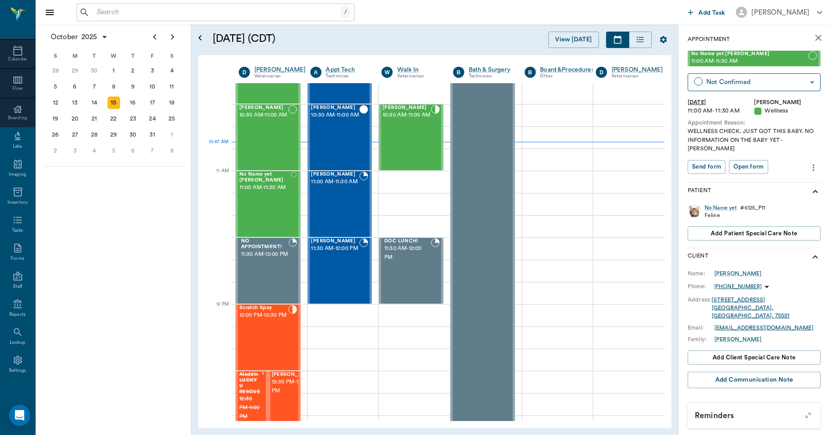
click at [813, 35] on icon "close" at bounding box center [818, 37] width 11 height 11
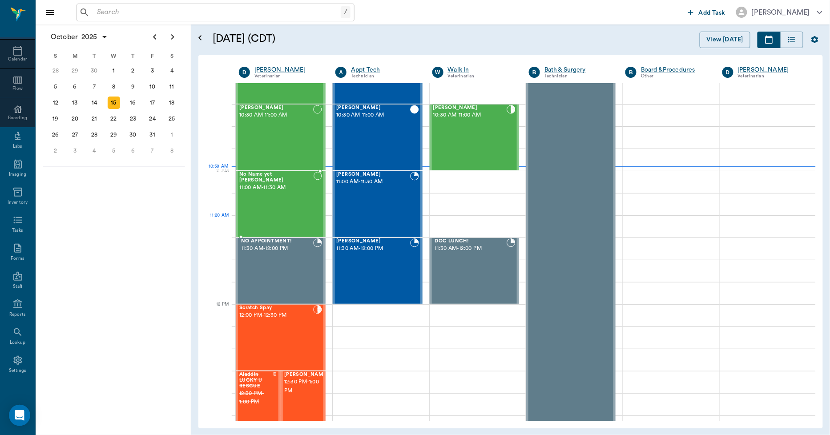
drag, startPoint x: 277, startPoint y: 218, endPoint x: 257, endPoint y: 221, distance: 20.6
click at [277, 218] on div "No Name yet [PERSON_NAME] 11:00 AM - 11:30 AM" at bounding box center [276, 204] width 74 height 65
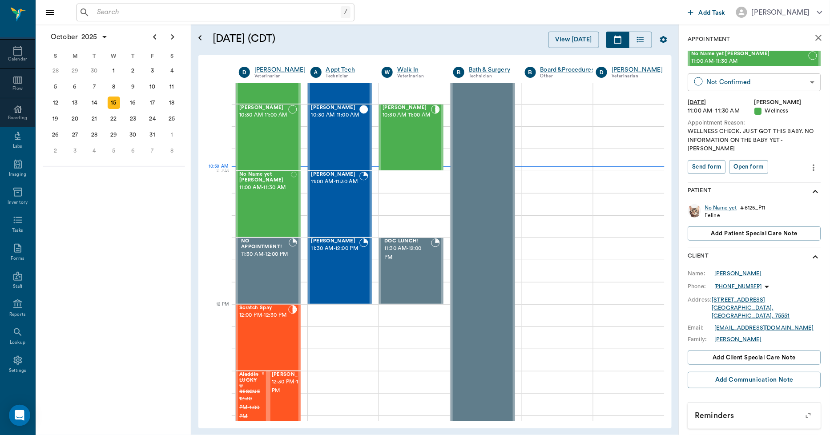
click at [719, 80] on body "/ ​ Add Task [PERSON_NAME] Nectar Messages Appts Calendar Flow Boarding Labs Im…" at bounding box center [415, 217] width 830 height 435
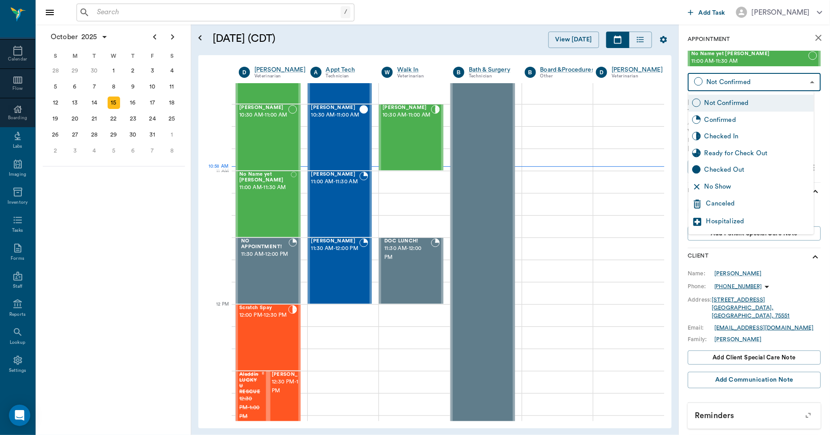
click at [727, 135] on div "Checked In" at bounding box center [757, 137] width 106 height 10
type input "CHECKED_IN"
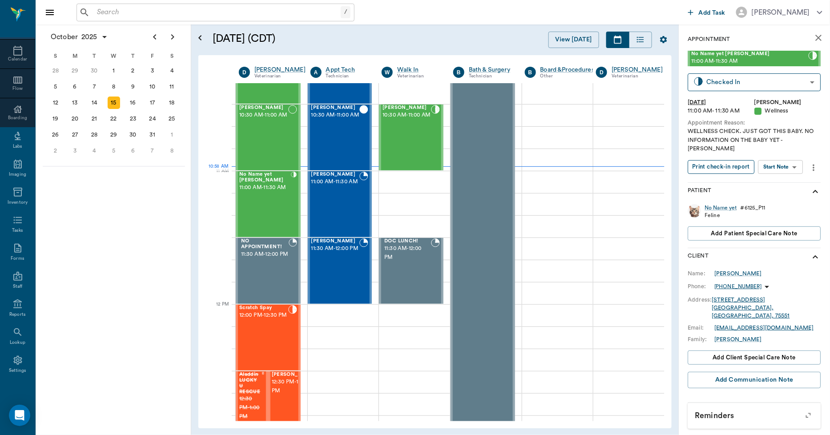
click at [725, 160] on button "Print check-in report" at bounding box center [721, 167] width 67 height 14
click at [12, 52] on icon at bounding box center [17, 50] width 11 height 11
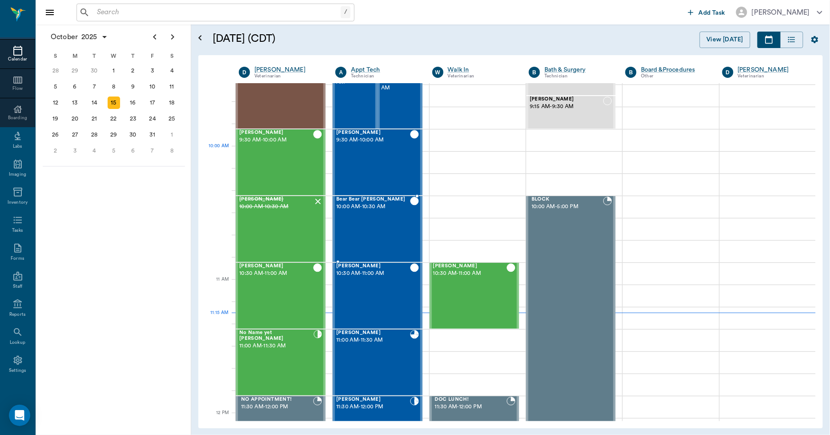
scroll to position [154, 0]
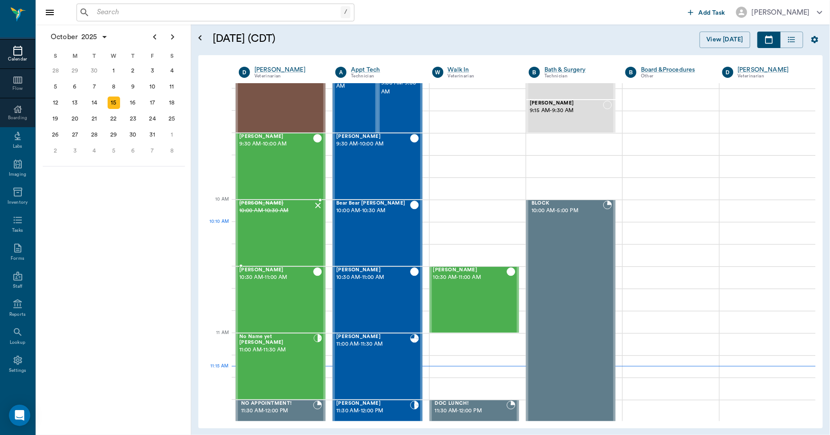
click at [273, 233] on div "[PERSON_NAME] 10:00 AM - 10:30 AM" at bounding box center [276, 233] width 74 height 65
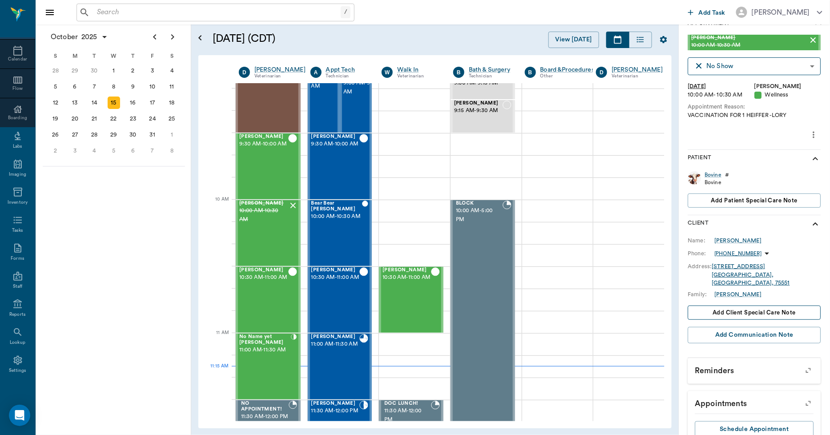
scroll to position [29, 0]
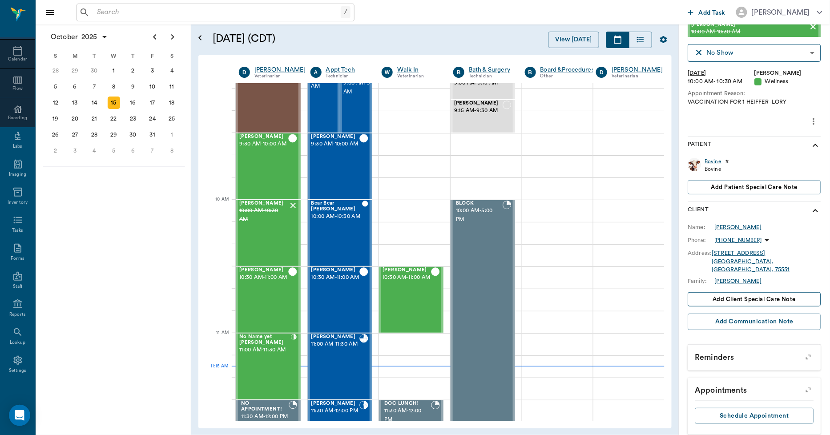
click at [727, 294] on span "Add client Special Care Note" at bounding box center [754, 299] width 83 height 10
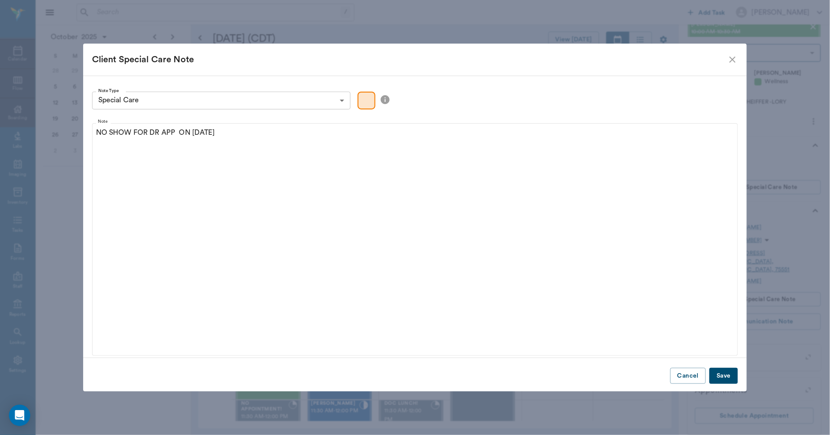
click at [722, 375] on button "Save" at bounding box center [723, 376] width 28 height 16
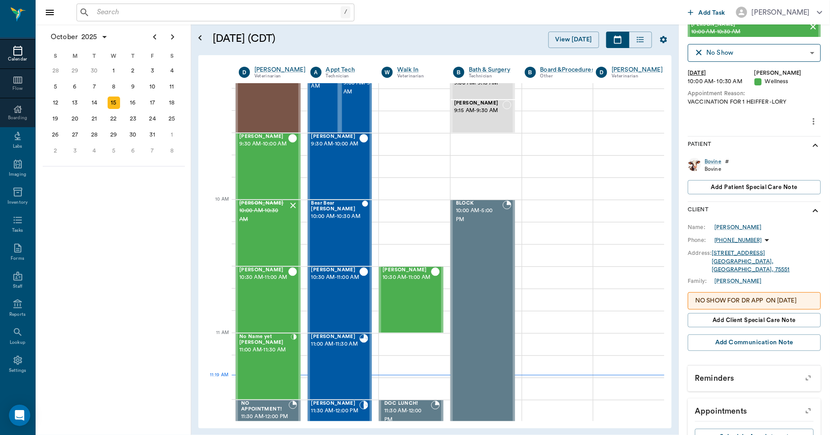
click at [15, 54] on icon at bounding box center [17, 50] width 11 height 11
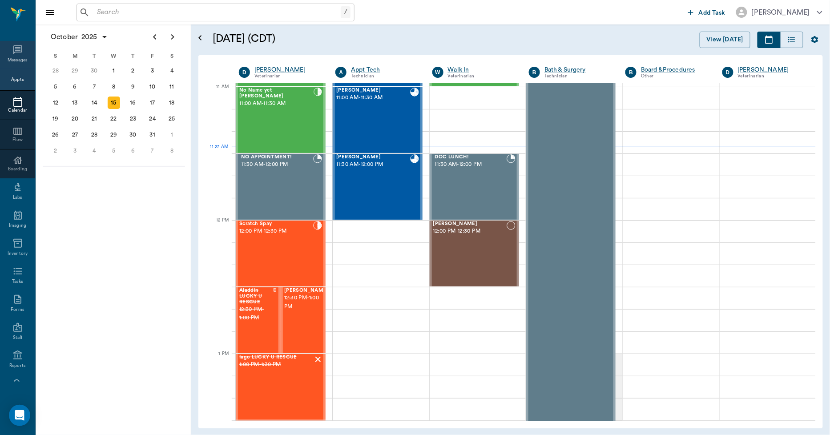
click at [12, 51] on icon at bounding box center [17, 49] width 11 height 11
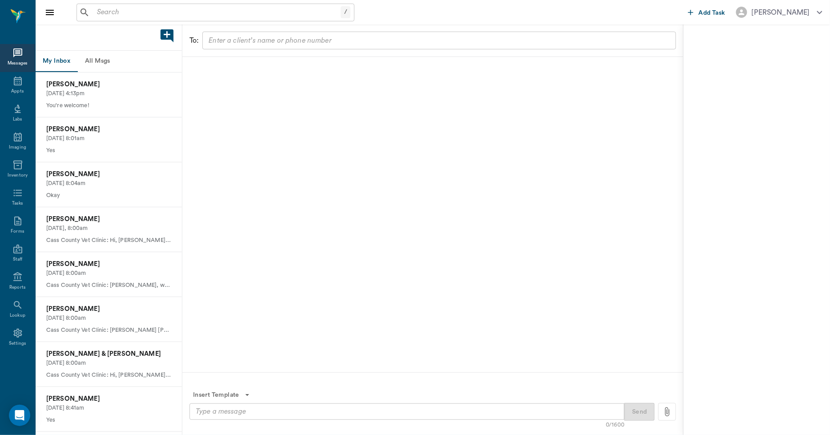
click at [96, 61] on button "All Msgs" at bounding box center [97, 61] width 40 height 21
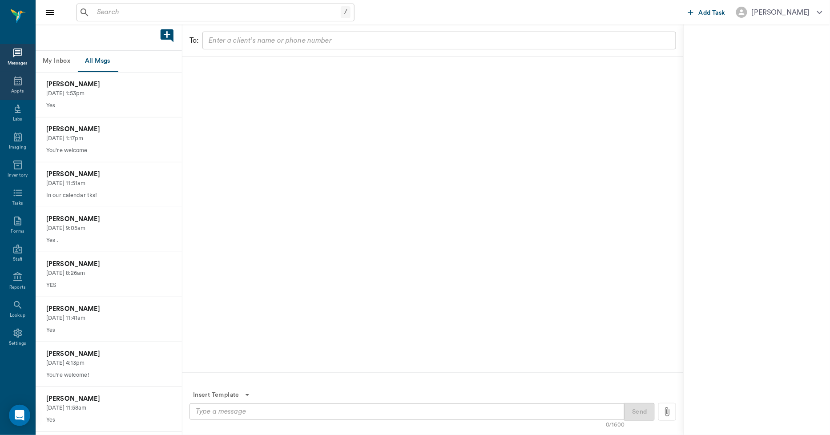
click at [14, 82] on icon at bounding box center [18, 80] width 8 height 9
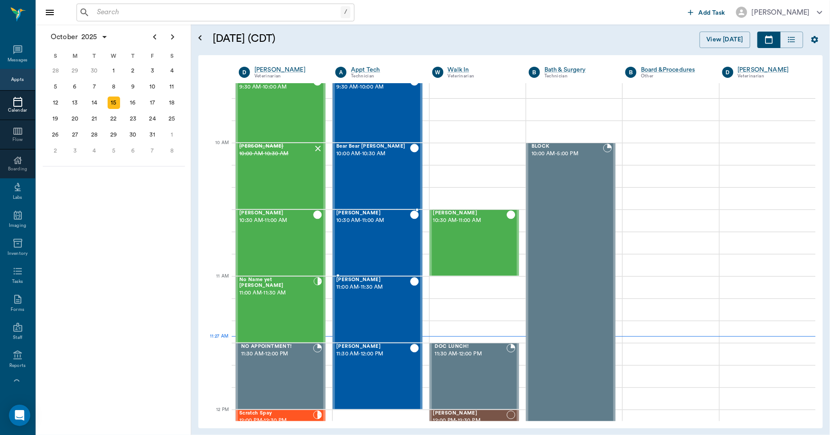
scroll to position [247, 0]
